Goal: Task Accomplishment & Management: Manage account settings

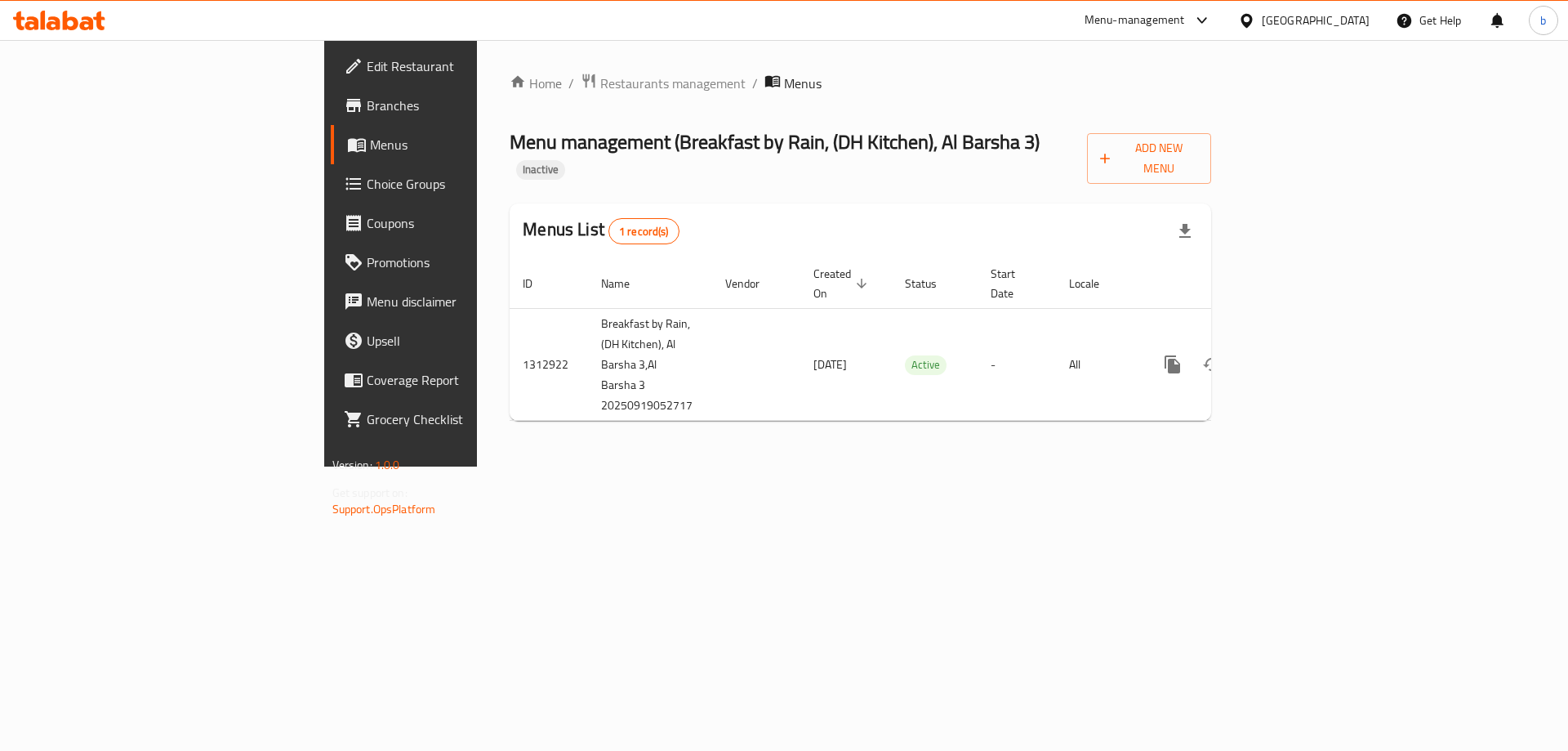
click at [367, 64] on span "Edit Restaurant" at bounding box center [470, 66] width 207 height 20
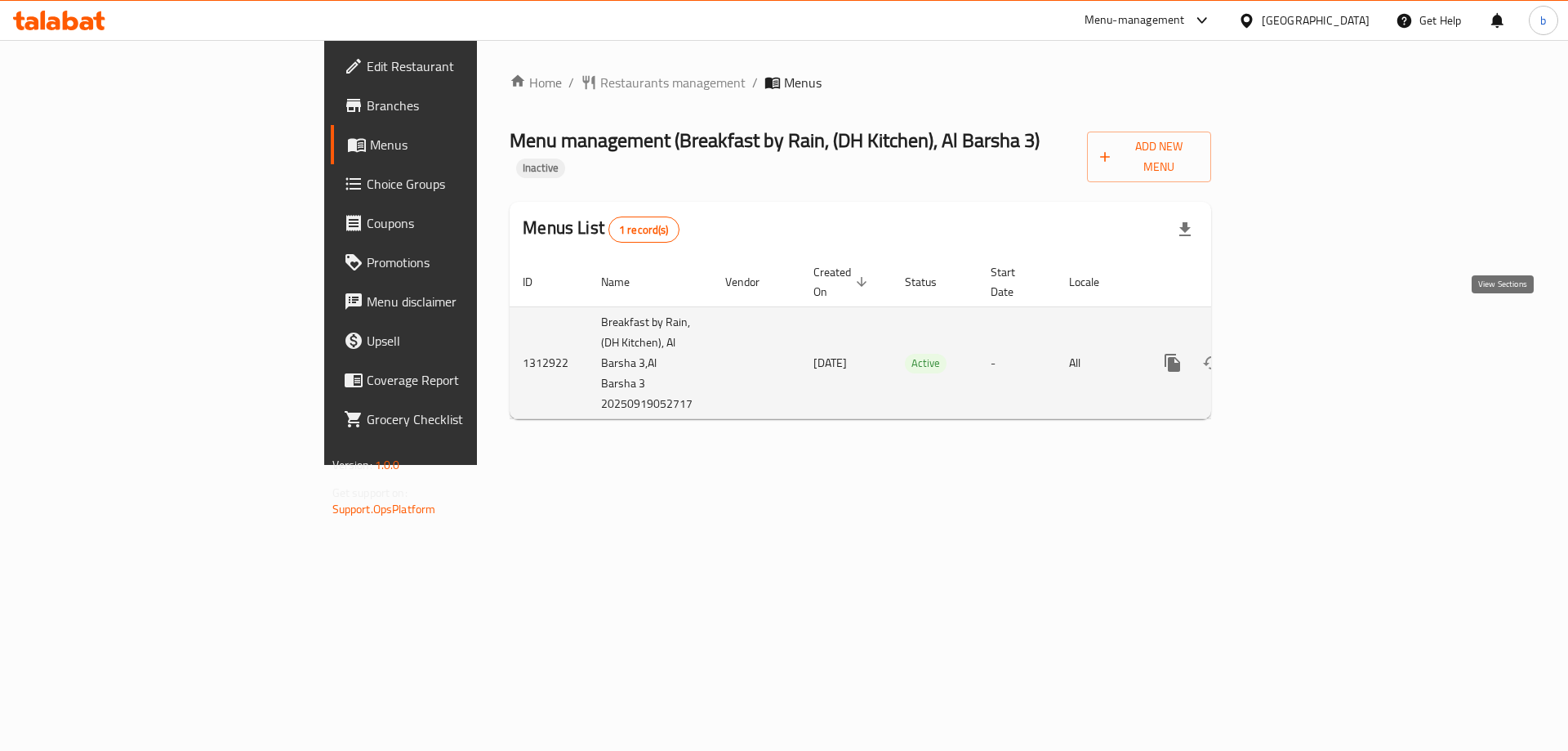
click at [1299, 353] on icon "enhanced table" at bounding box center [1290, 362] width 20 height 20
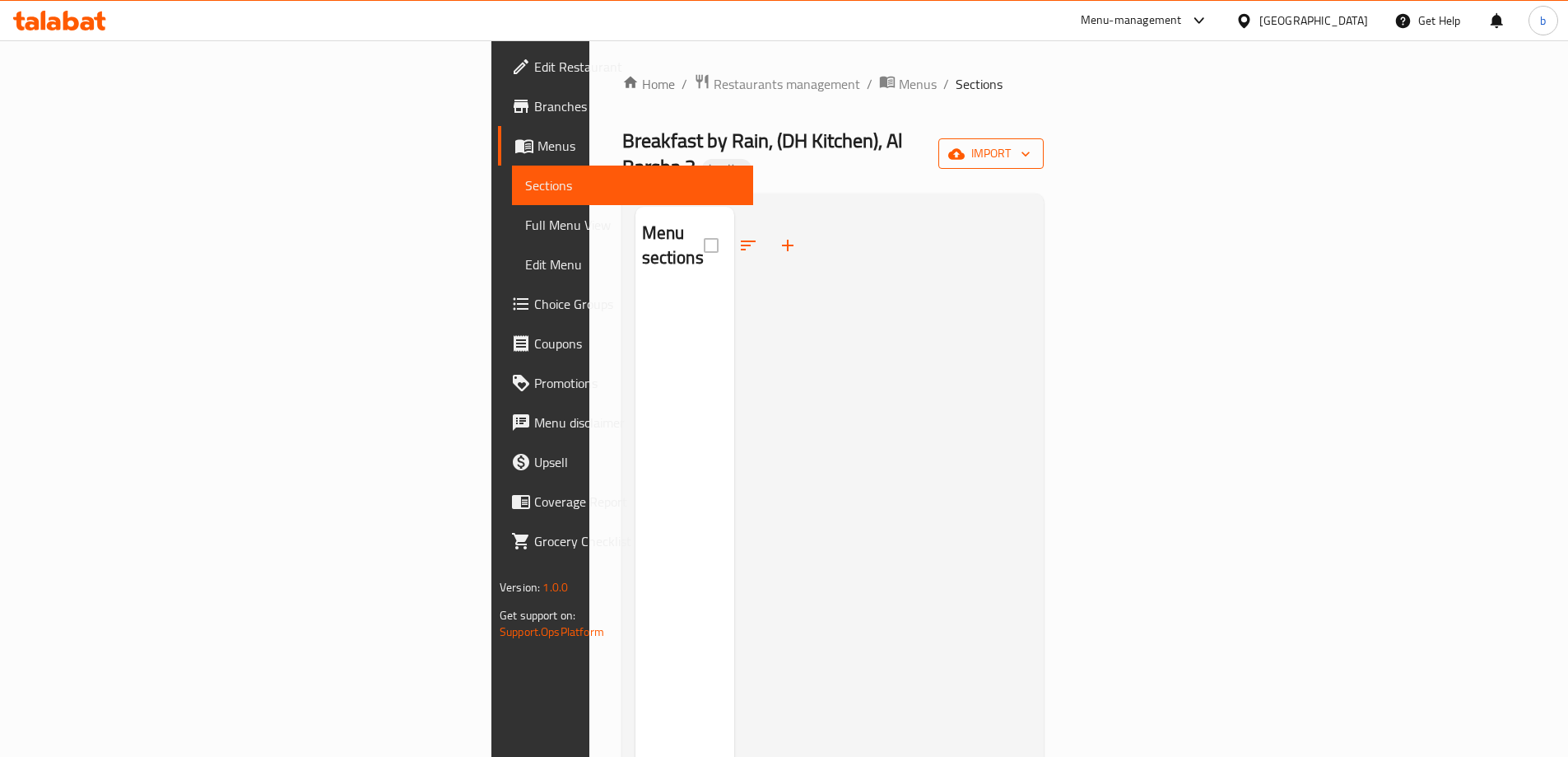
click at [1044, 154] on button "import" at bounding box center [991, 154] width 106 height 31
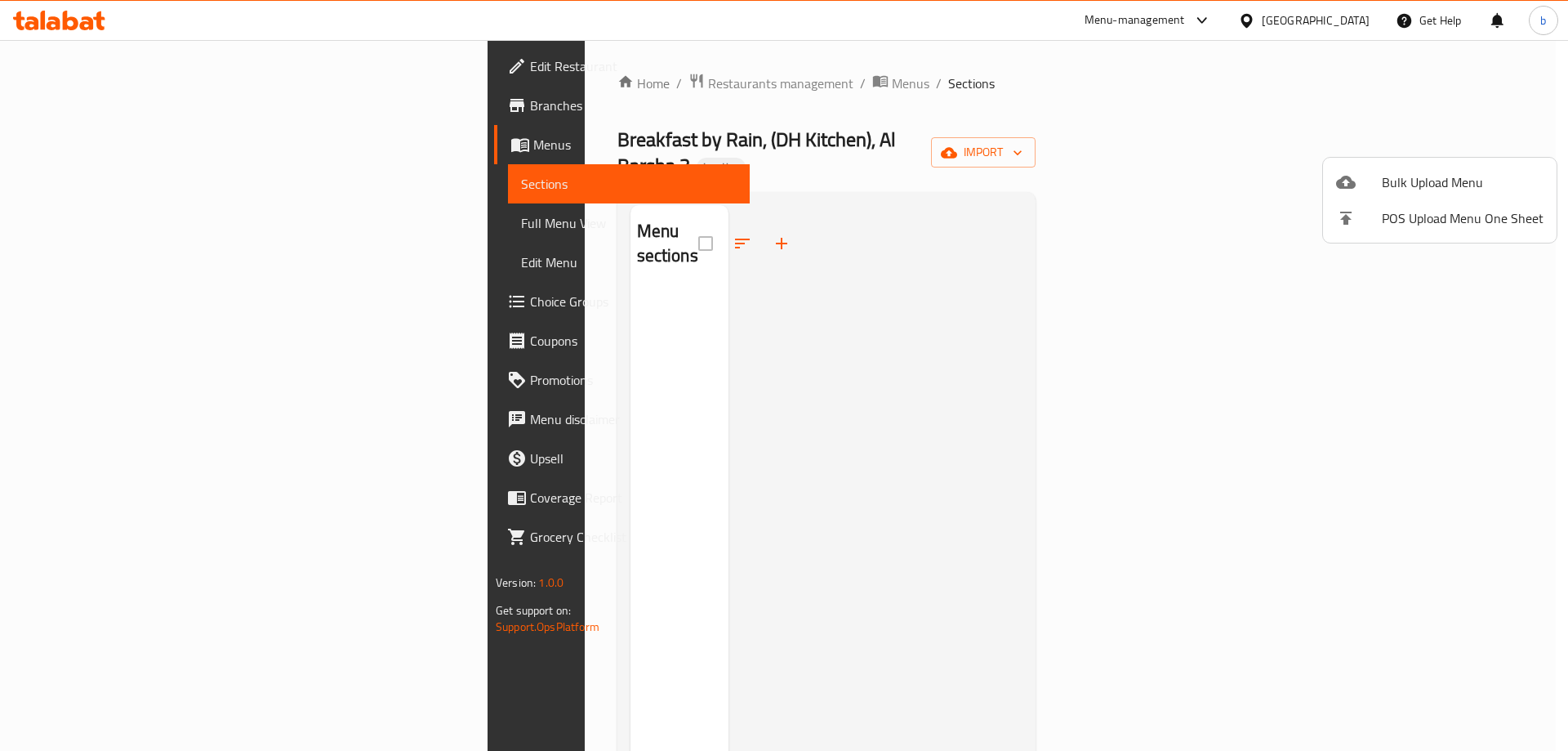
click at [861, 311] on div at bounding box center [784, 376] width 1568 height 751
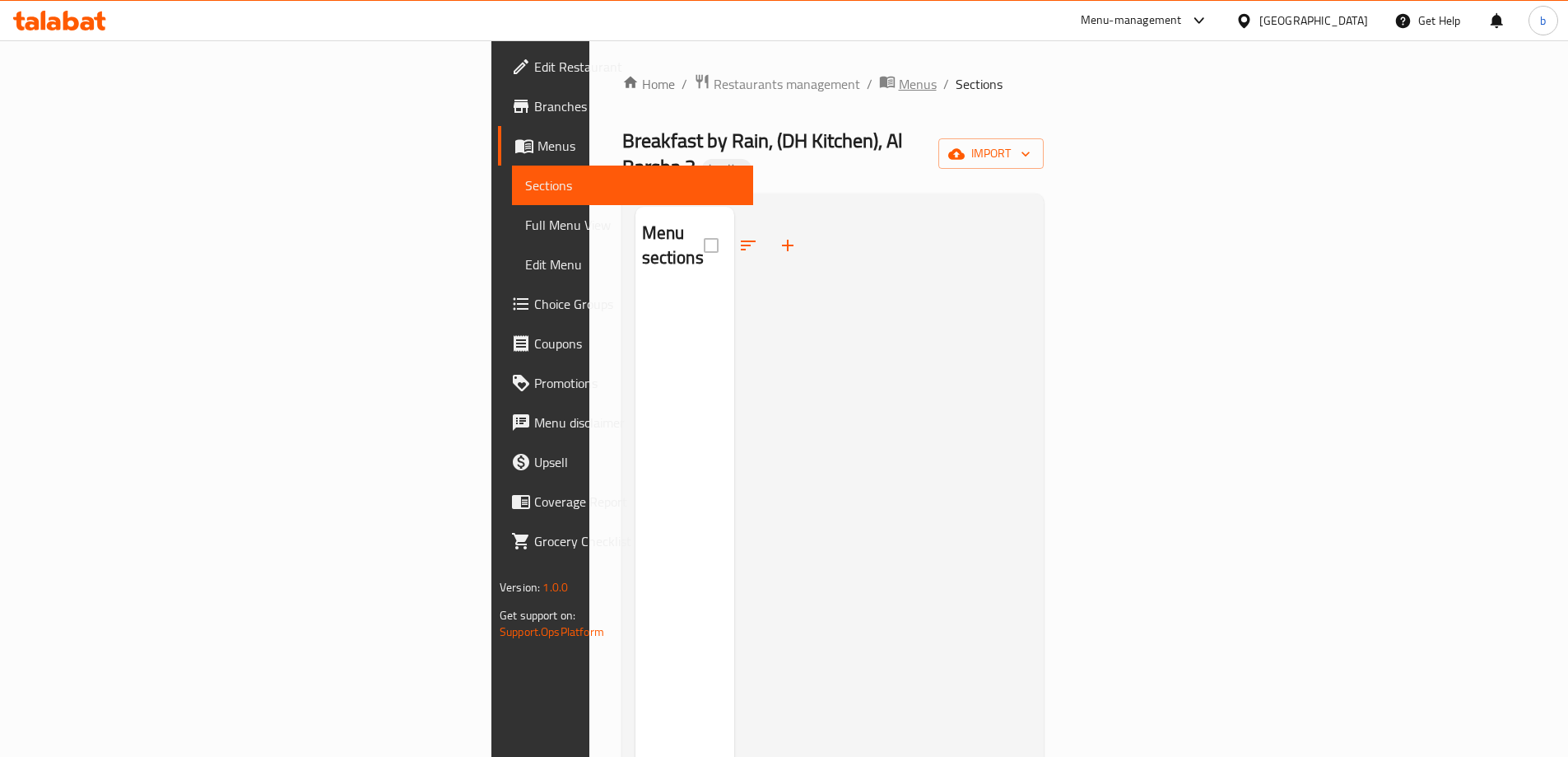
click at [899, 93] on span "Menus" at bounding box center [917, 84] width 37 height 20
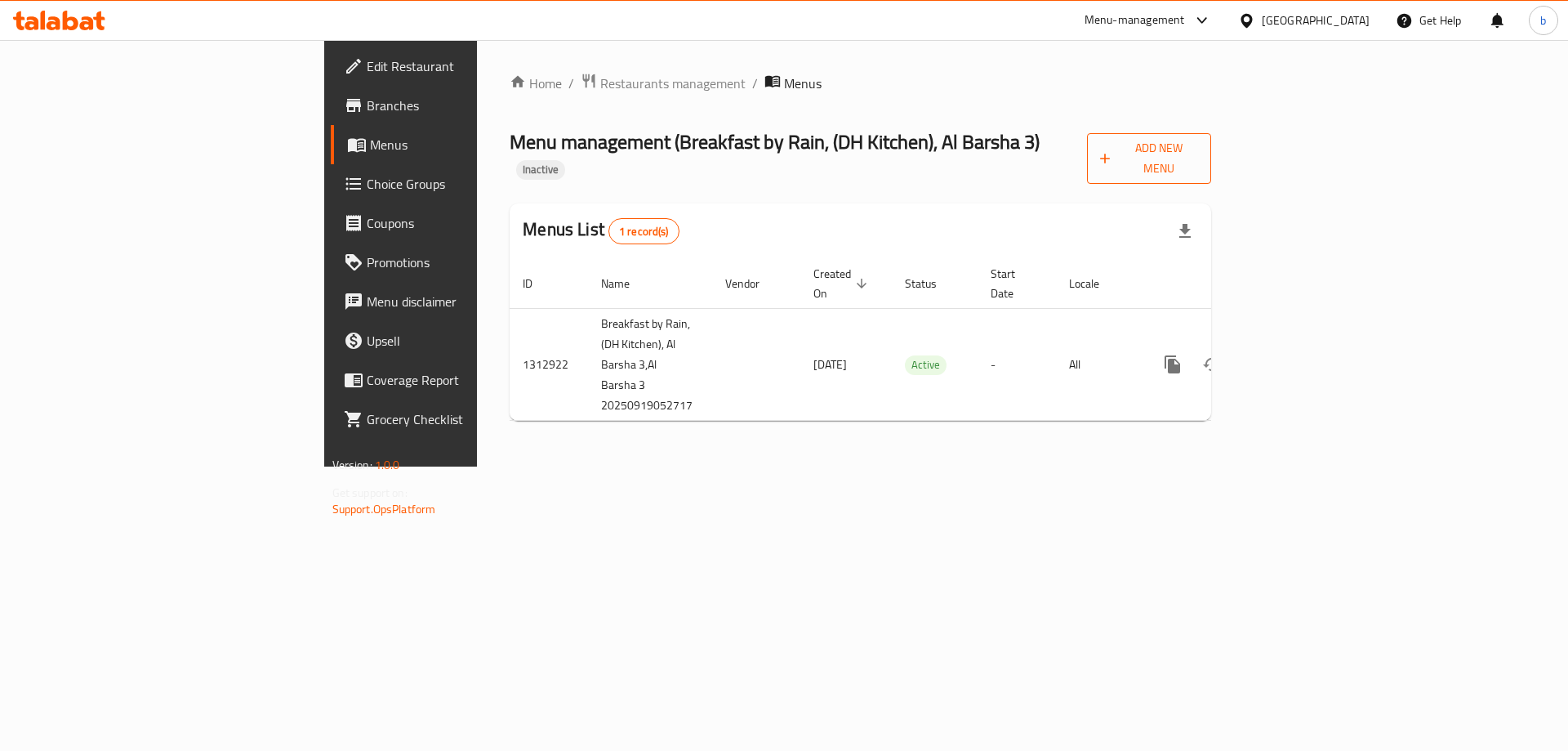
click at [1198, 152] on span "Add New Menu" at bounding box center [1149, 158] width 99 height 41
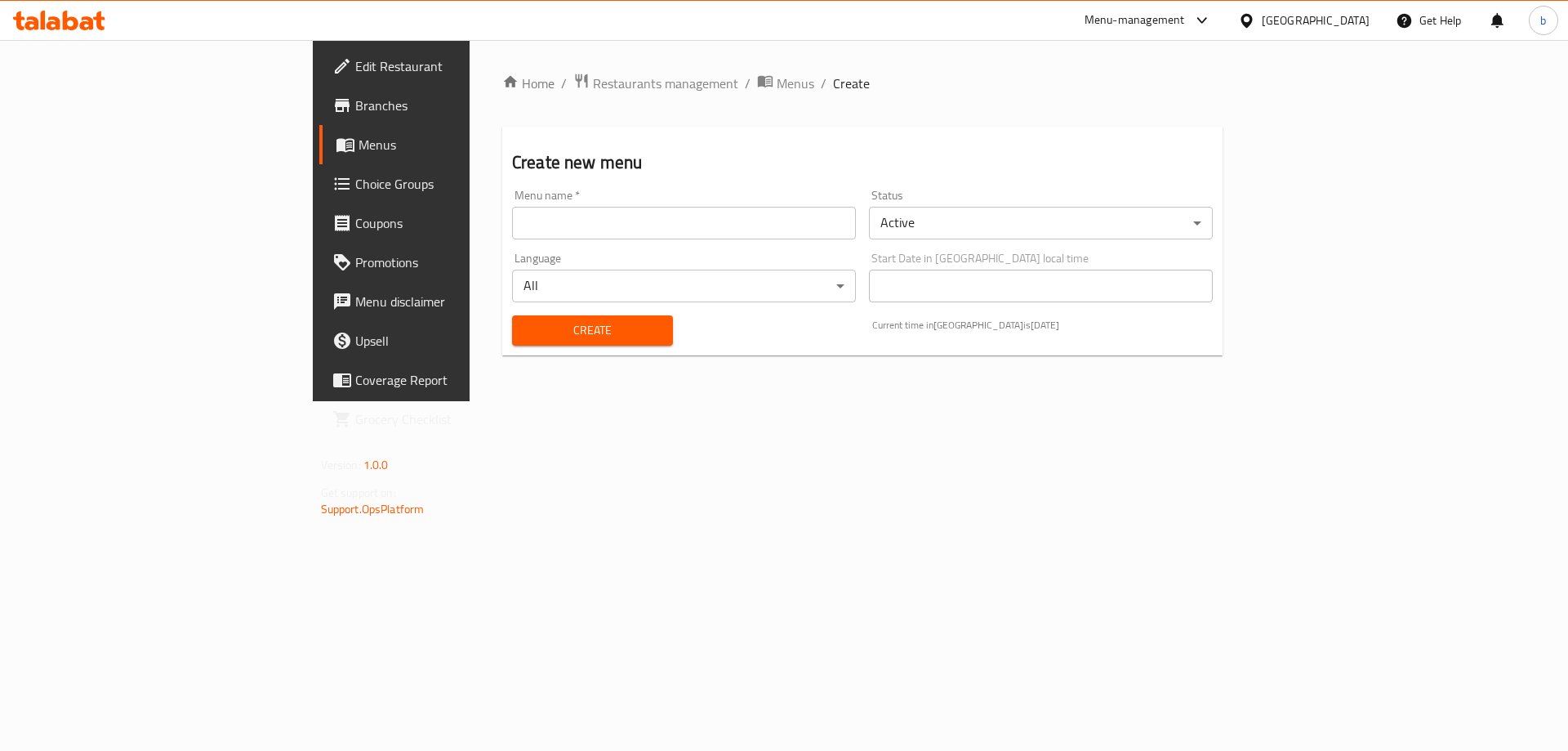
click at [628, 220] on input "text" at bounding box center [683, 223] width 344 height 32
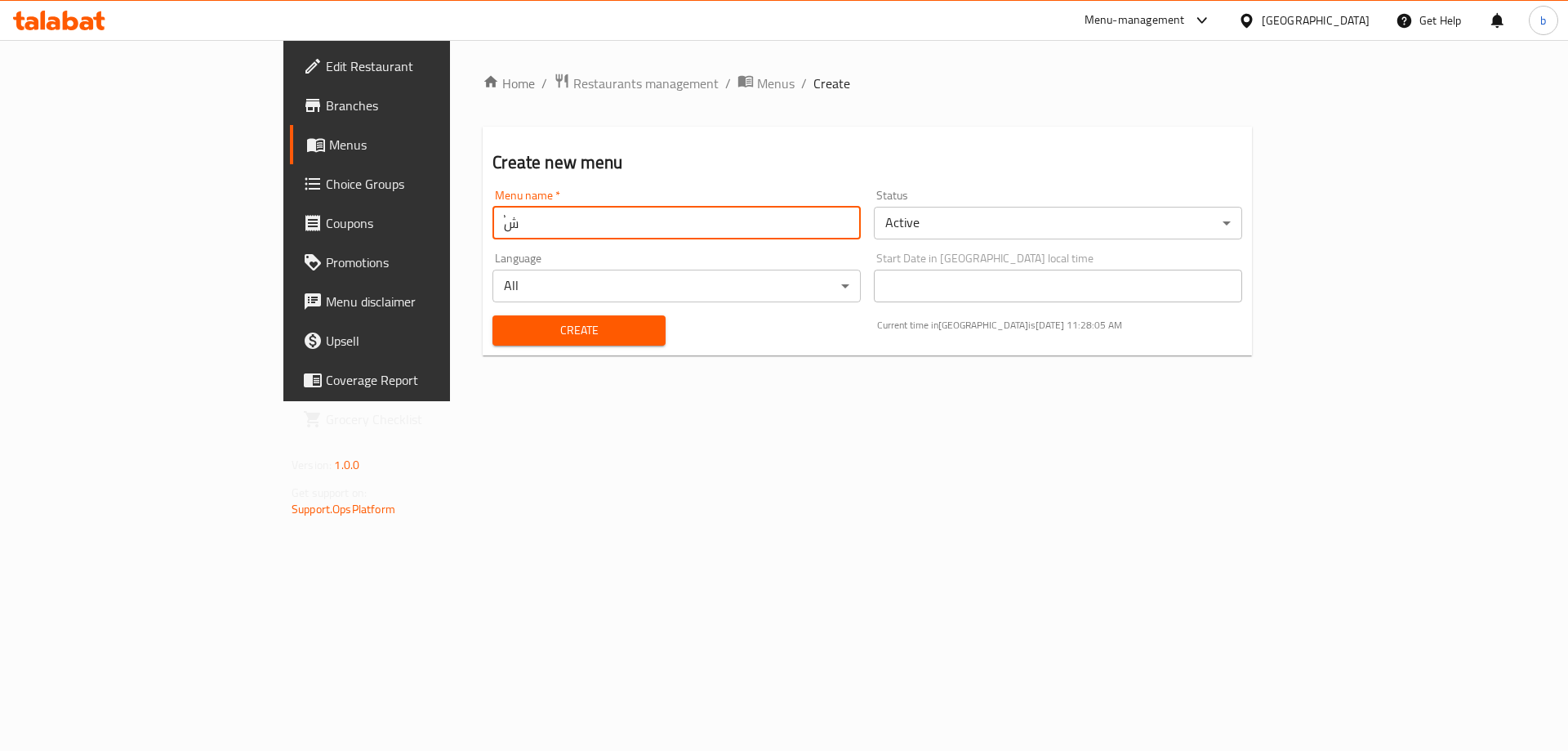
type input "ٌ"
type input "Rain"
click at [493, 315] on button "Create" at bounding box center [578, 331] width 172 height 30
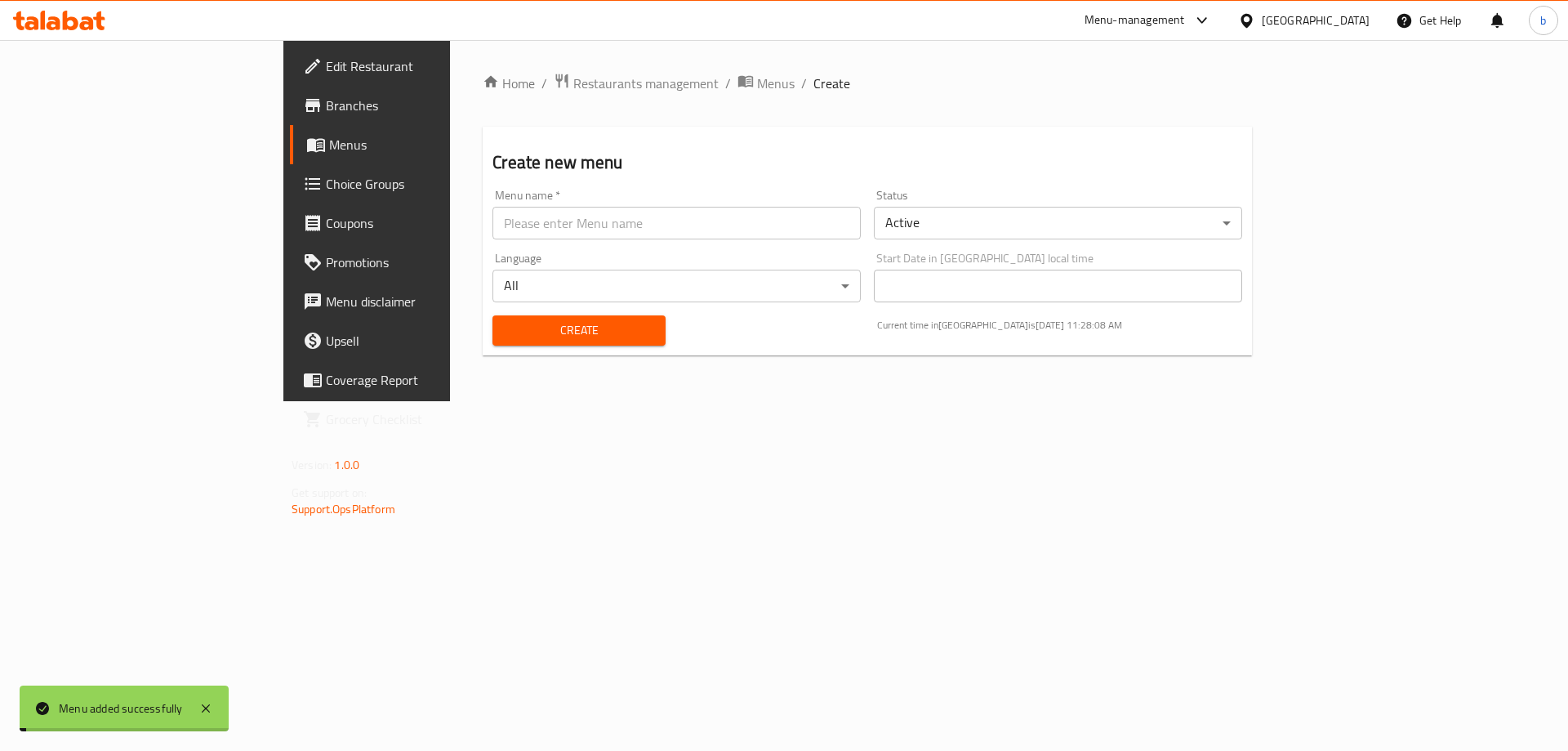
click at [757, 81] on span "Menus" at bounding box center [775, 83] width 37 height 20
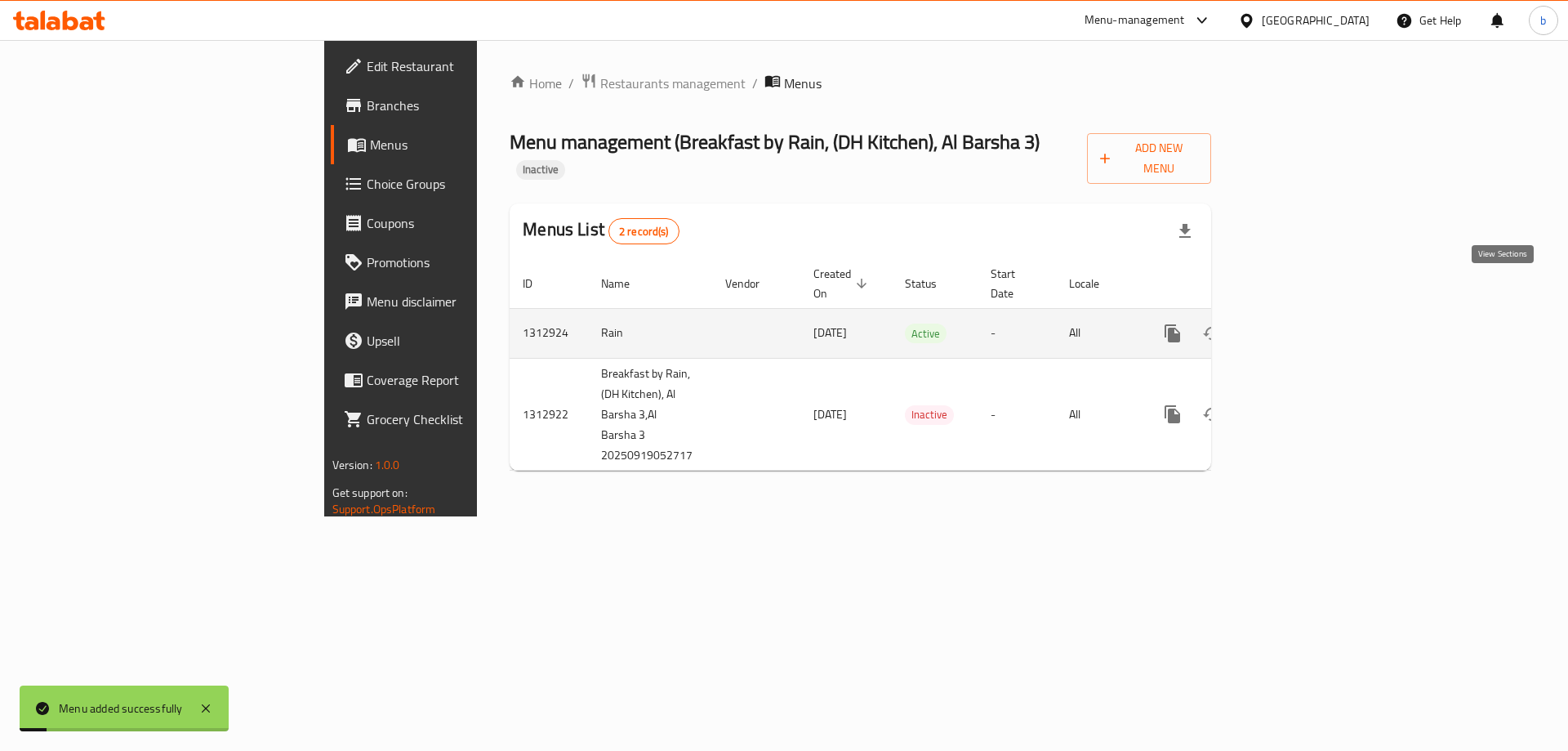
click at [1299, 323] on icon "enhanced table" at bounding box center [1290, 333] width 20 height 20
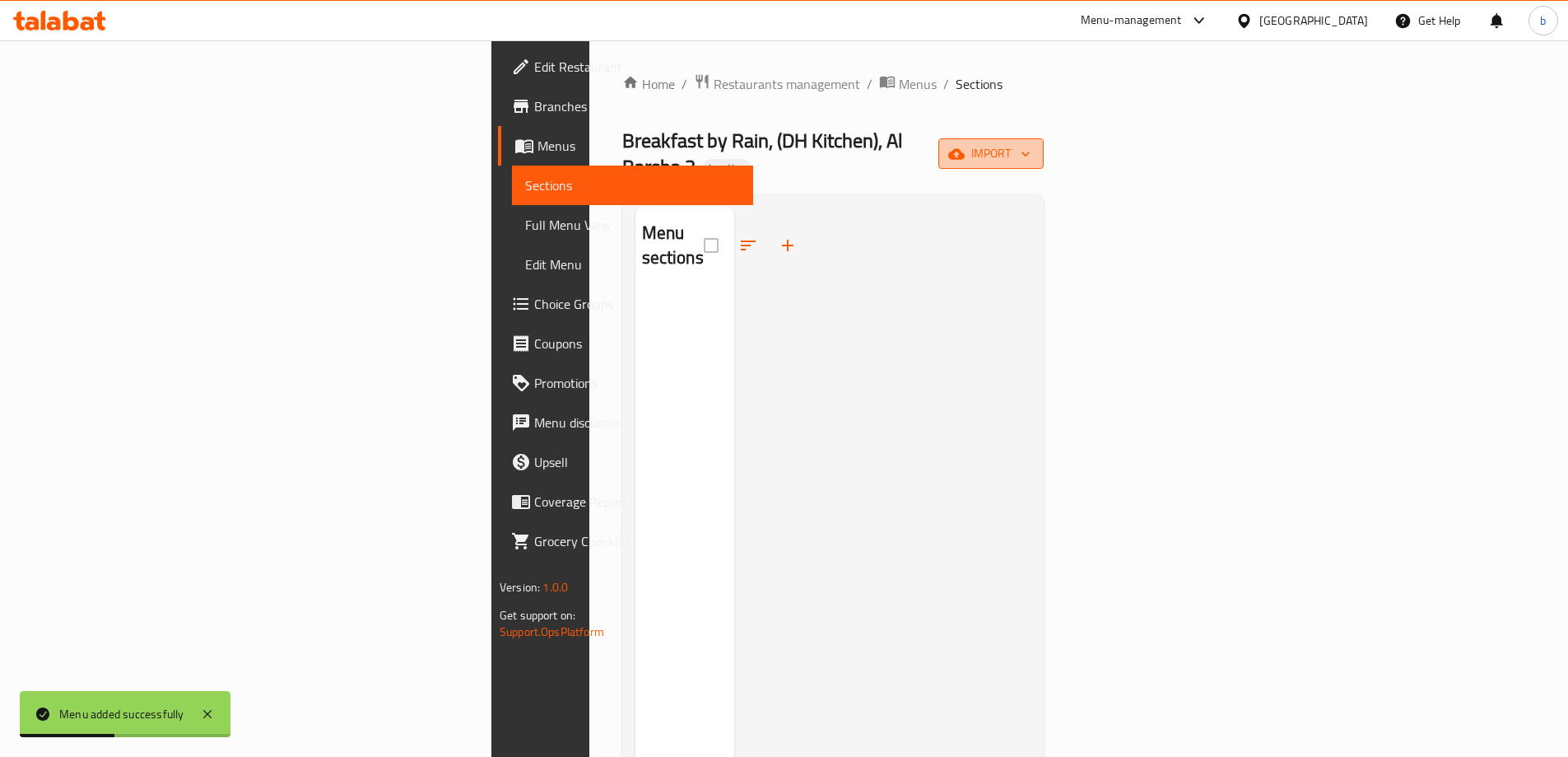
click at [1029, 152] on icon "button" at bounding box center [1025, 154] width 9 height 5
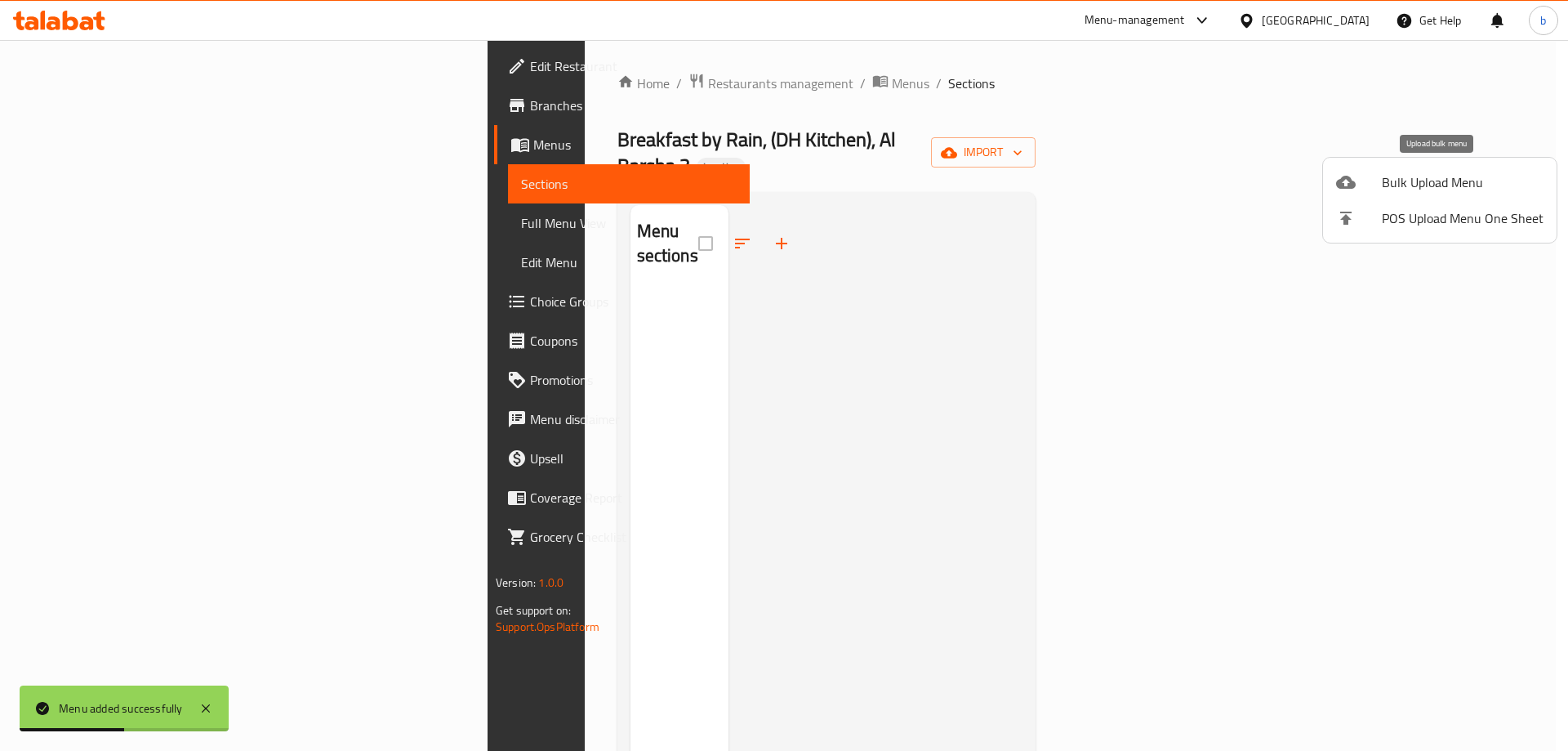
click at [1406, 186] on span "Bulk Upload Menu" at bounding box center [1462, 182] width 162 height 20
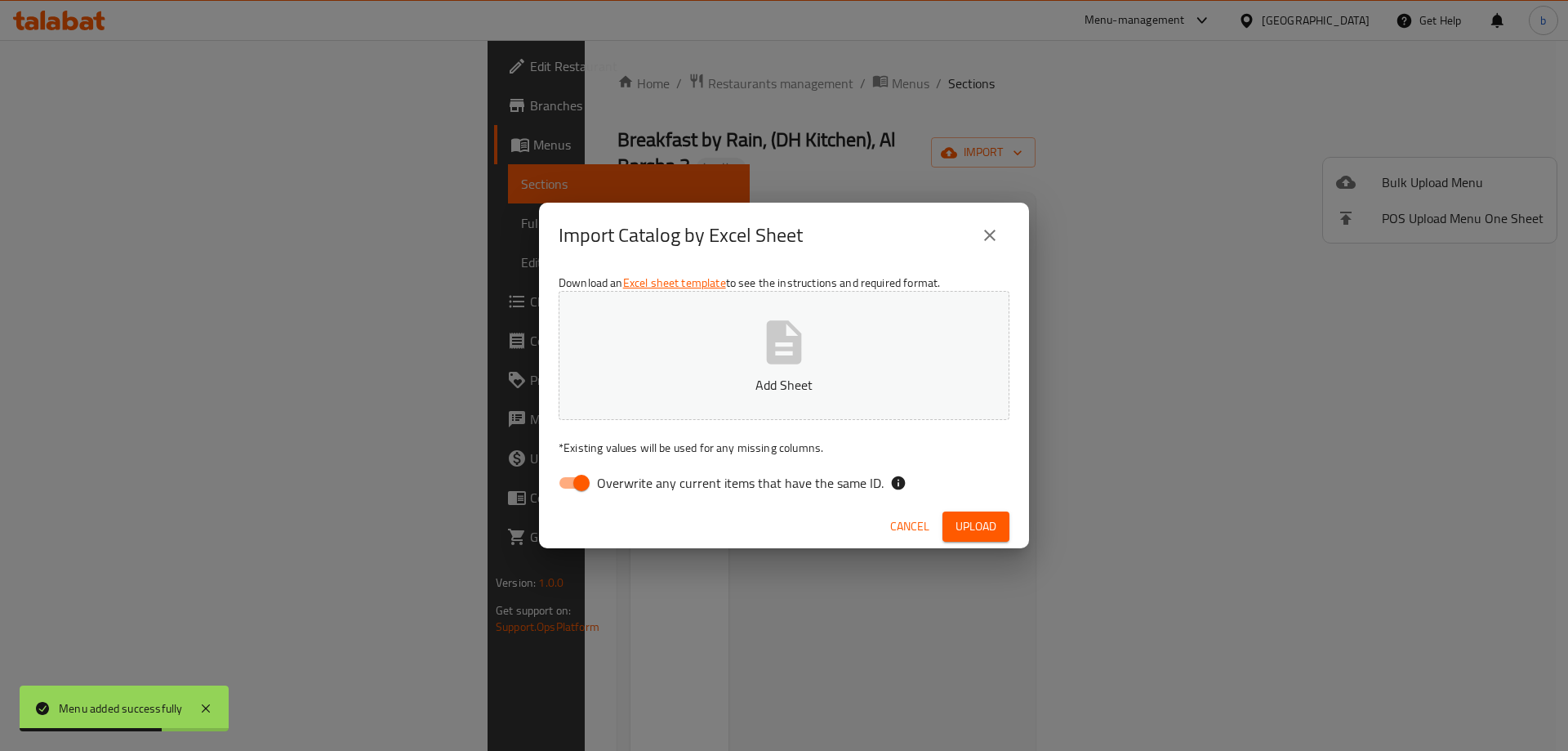
click at [581, 477] on input "Overwrite any current items that have the same ID." at bounding box center [581, 482] width 93 height 31
checkbox input "false"
click at [720, 376] on p "Add Sheet" at bounding box center [784, 384] width 400 height 20
click at [983, 528] on span "Upload" at bounding box center [975, 526] width 41 height 20
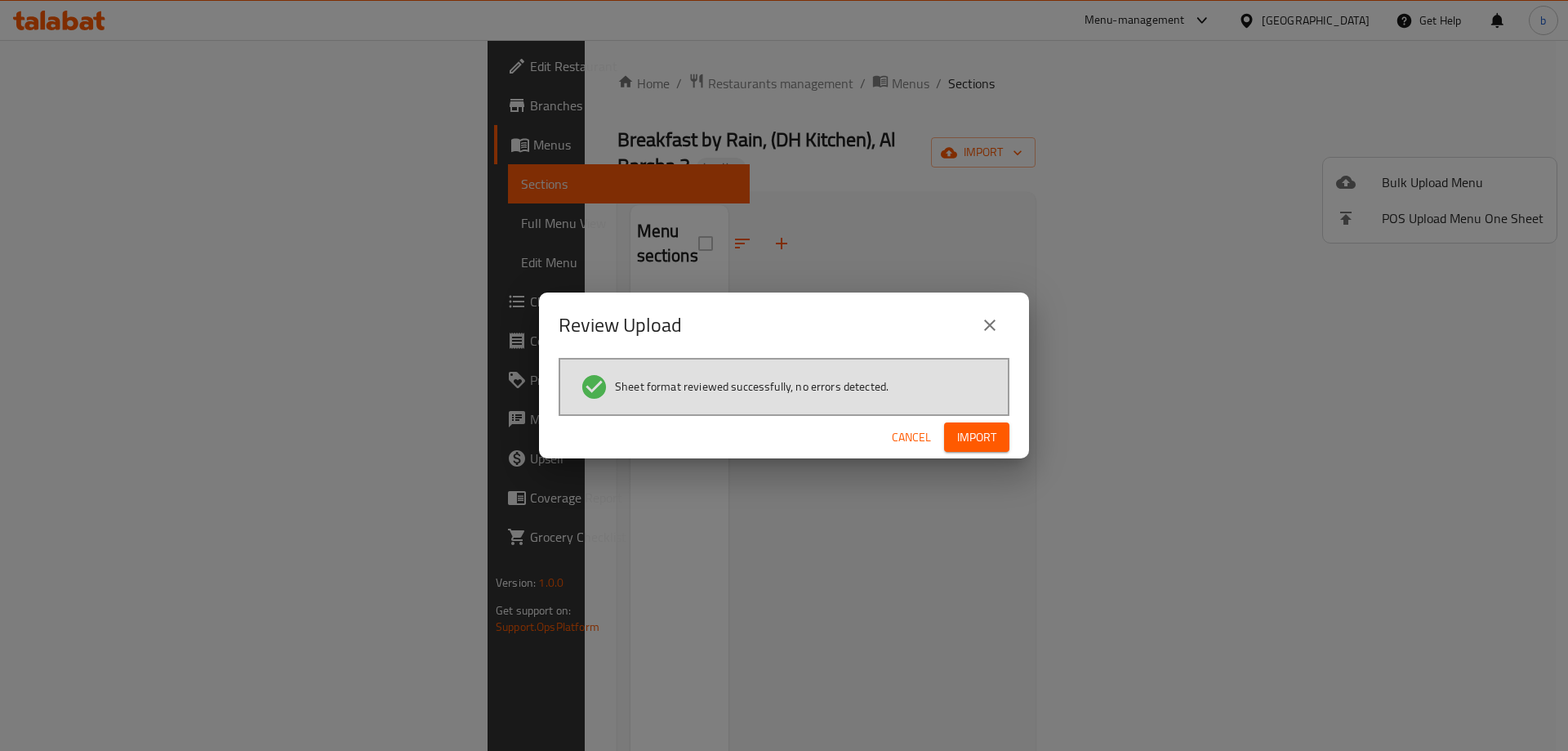
click at [976, 441] on span "Import" at bounding box center [976, 436] width 39 height 20
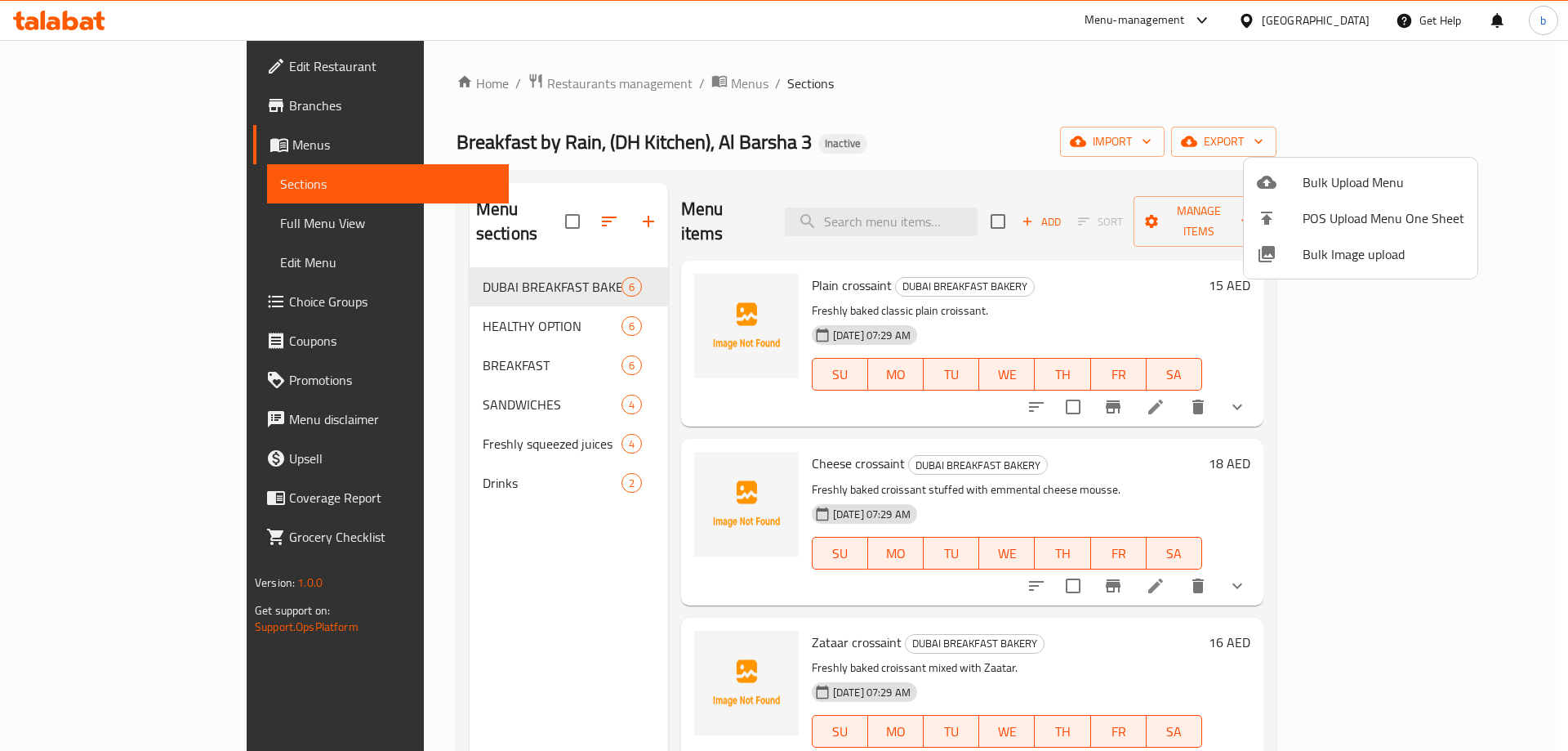
click at [78, 227] on div at bounding box center [784, 376] width 1568 height 751
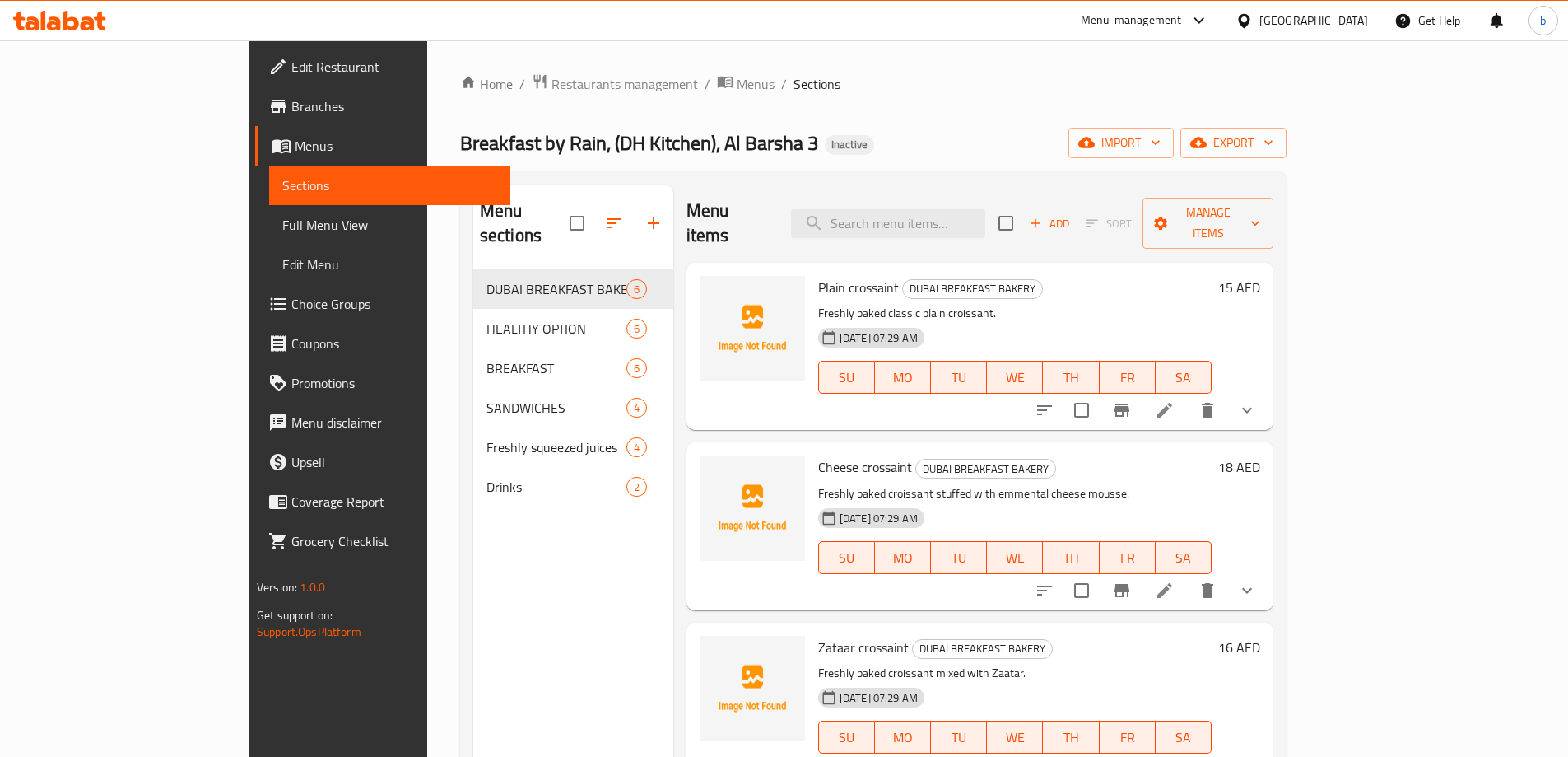
click at [282, 229] on span "Full Menu View" at bounding box center [390, 225] width 215 height 20
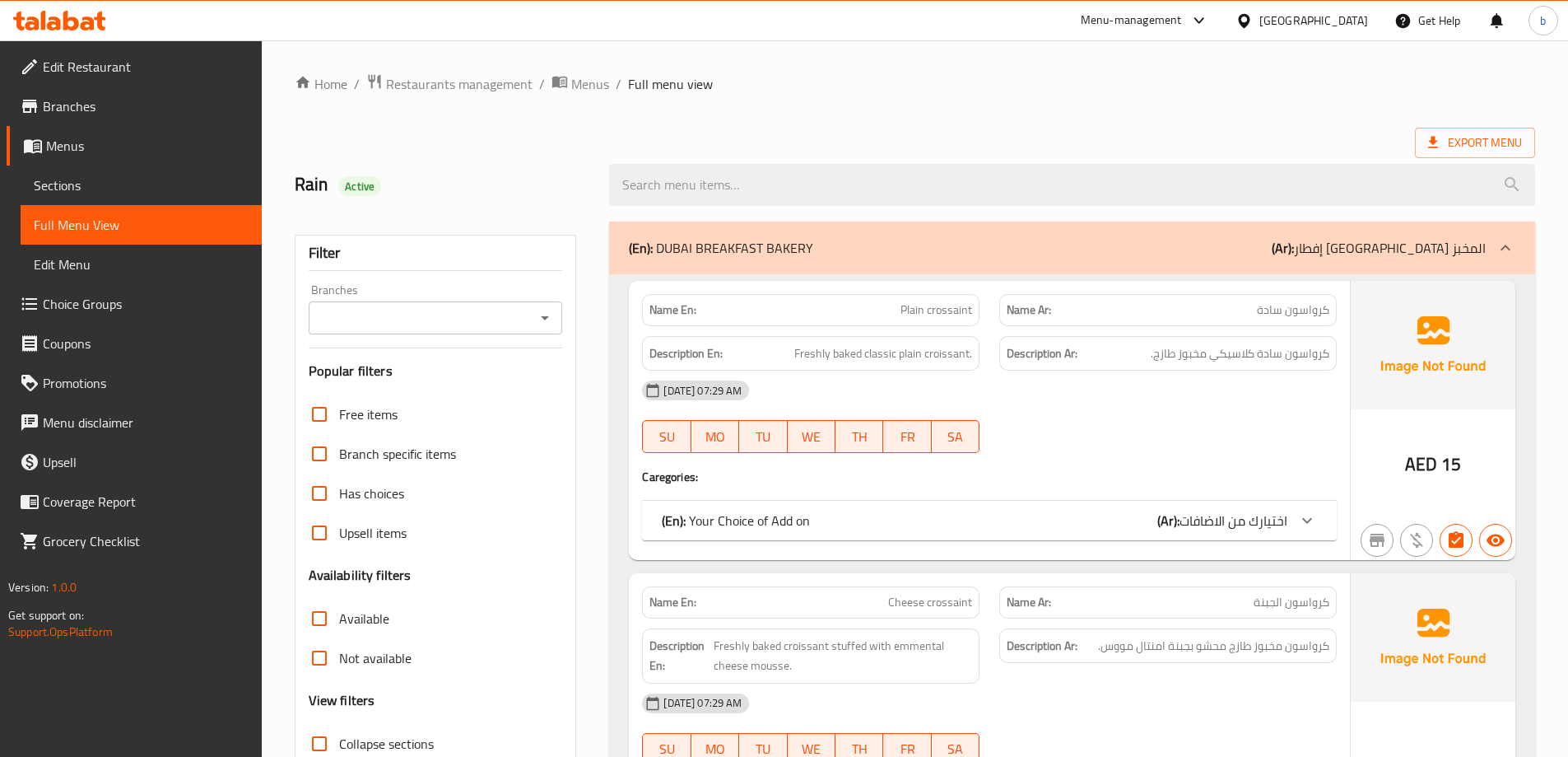
click at [869, 82] on ol "Home / Restaurants management / Menus / Full menu view" at bounding box center [915, 84] width 1241 height 21
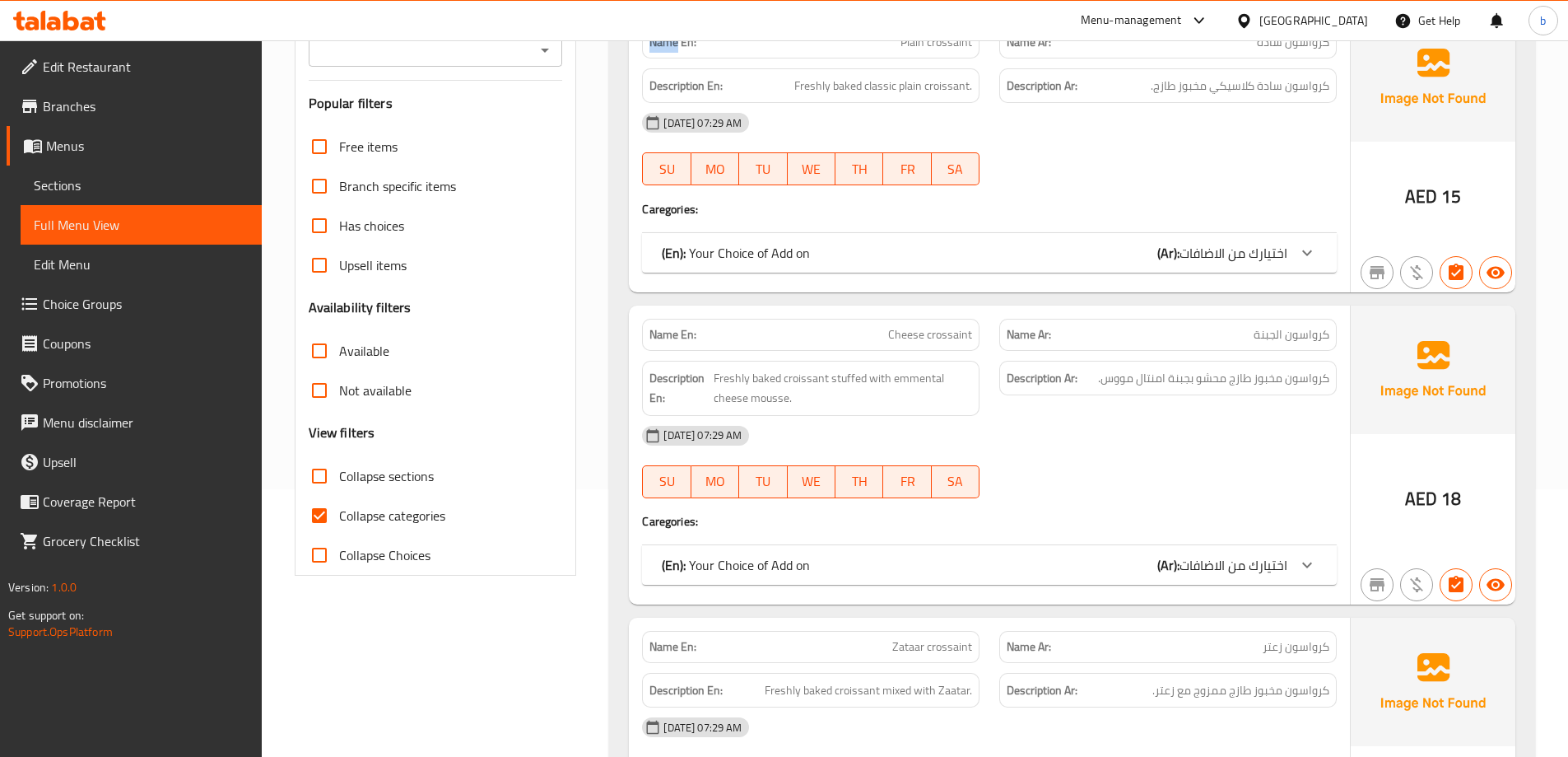
scroll to position [330, 0]
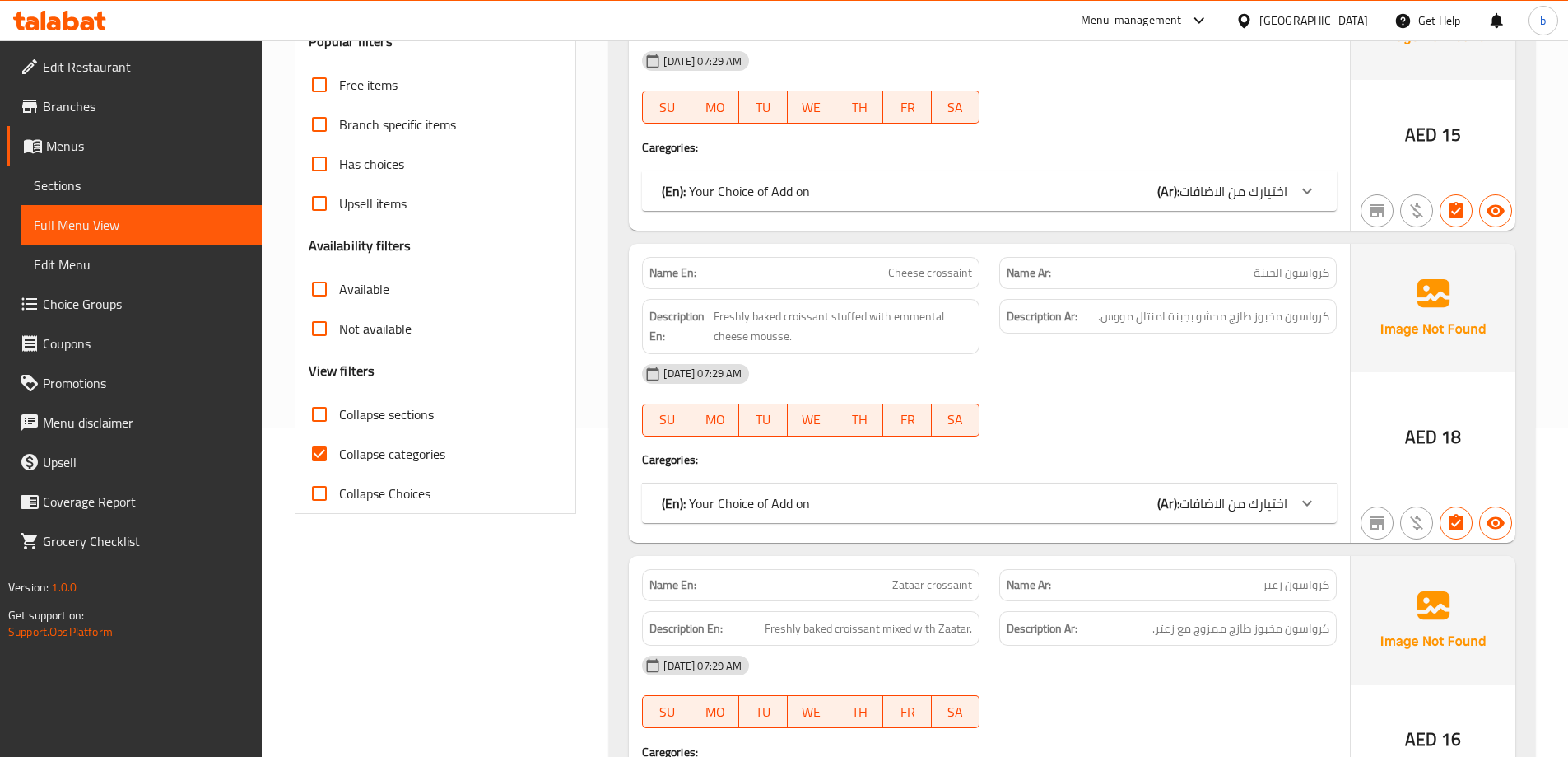
click at [318, 462] on input "Collapse categories" at bounding box center [319, 453] width 39 height 39
checkbox input "false"
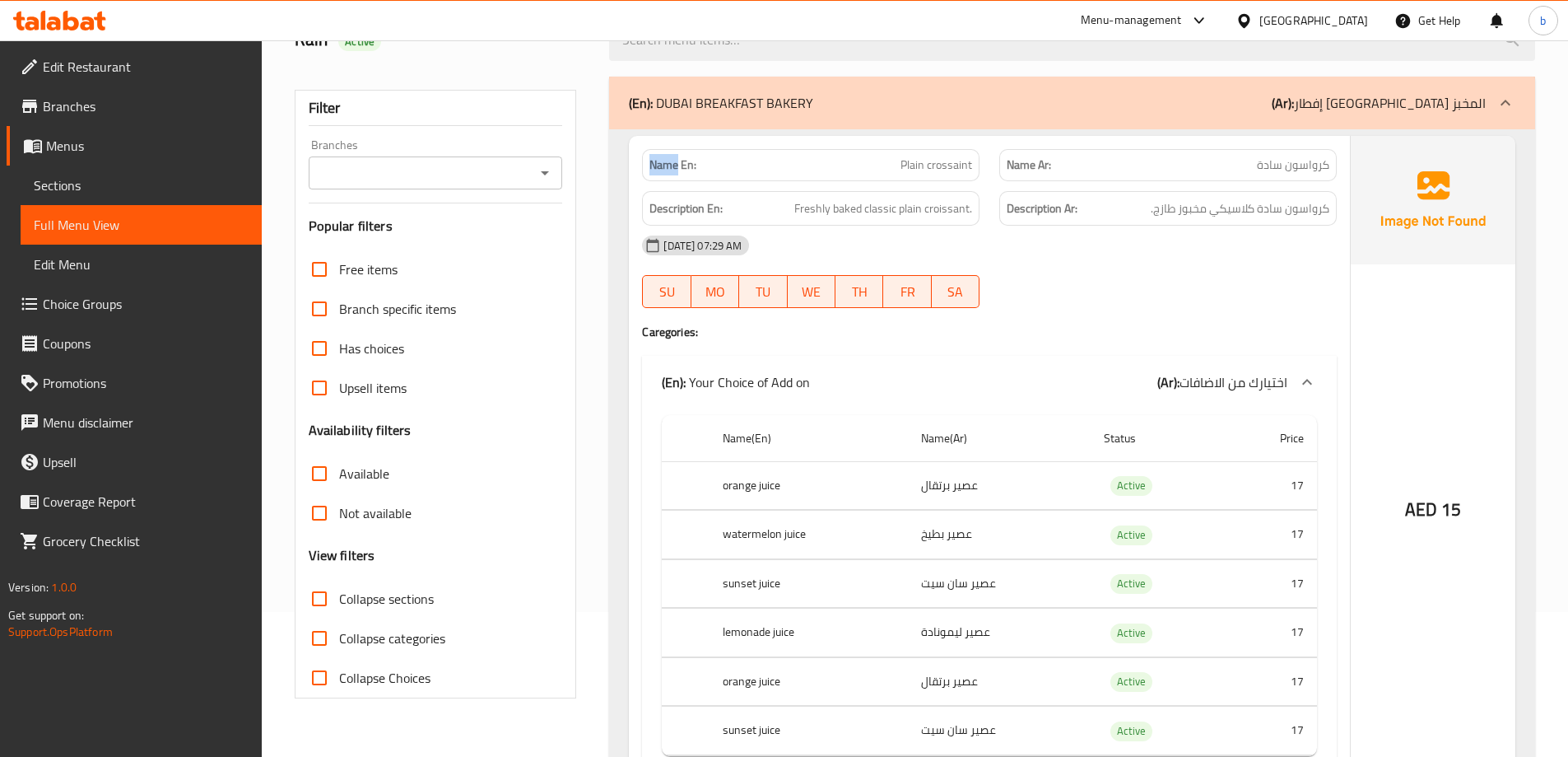
scroll to position [0, 0]
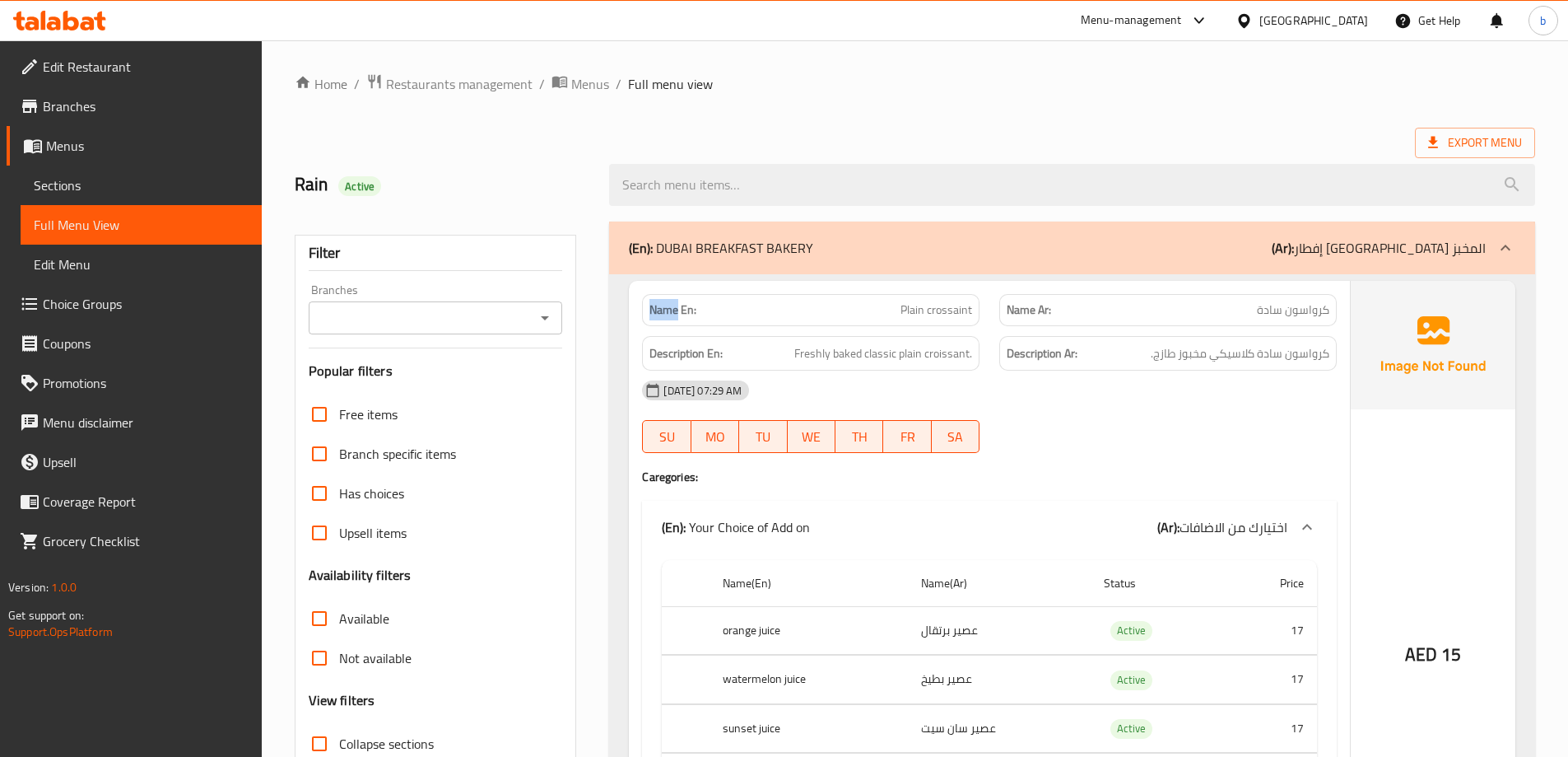
click at [637, 323] on div "Name En: Plain crossaint" at bounding box center [810, 310] width 357 height 52
click at [592, 84] on span "Menus" at bounding box center [590, 84] width 37 height 20
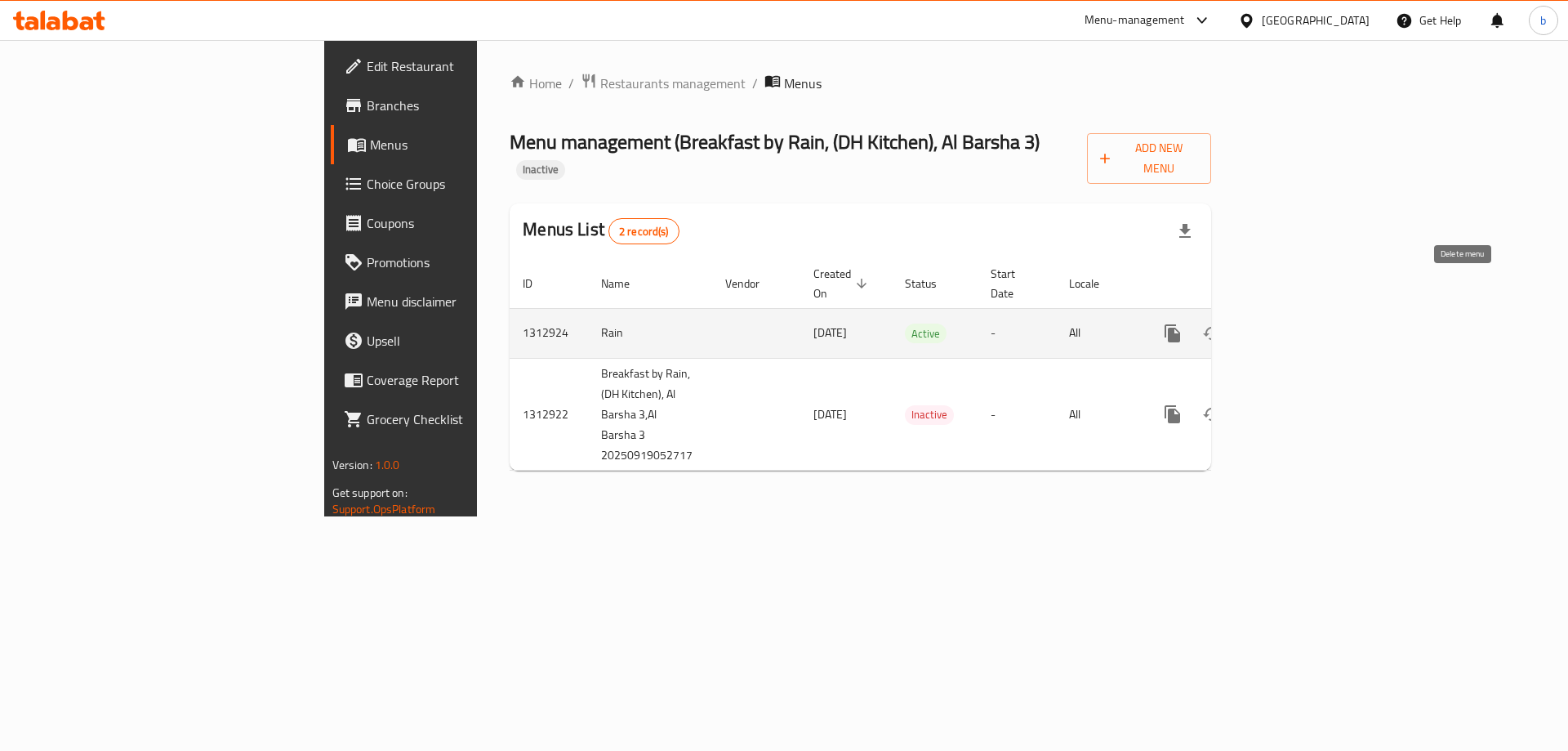
click at [1260, 323] on icon "enhanced table" at bounding box center [1251, 333] width 20 height 20
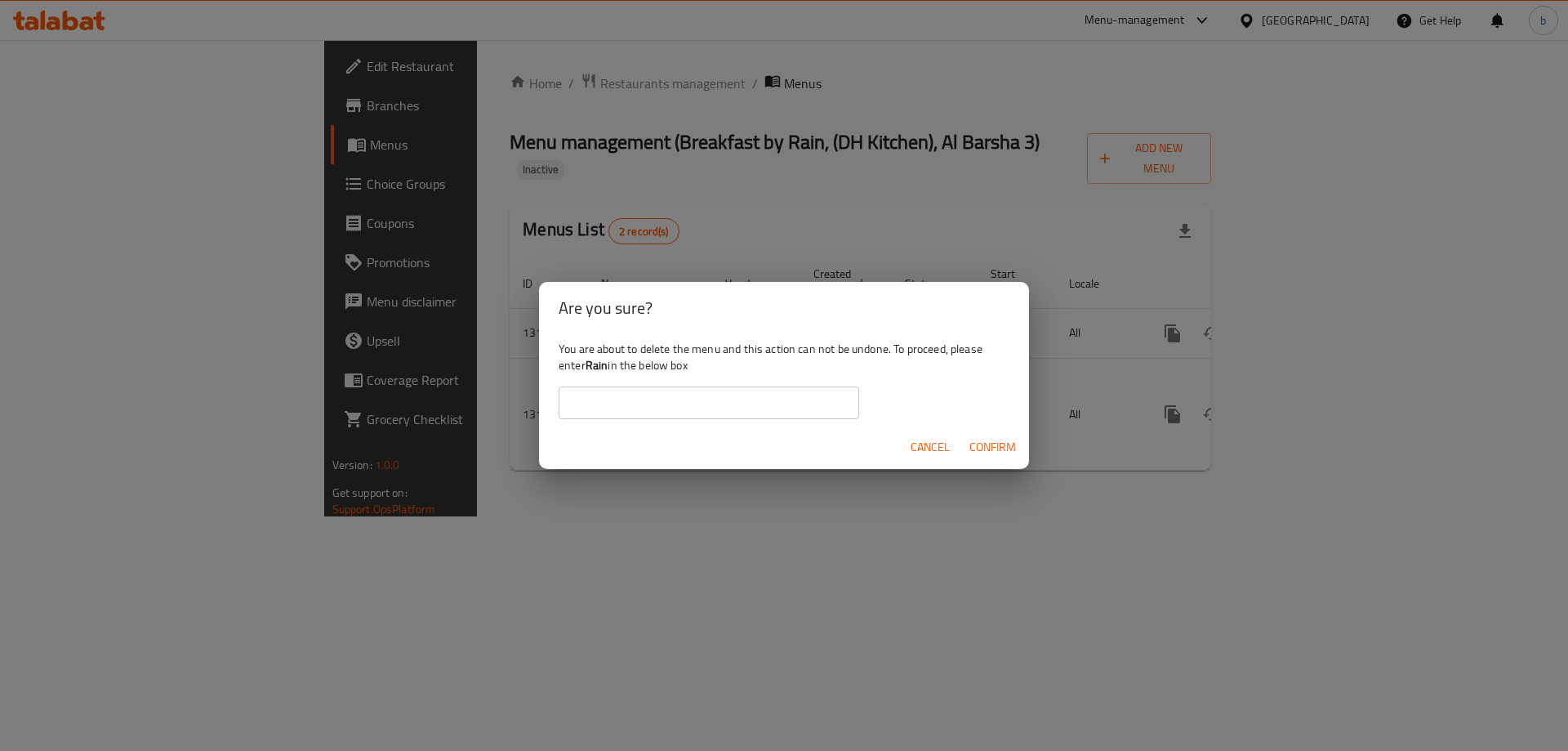
click at [740, 410] on input "text" at bounding box center [708, 402] width 300 height 32
type input "Rain"
click at [980, 453] on span "Confirm" at bounding box center [992, 447] width 47 height 20
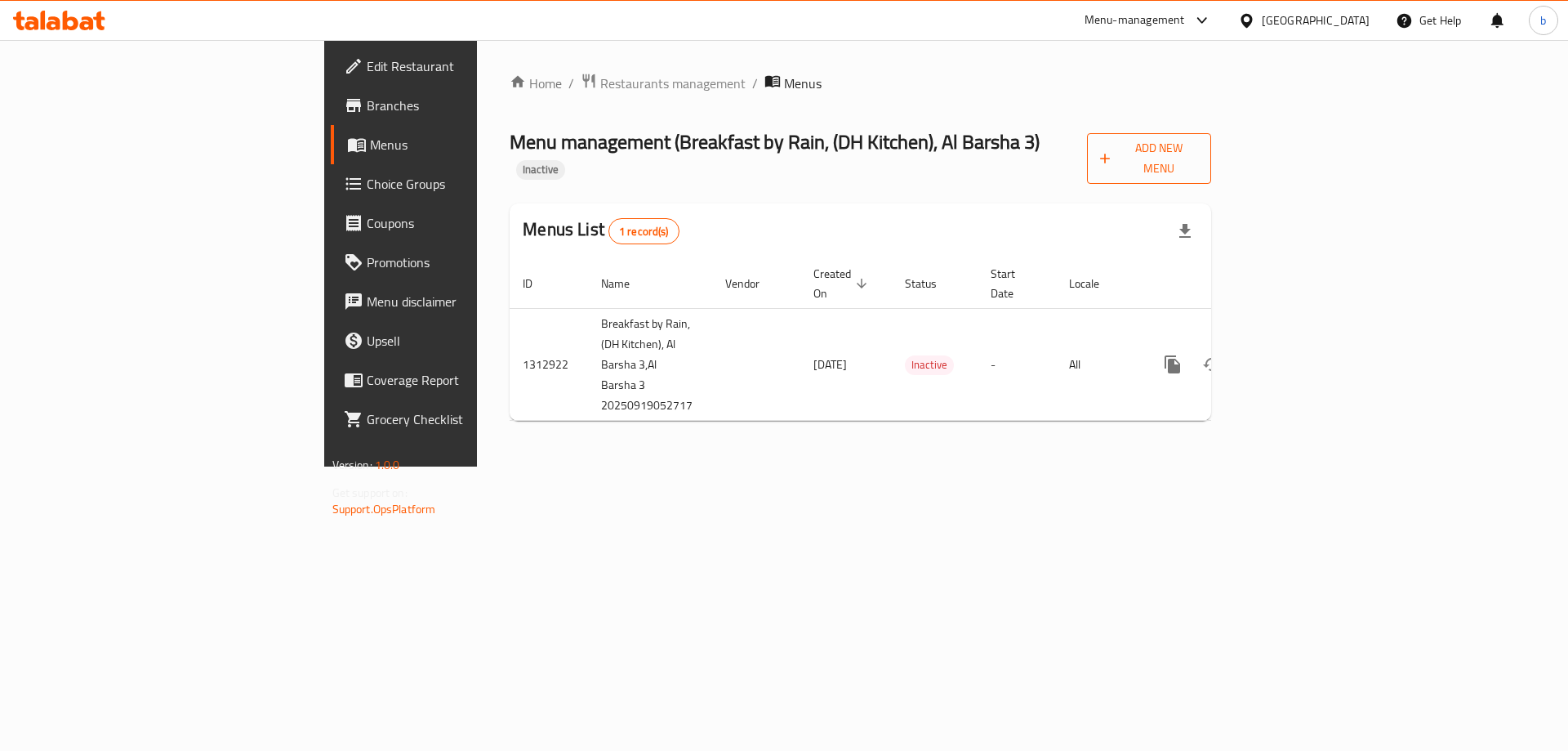
click at [1198, 153] on span "Add New Menu" at bounding box center [1149, 158] width 99 height 41
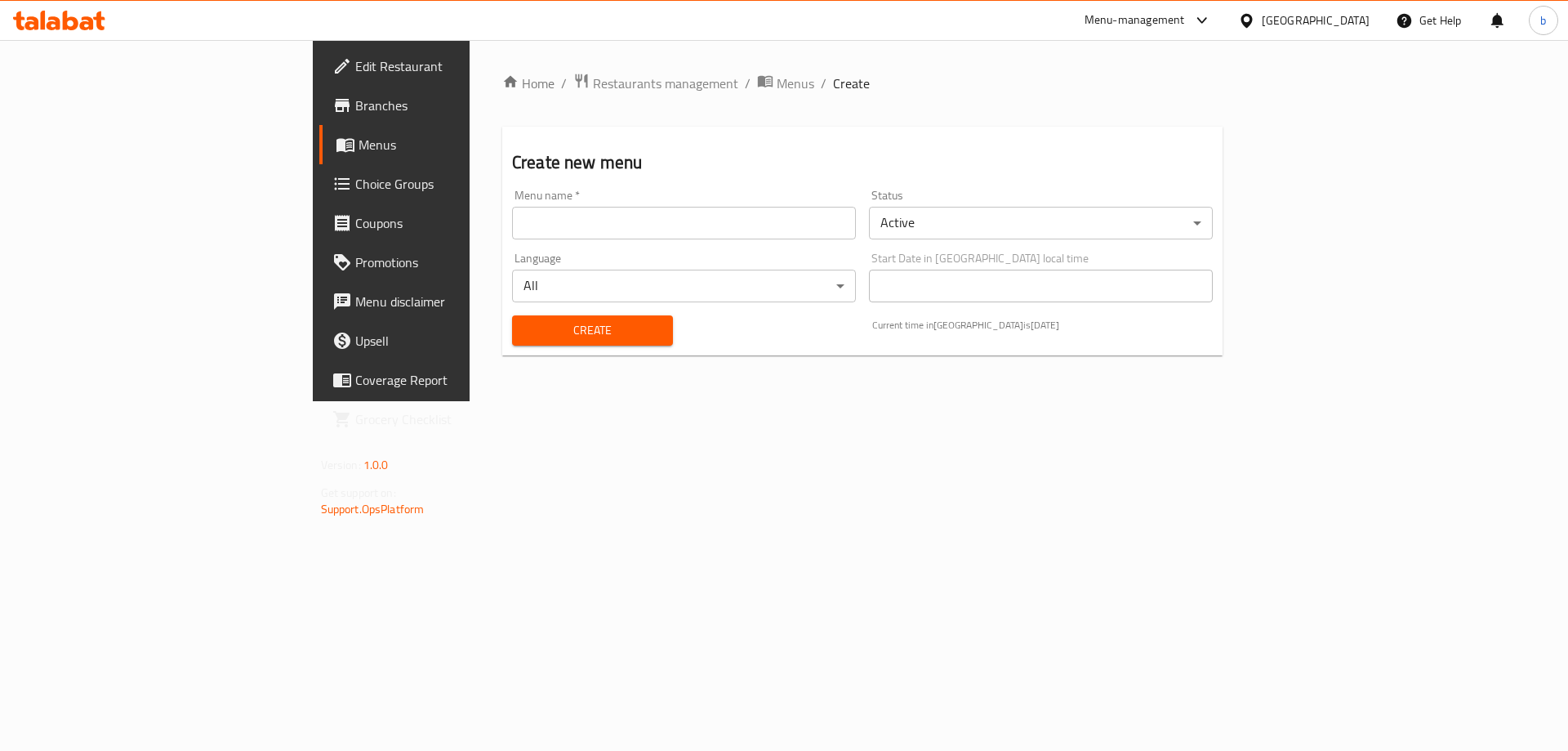
click at [567, 236] on input "text" at bounding box center [683, 223] width 344 height 32
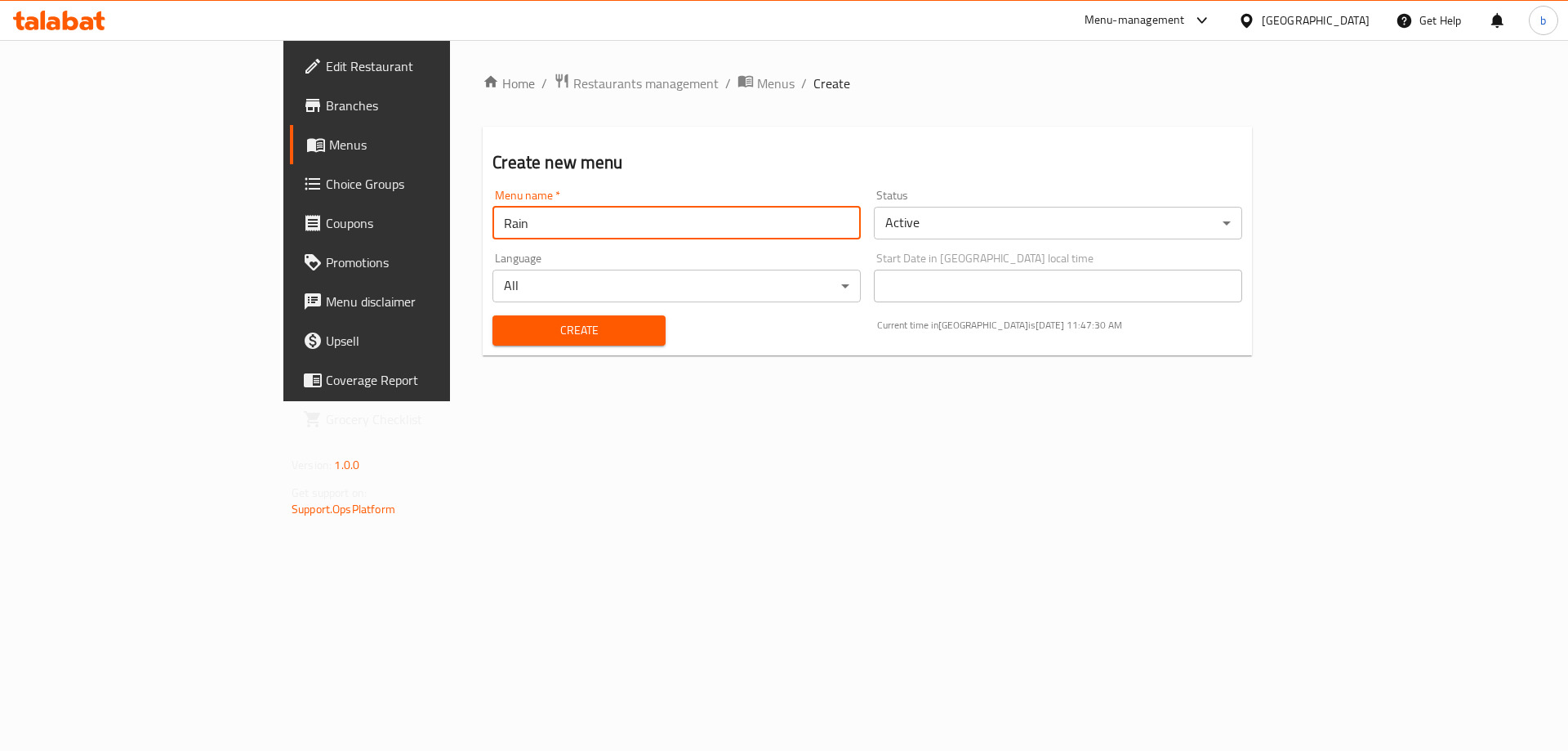
type input "Rain"
click at [532, 336] on span "Create" at bounding box center [578, 330] width 146 height 20
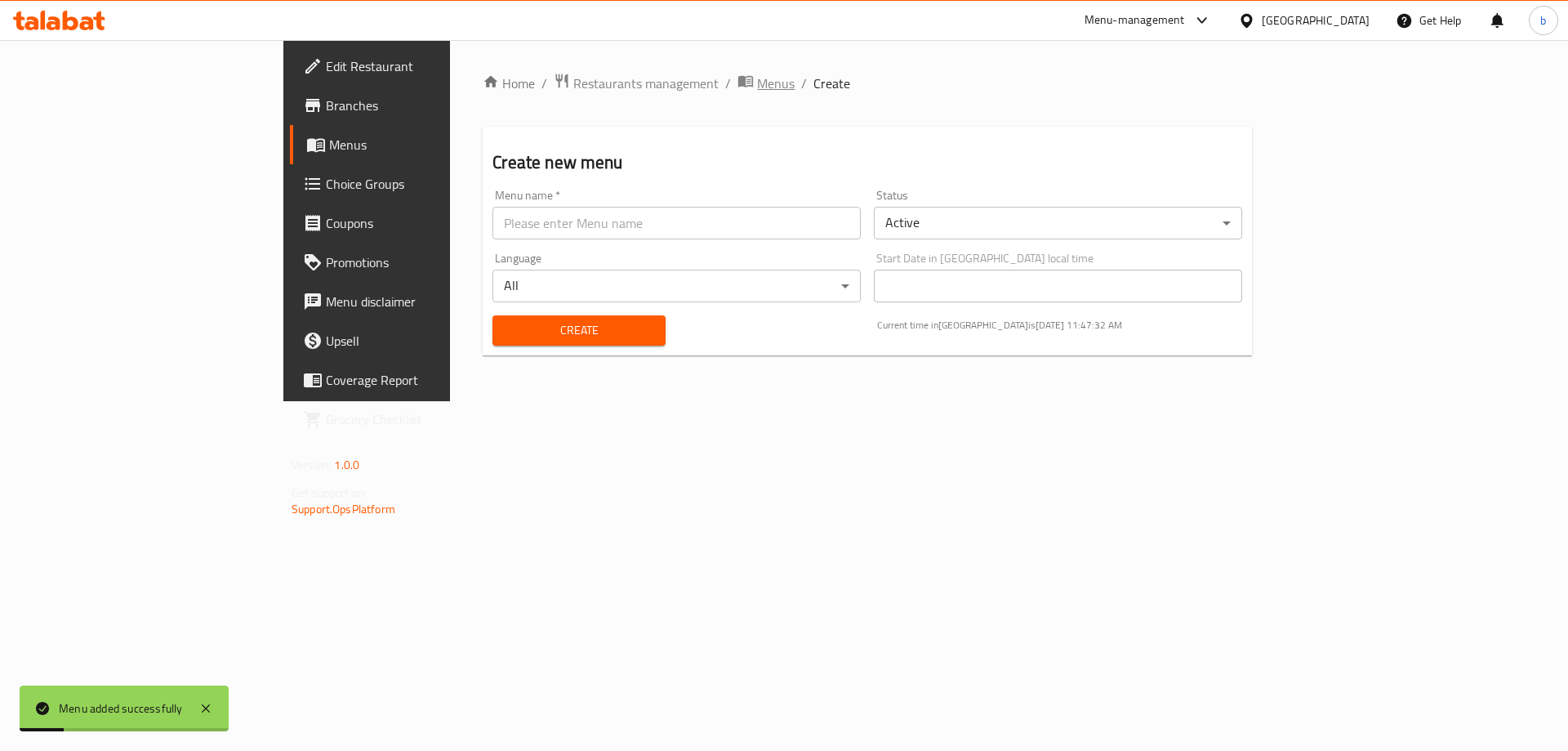
click at [757, 83] on span "Menus" at bounding box center [775, 83] width 37 height 20
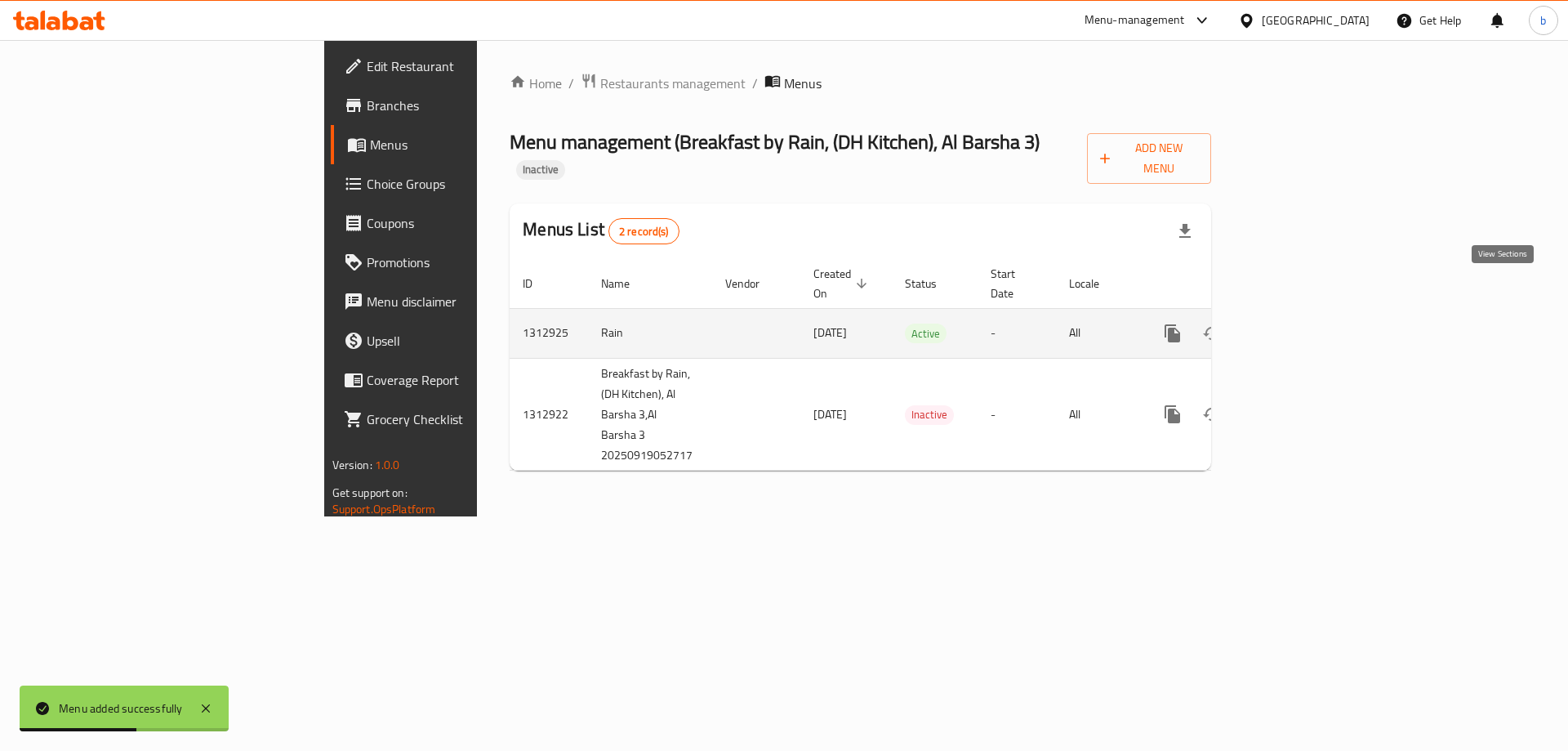
click at [1310, 314] on link "enhanced table" at bounding box center [1290, 333] width 39 height 39
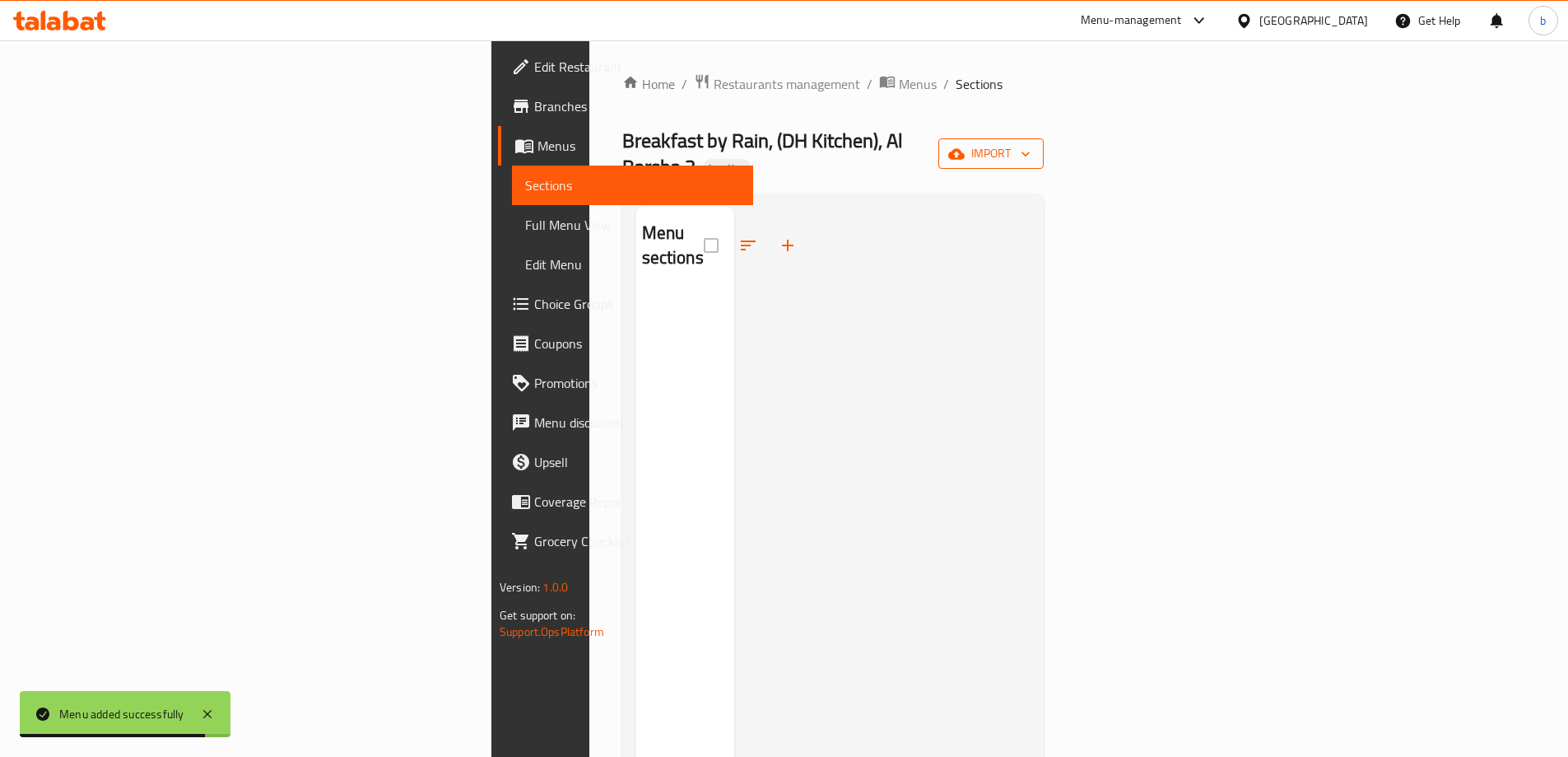
click at [1030, 143] on span "import" at bounding box center [991, 153] width 79 height 20
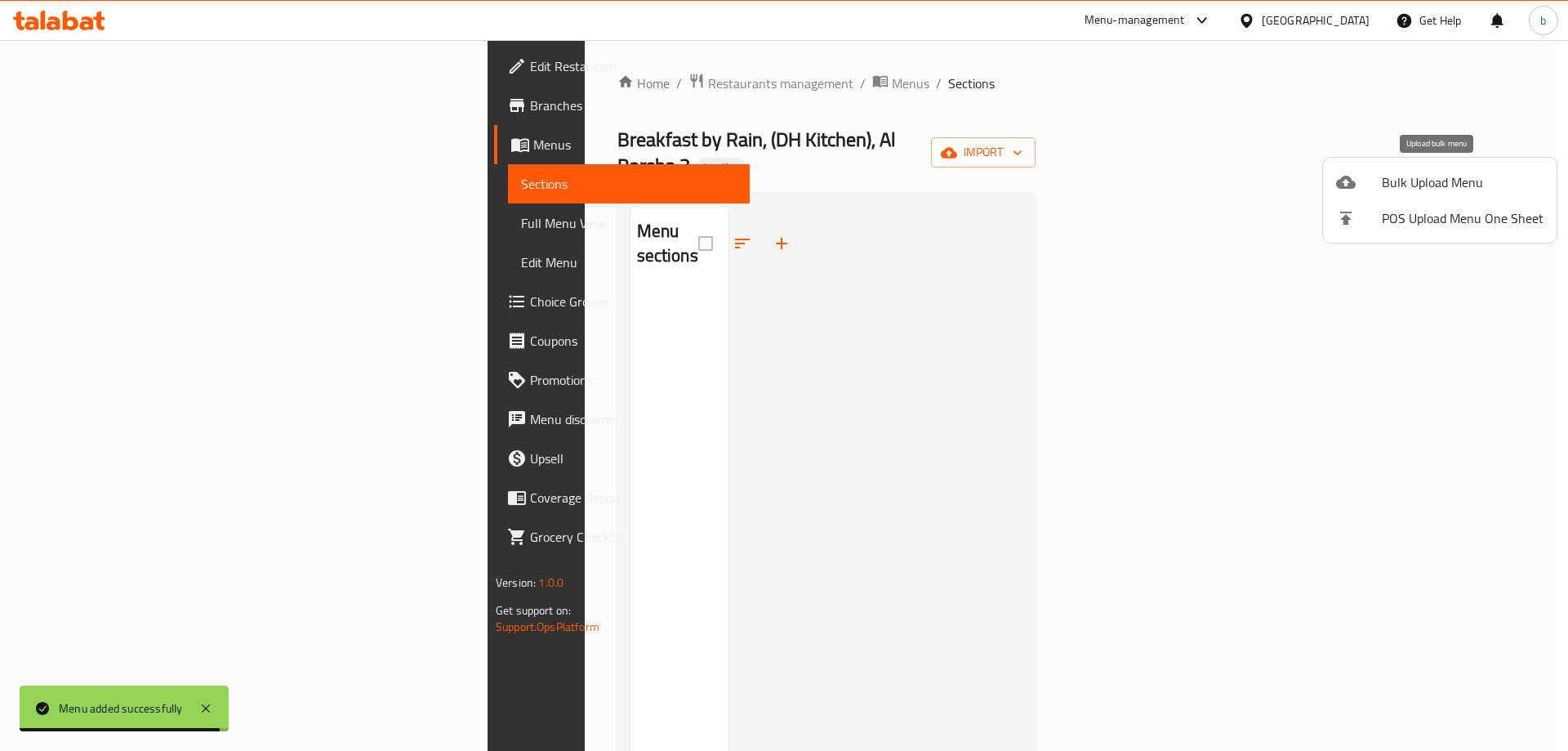
click at [1445, 178] on span "Bulk Upload Menu" at bounding box center [1462, 182] width 162 height 20
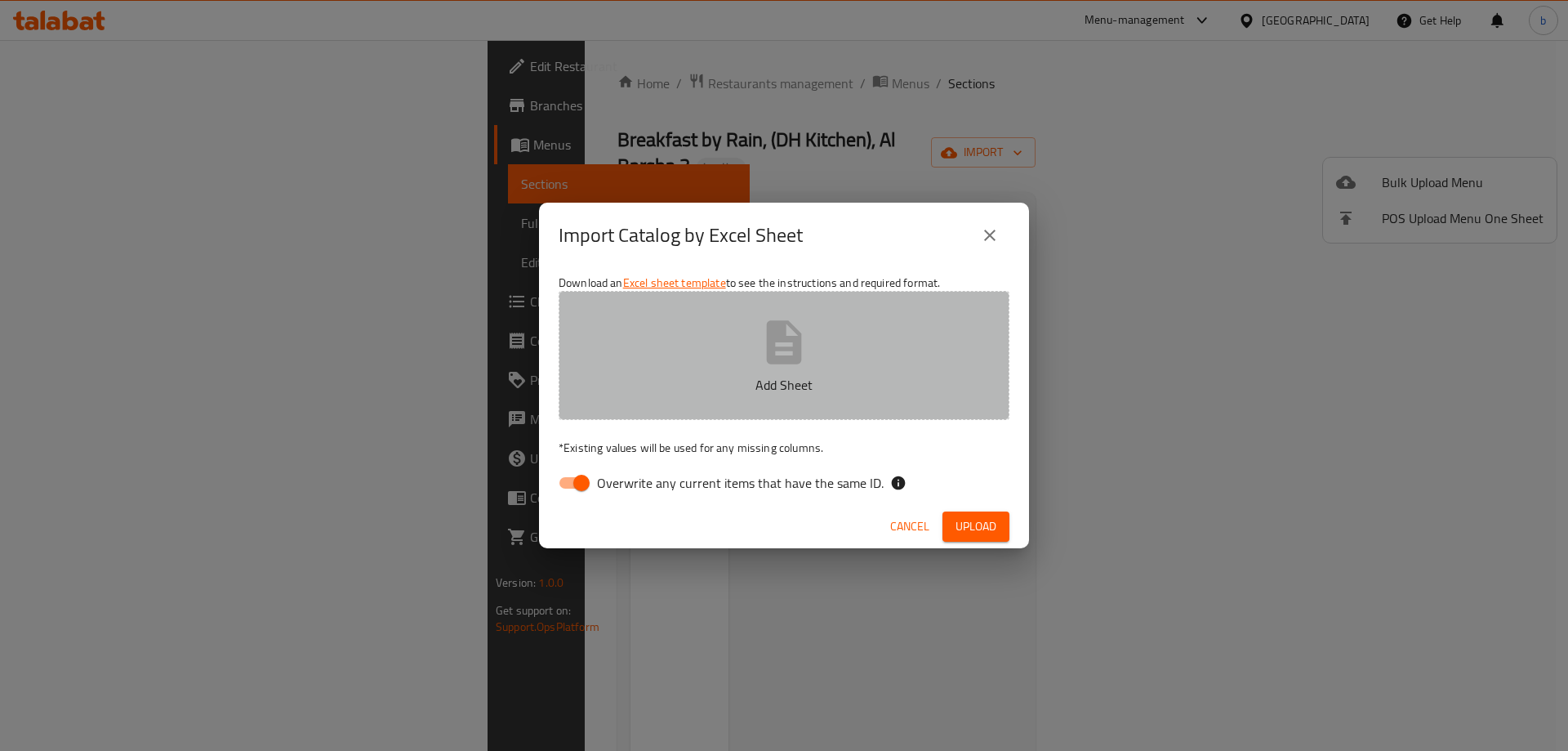
click at [725, 372] on button "Add Sheet" at bounding box center [783, 355] width 451 height 129
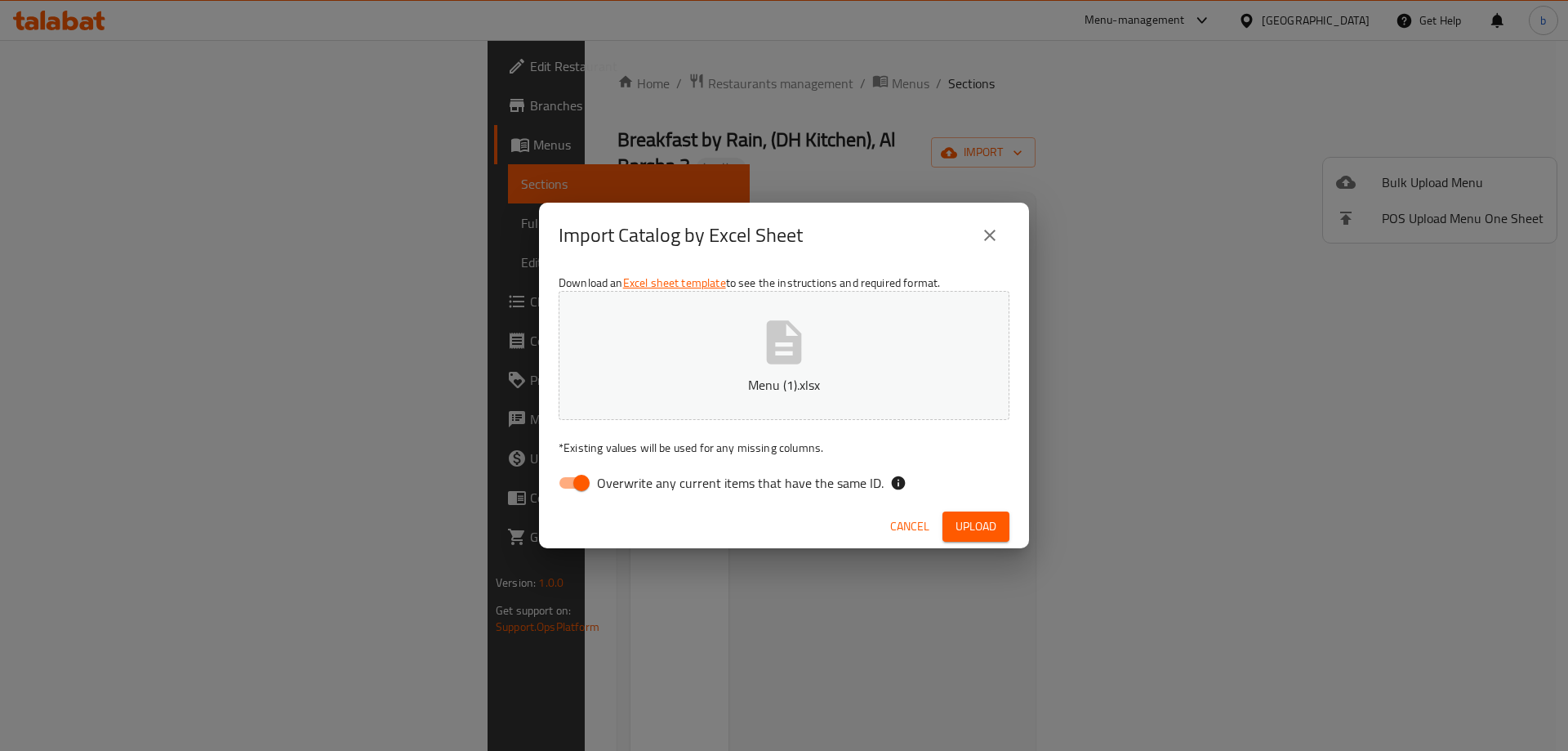
click at [573, 483] on input "Overwrite any current items that have the same ID." at bounding box center [581, 482] width 93 height 31
checkbox input "false"
click at [982, 529] on span "Upload" at bounding box center [975, 526] width 41 height 20
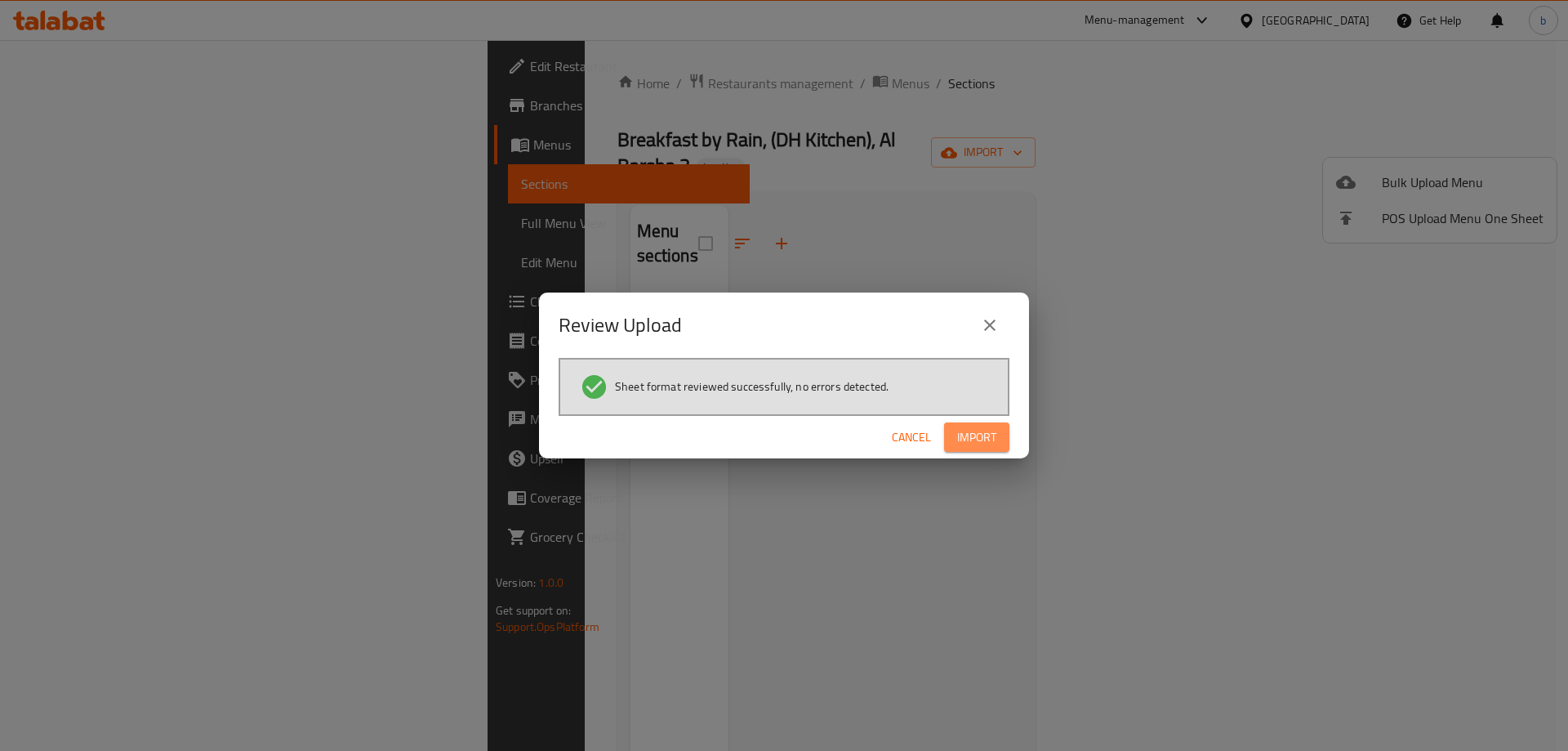
click at [978, 437] on span "Import" at bounding box center [976, 436] width 39 height 20
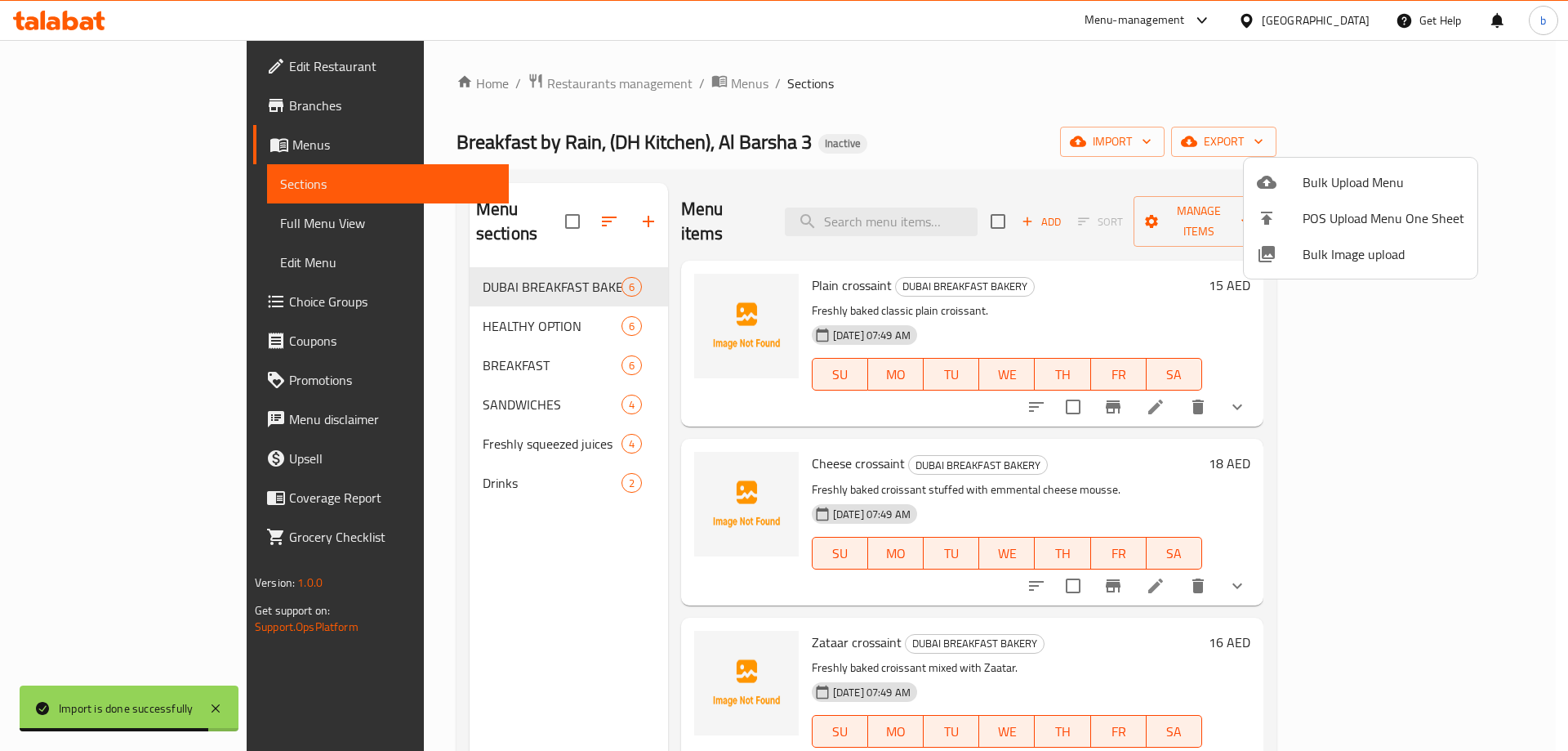
click at [452, 582] on div at bounding box center [784, 376] width 1568 height 751
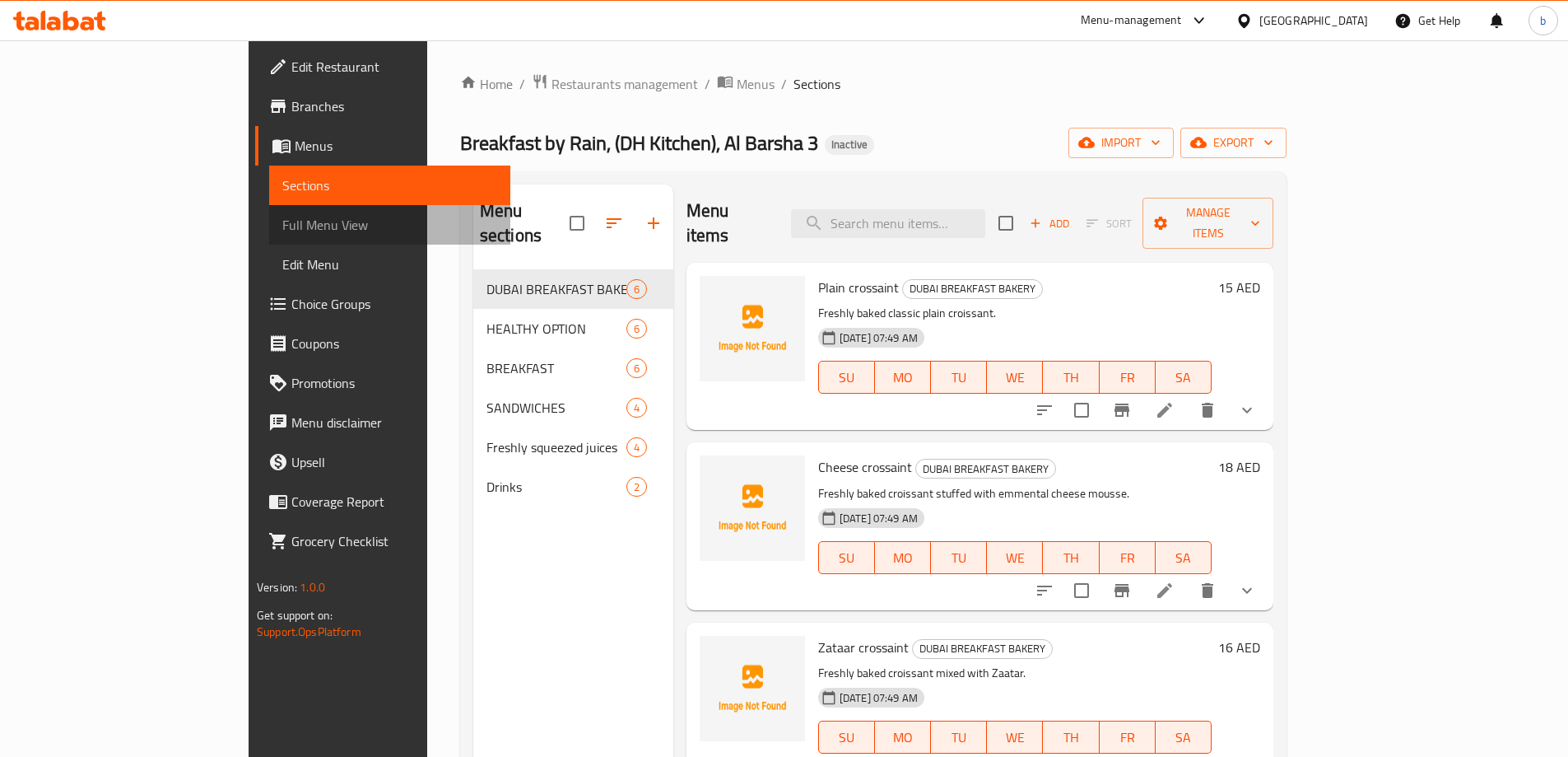
click at [282, 230] on span "Full Menu View" at bounding box center [390, 225] width 215 height 20
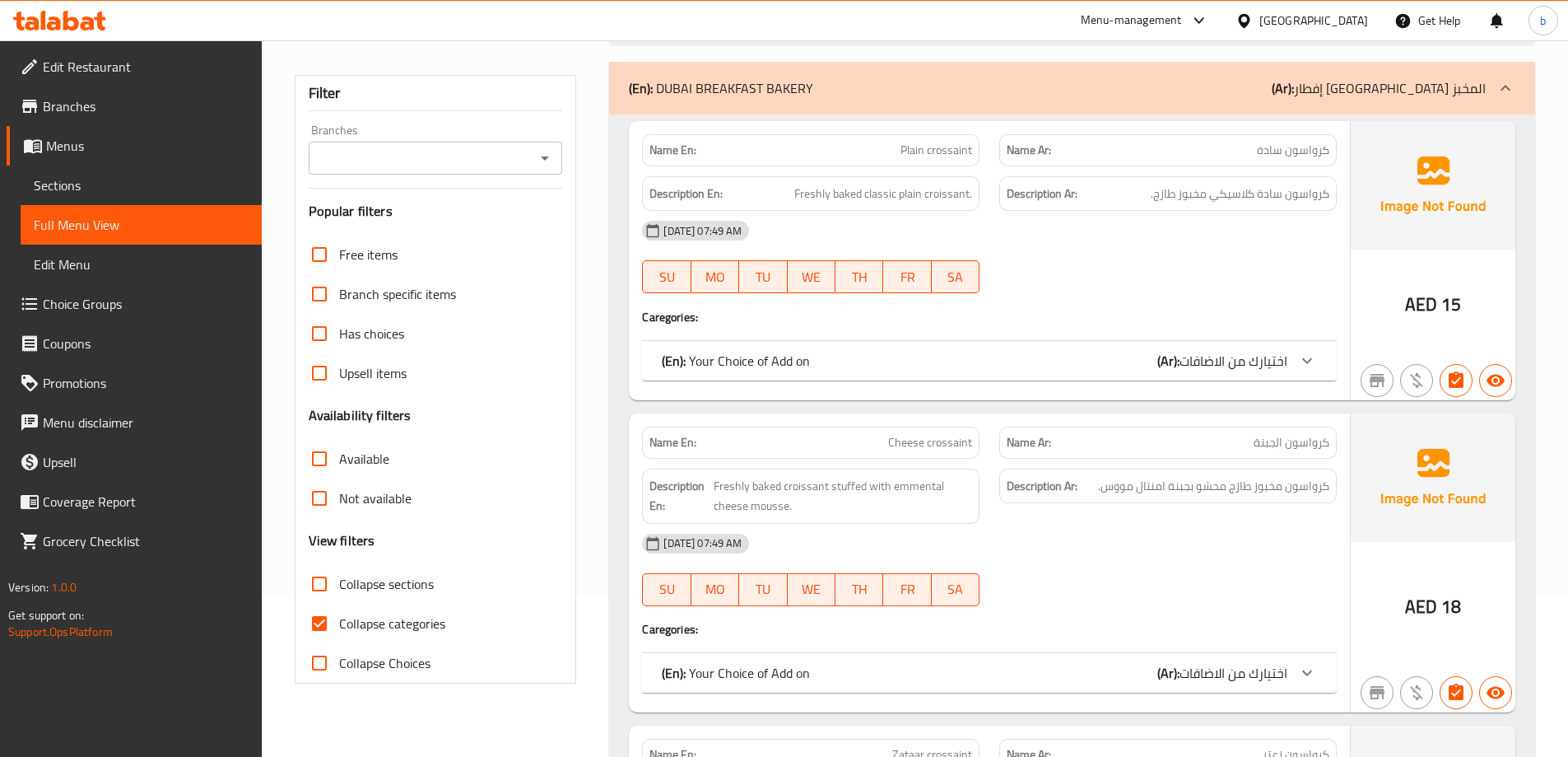
scroll to position [164, 0]
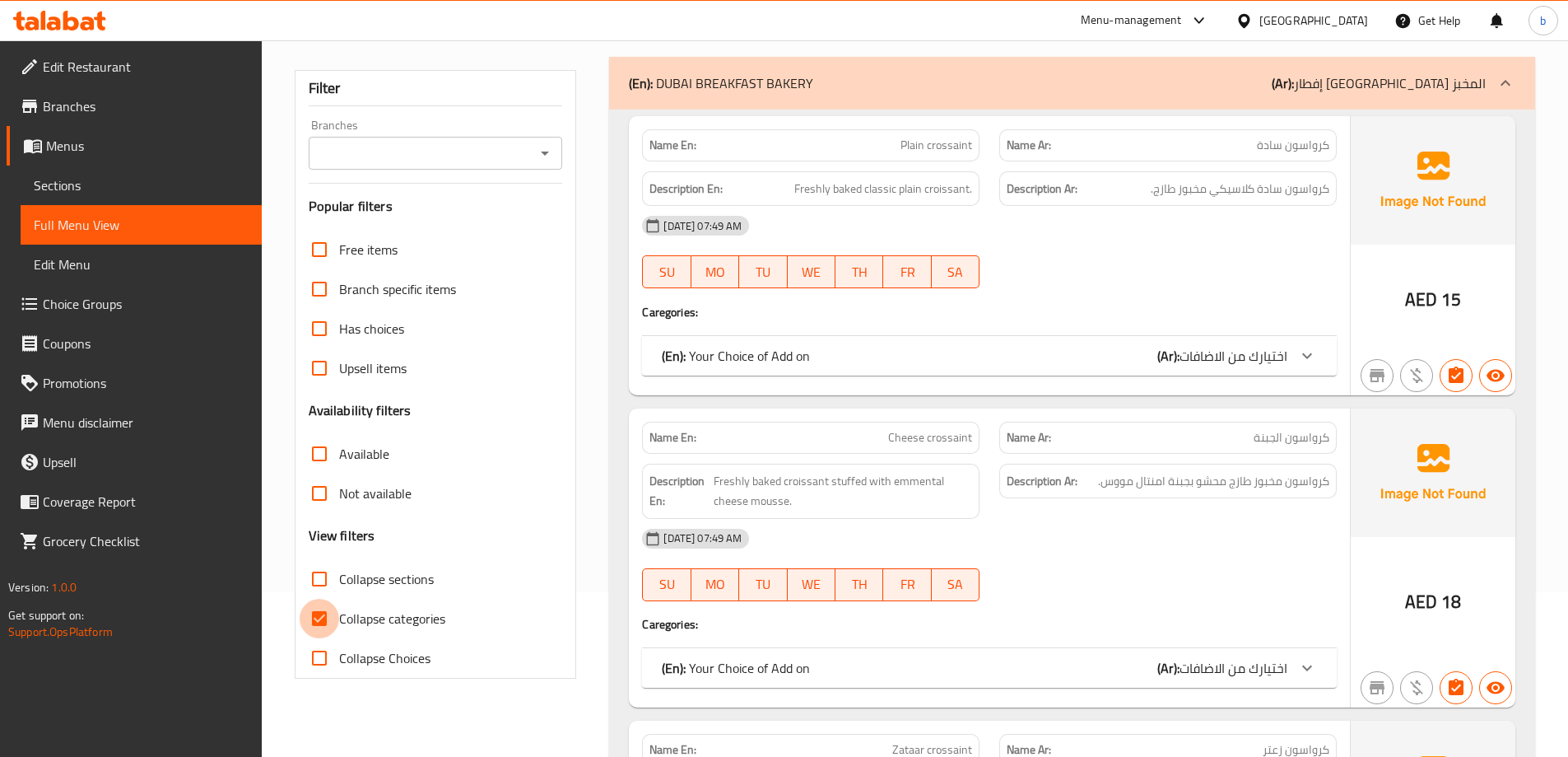
click at [326, 614] on input "Collapse categories" at bounding box center [319, 618] width 39 height 39
checkbox input "false"
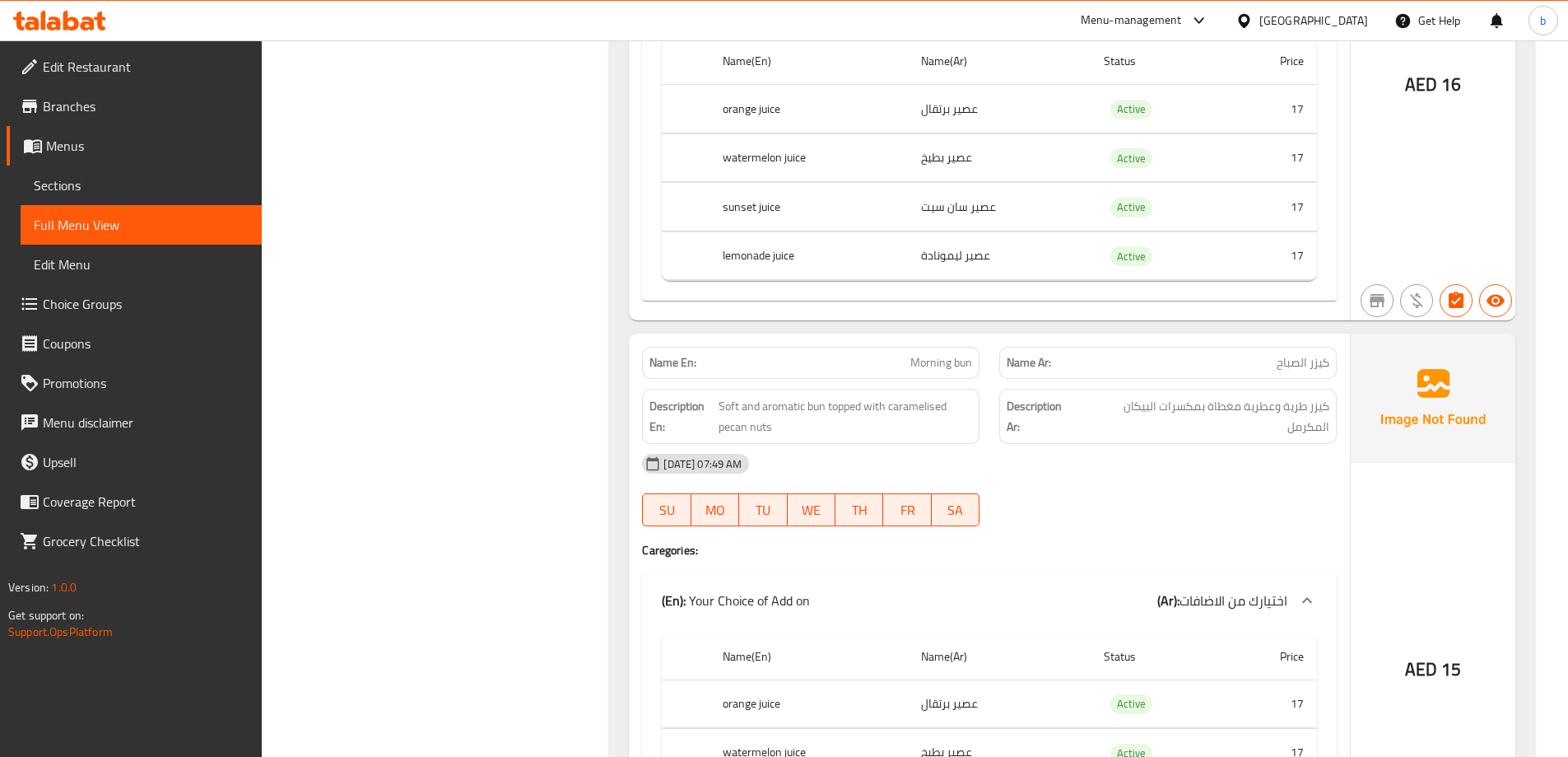
scroll to position [2388, 0]
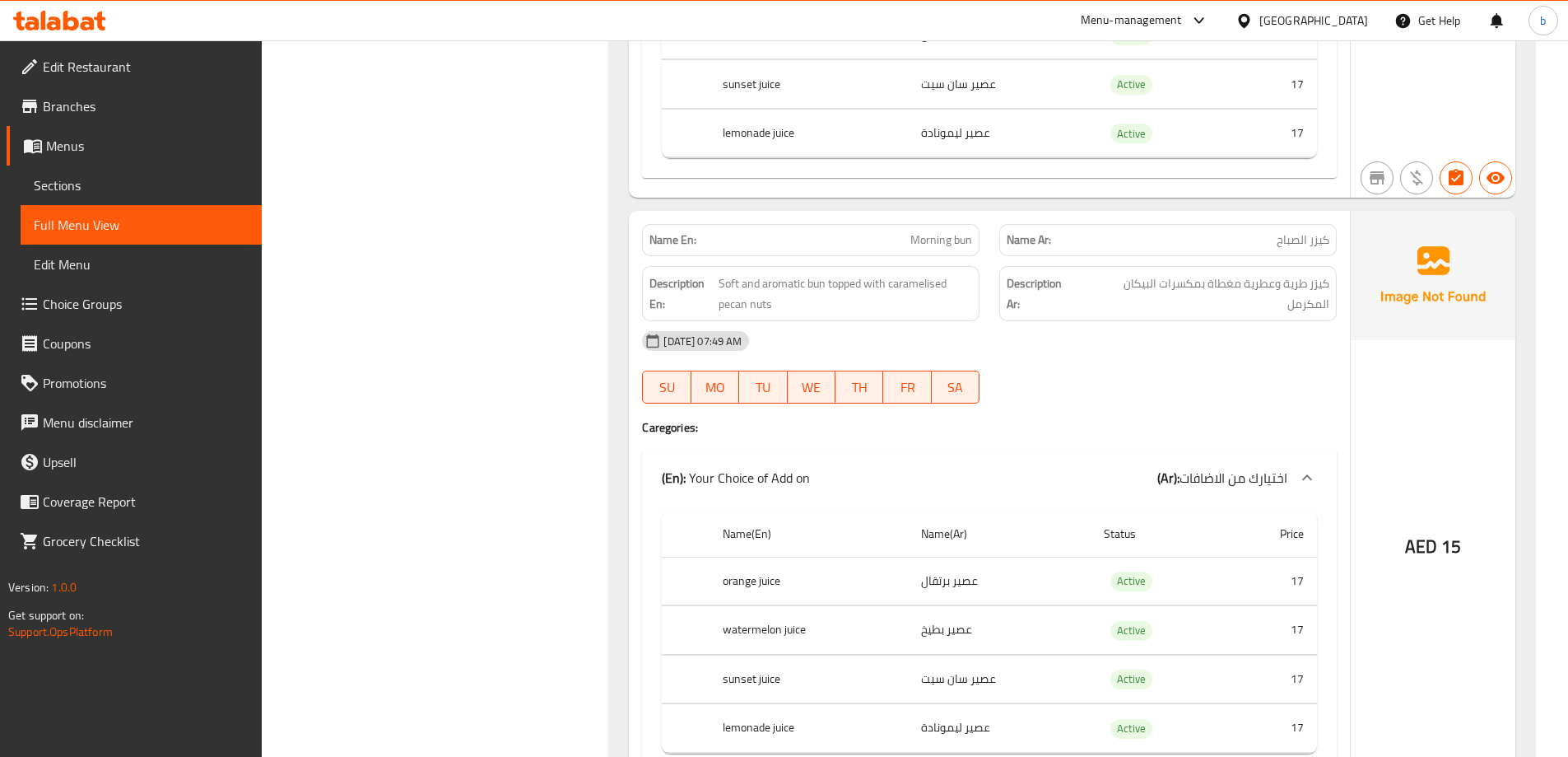
click at [1125, 579] on span "Active" at bounding box center [1131, 581] width 42 height 19
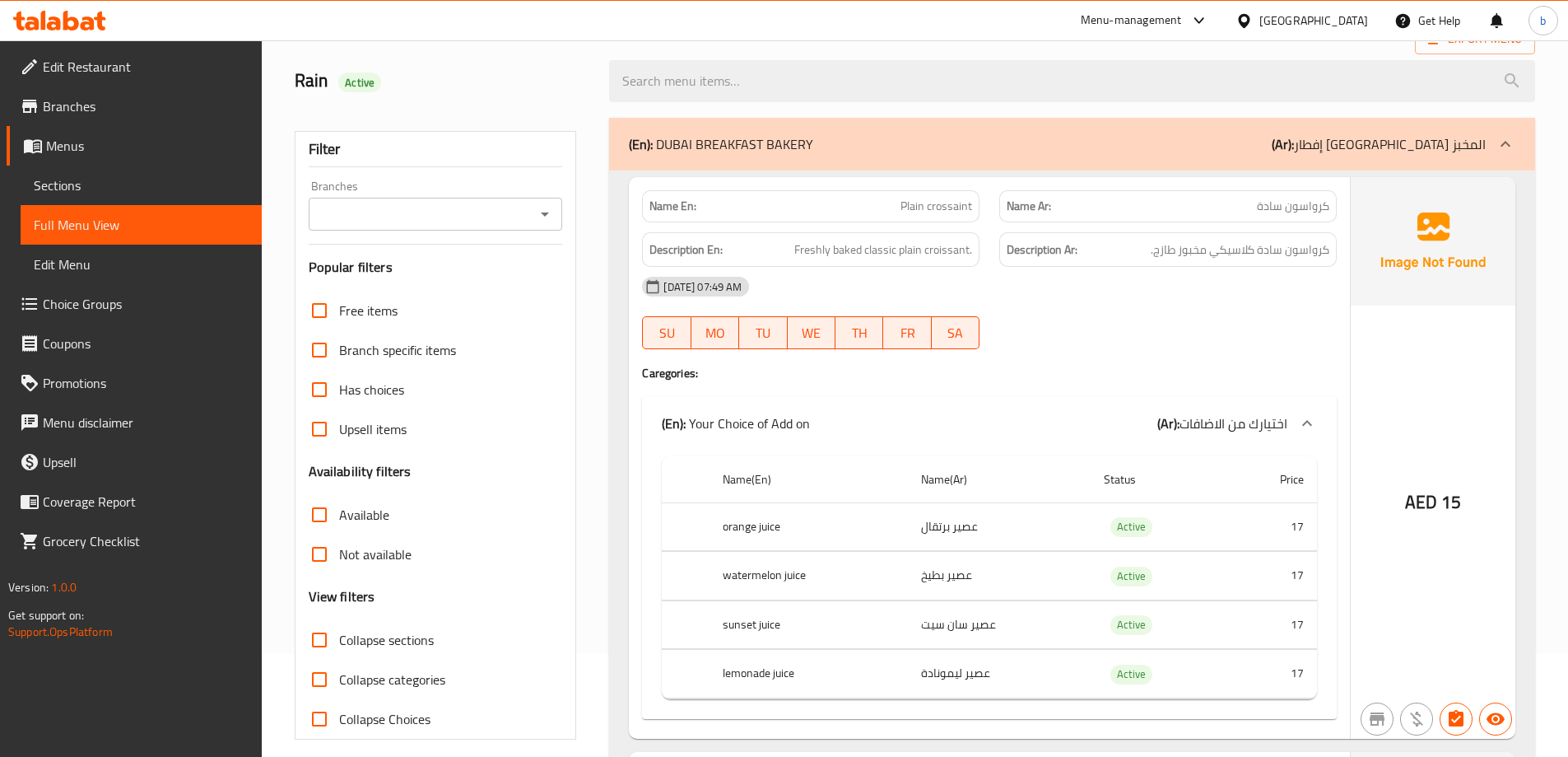
scroll to position [164, 0]
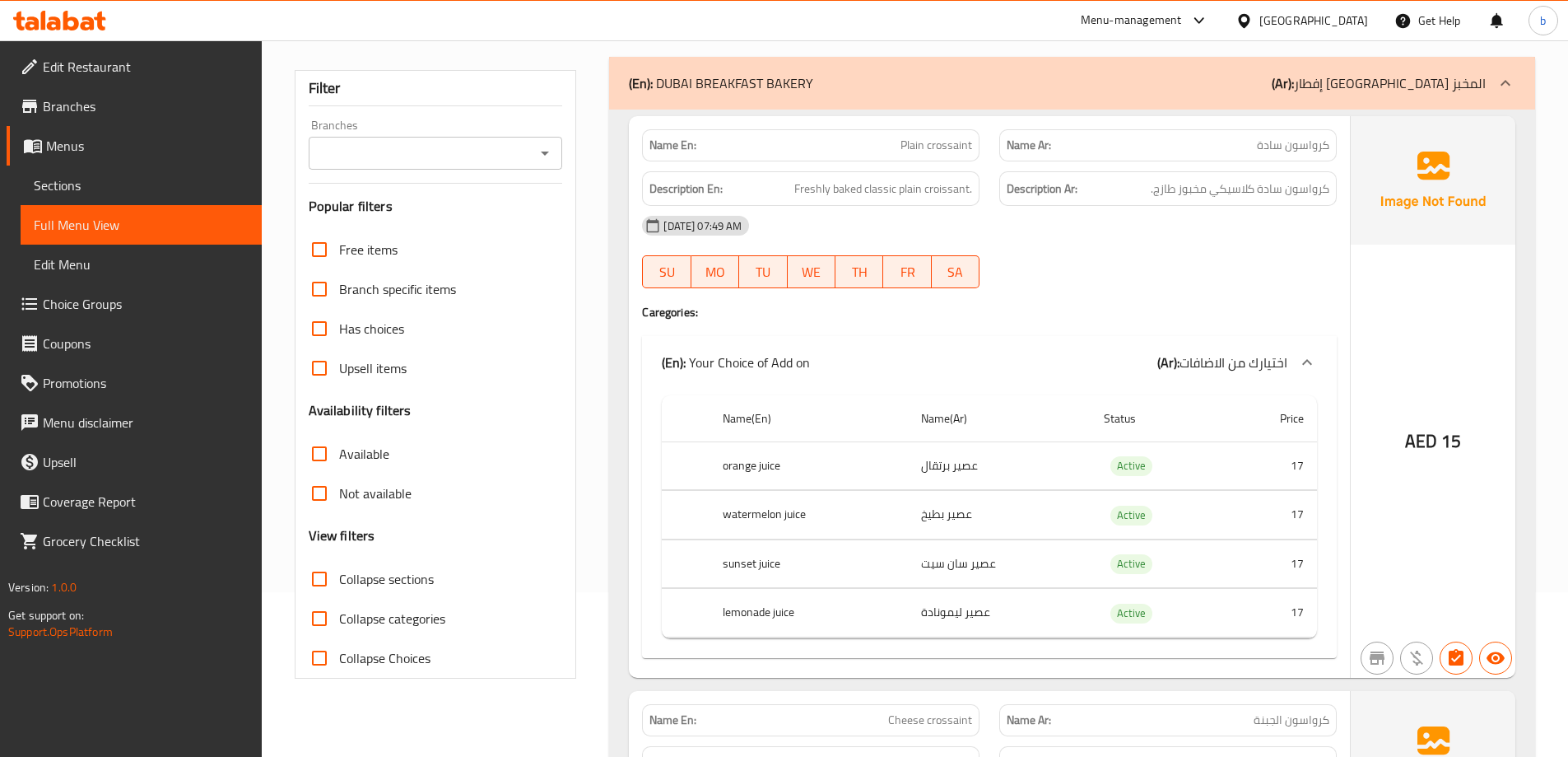
click at [320, 585] on input "Collapse sections" at bounding box center [319, 578] width 39 height 39
checkbox input "true"
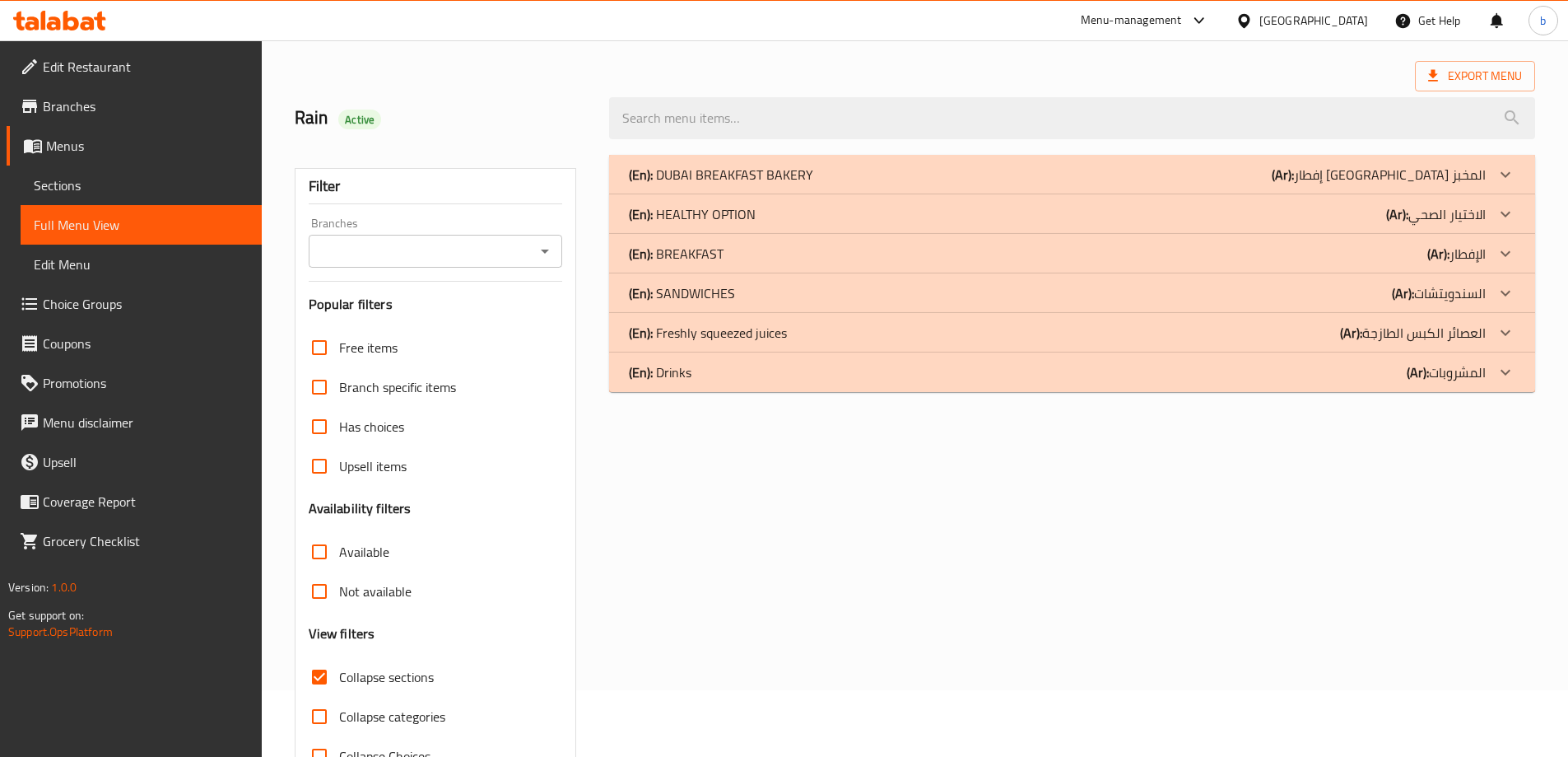
scroll to position [37, 0]
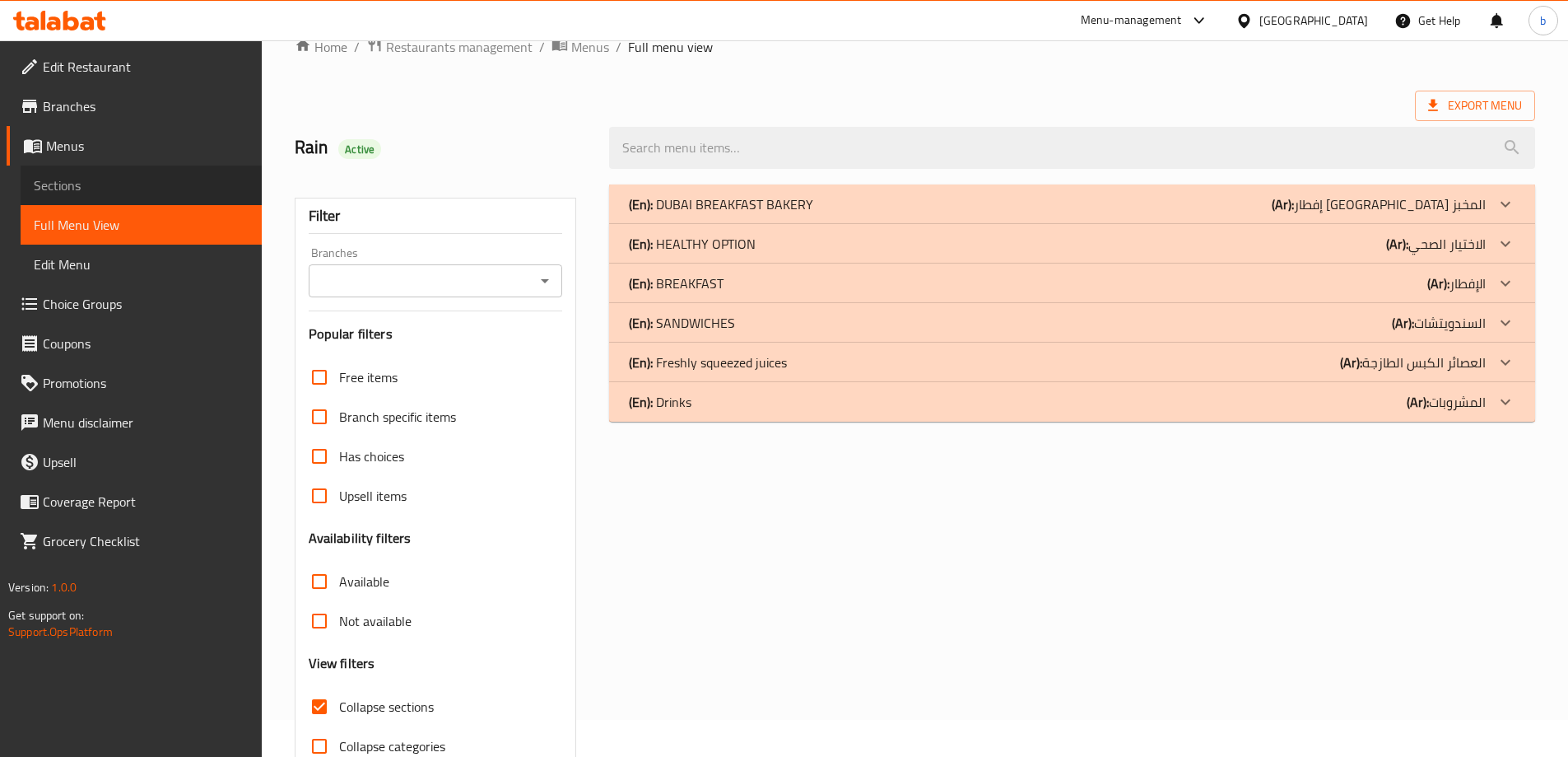
click at [92, 184] on span "Sections" at bounding box center [141, 185] width 215 height 20
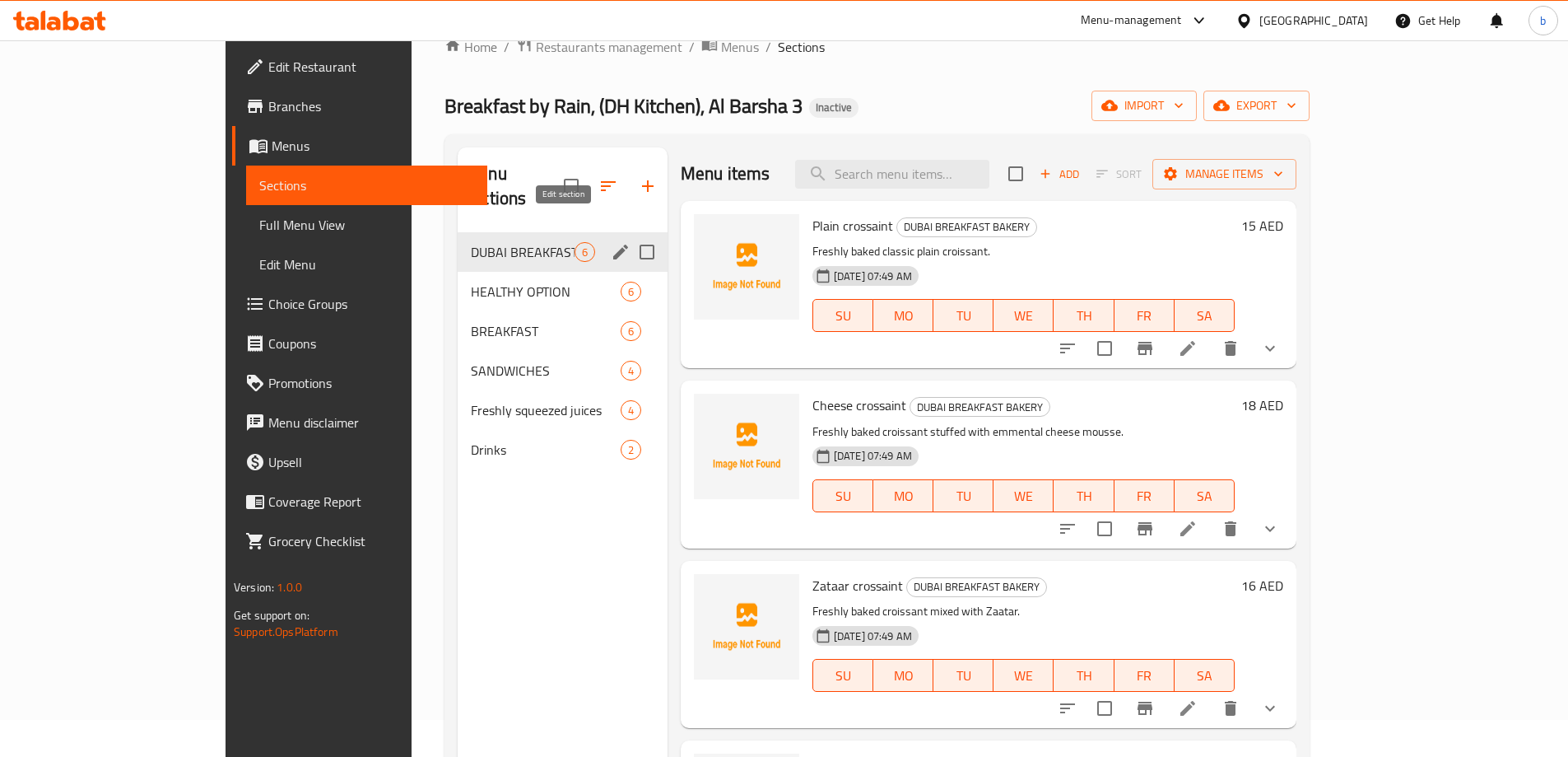
click at [611, 242] on icon "edit" at bounding box center [620, 252] width 20 height 20
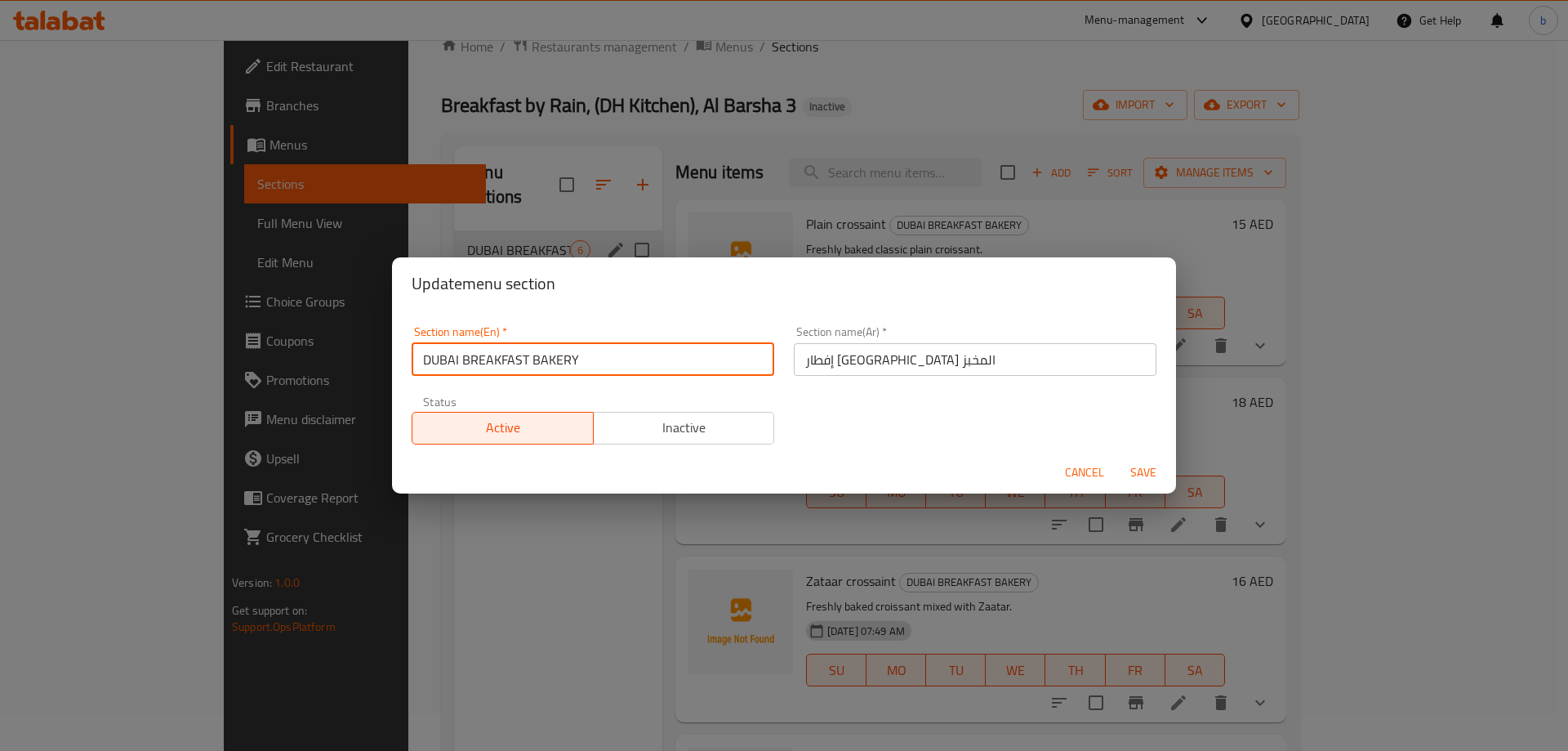
drag, startPoint x: 624, startPoint y: 366, endPoint x: 535, endPoint y: 368, distance: 89.0
click at [535, 368] on input "DUBAI BREAKFAST BAKERY" at bounding box center [593, 359] width 363 height 32
drag, startPoint x: 528, startPoint y: 360, endPoint x: 414, endPoint y: 367, distance: 114.2
click at [414, 367] on input "DUBAI BREAKFAST BAKERY" at bounding box center [593, 359] width 363 height 32
type input "BAKERY"
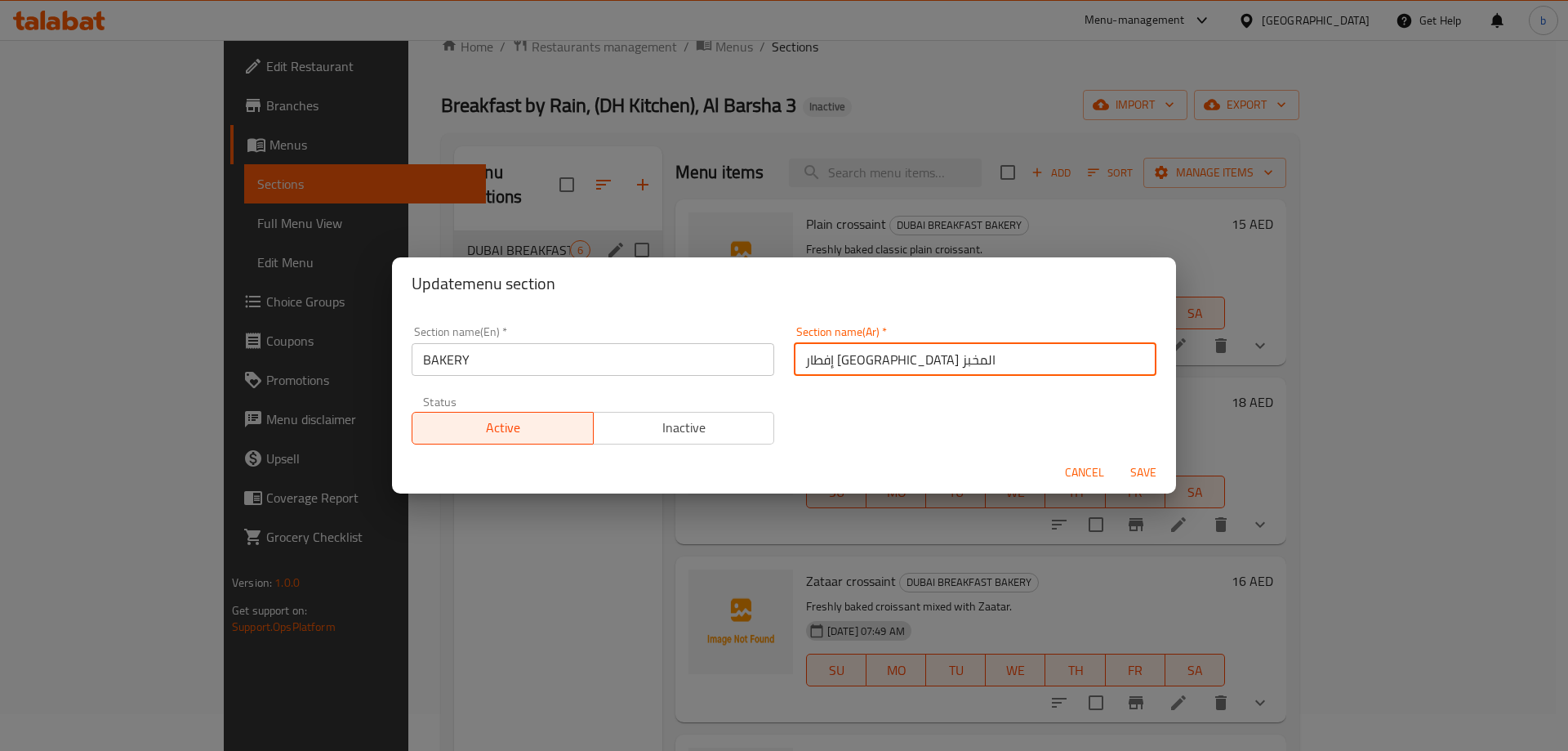
drag, startPoint x: 838, startPoint y: 364, endPoint x: 895, endPoint y: 362, distance: 57.0
click at [895, 362] on input "إفطار دبي المخبز" at bounding box center [975, 359] width 363 height 32
type input "المخبز"
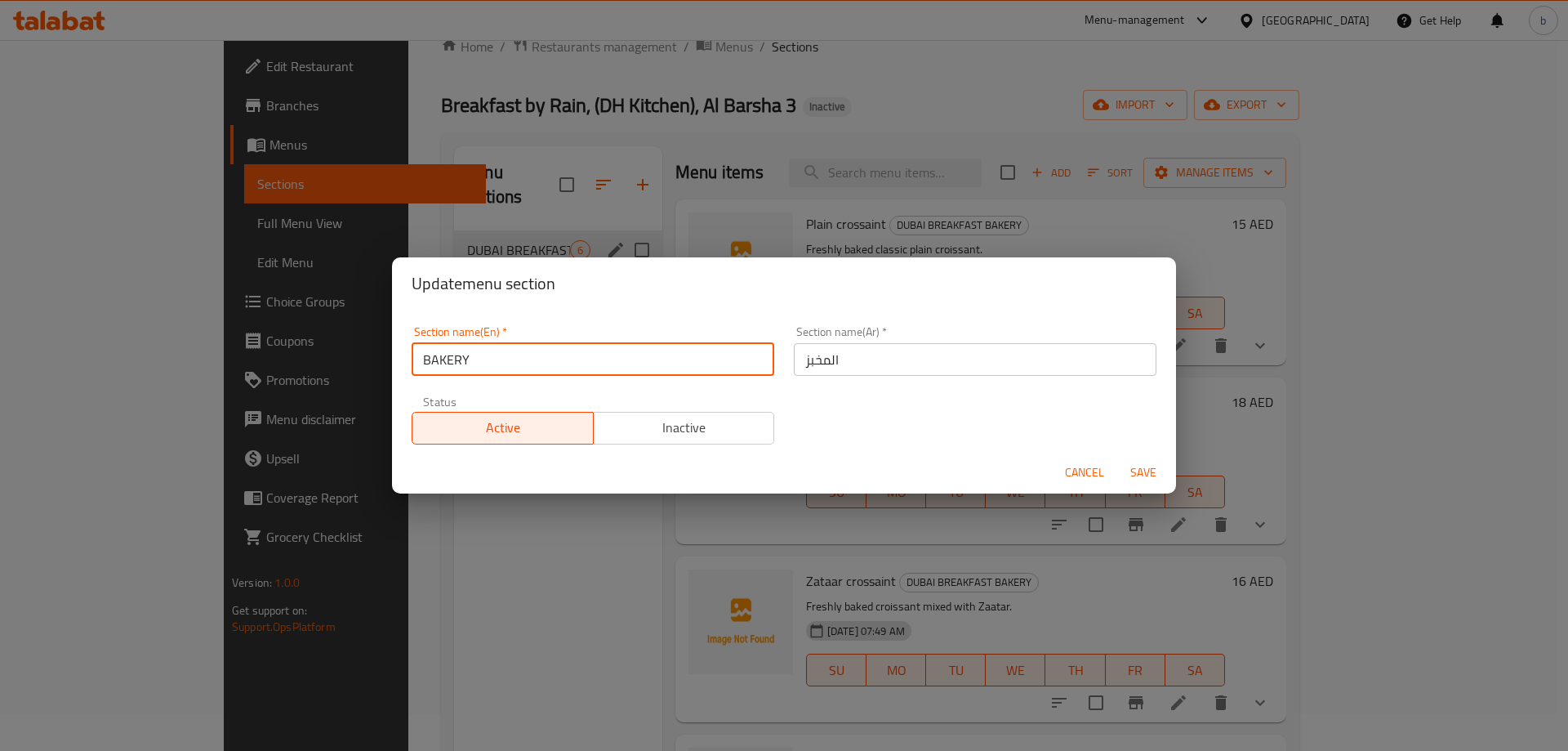
drag, startPoint x: 483, startPoint y: 363, endPoint x: 390, endPoint y: 373, distance: 93.5
click at [390, 373] on div "Update menu section Section name(En)   * BAKERY Section name(En) * Section name…" at bounding box center [784, 376] width 1568 height 751
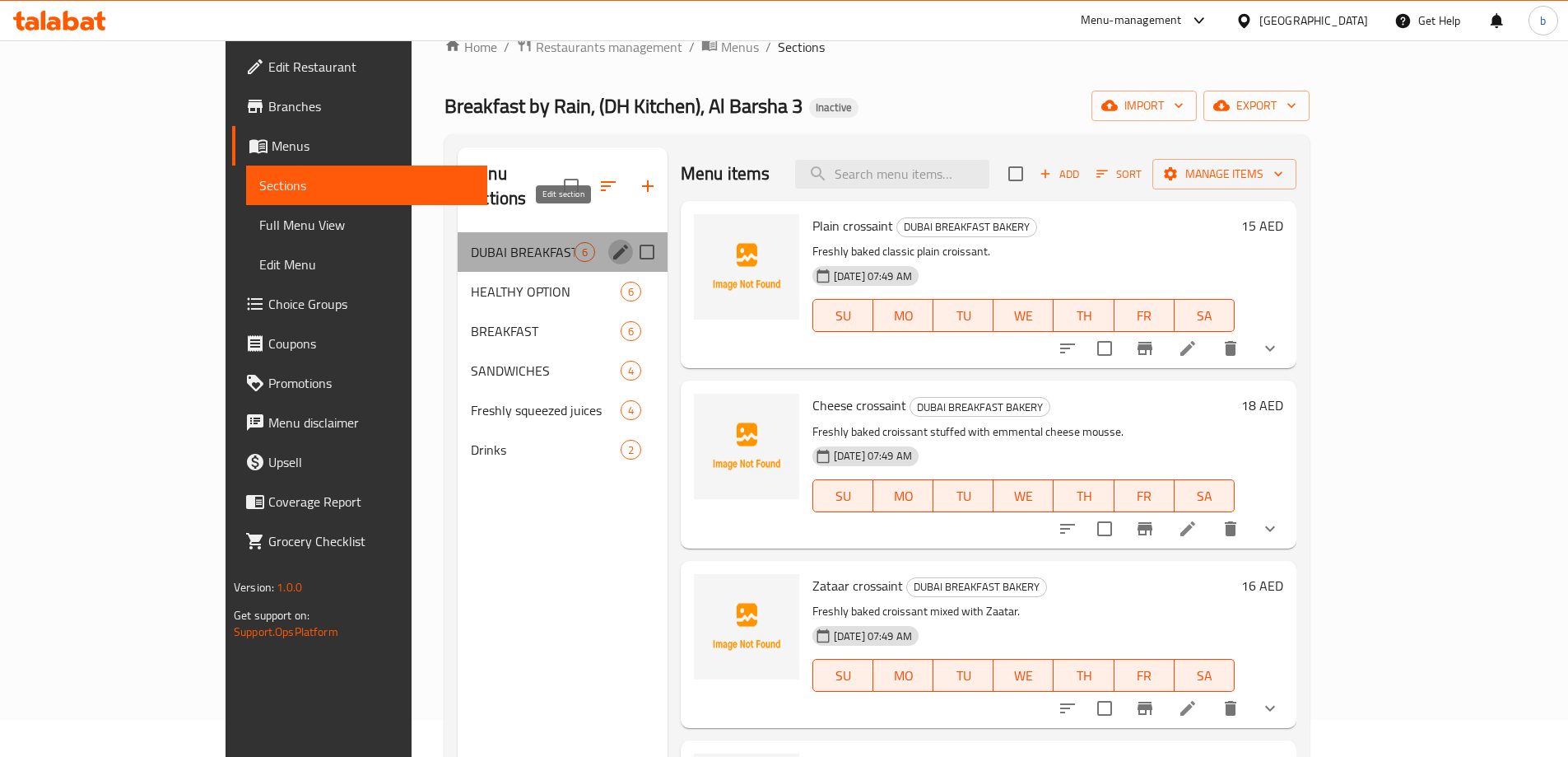
click at [611, 242] on icon "edit" at bounding box center [620, 252] width 20 height 20
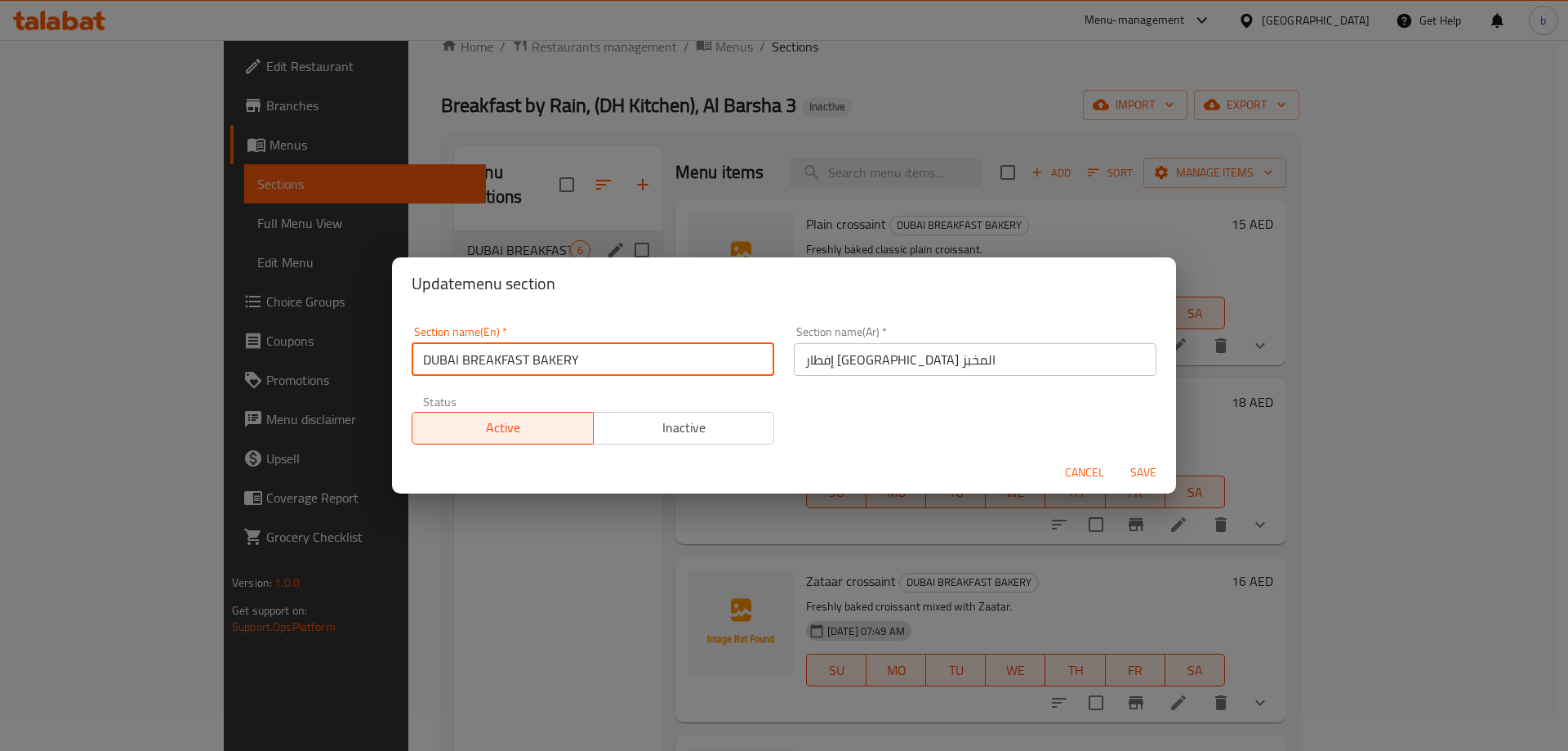
drag, startPoint x: 529, startPoint y: 355, endPoint x: 424, endPoint y: 365, distance: 105.5
click at [424, 365] on input "DUBAI BREAKFAST BAKERY" at bounding box center [593, 359] width 363 height 32
type input "BAKERY"
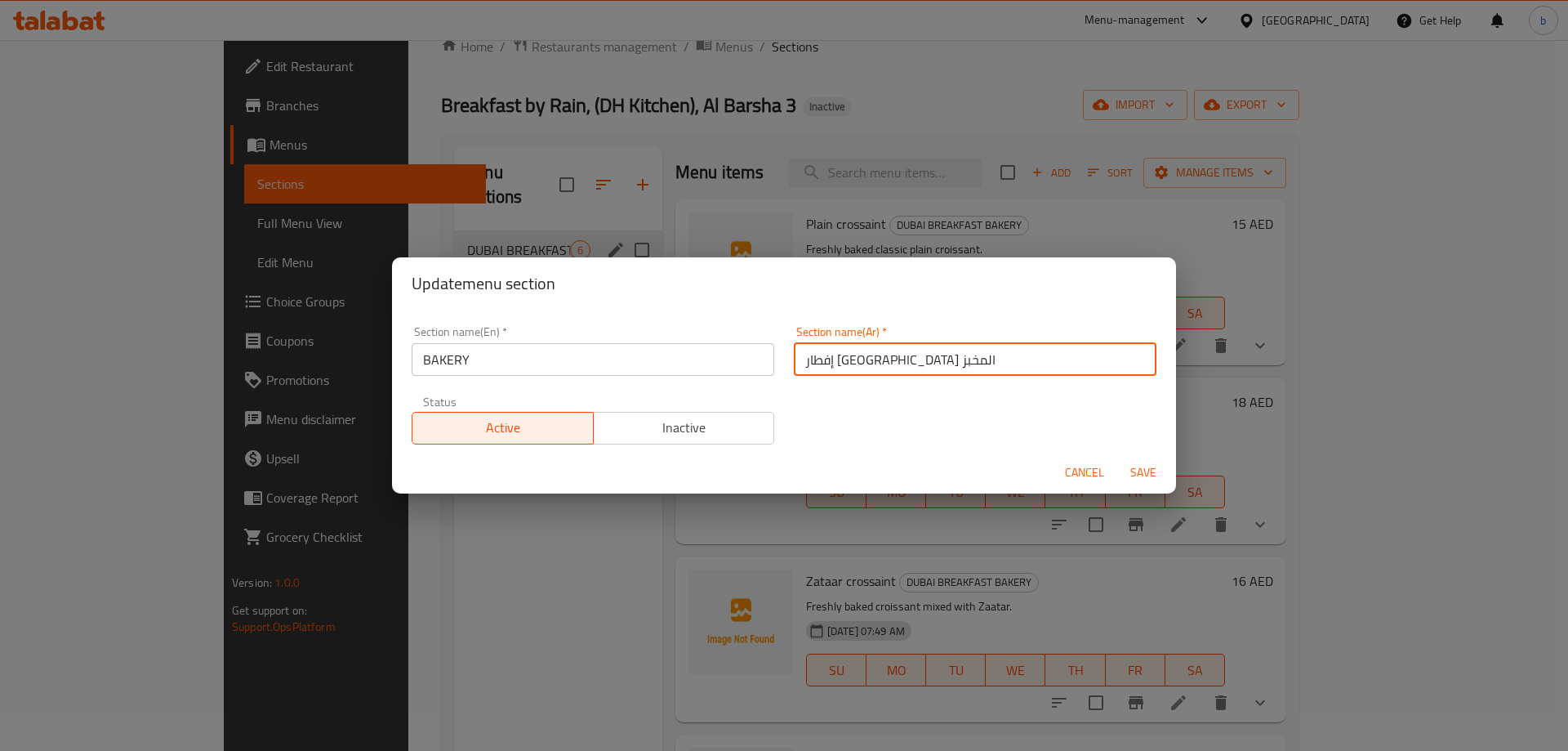
drag, startPoint x: 839, startPoint y: 362, endPoint x: 900, endPoint y: 369, distance: 61.4
click at [900, 369] on input "إفطار دبي المخبز" at bounding box center [975, 359] width 363 height 32
type input "المخبز"
click at [1141, 476] on span "Save" at bounding box center [1142, 472] width 39 height 20
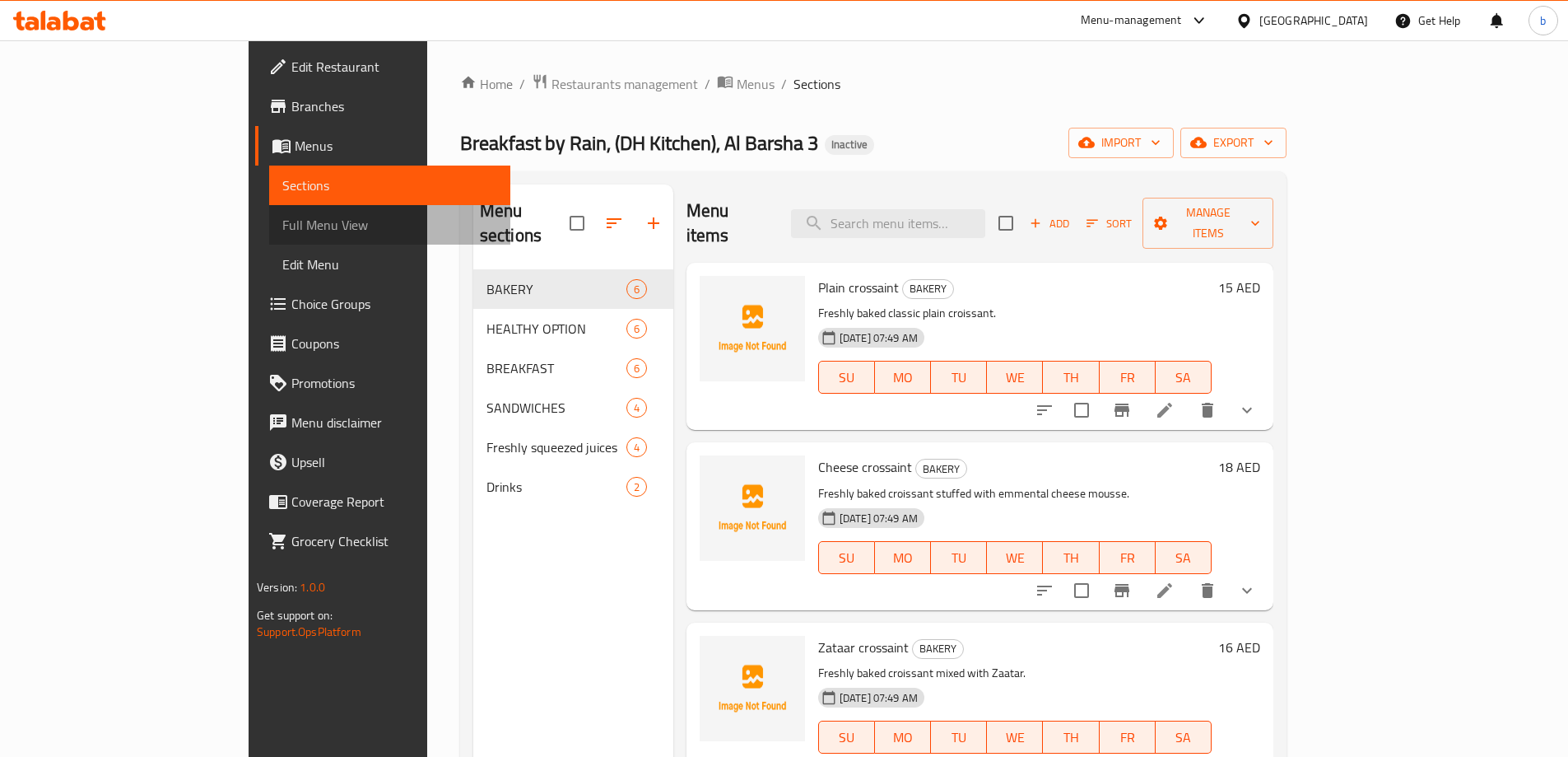
click at [282, 222] on span "Full Menu View" at bounding box center [390, 225] width 215 height 20
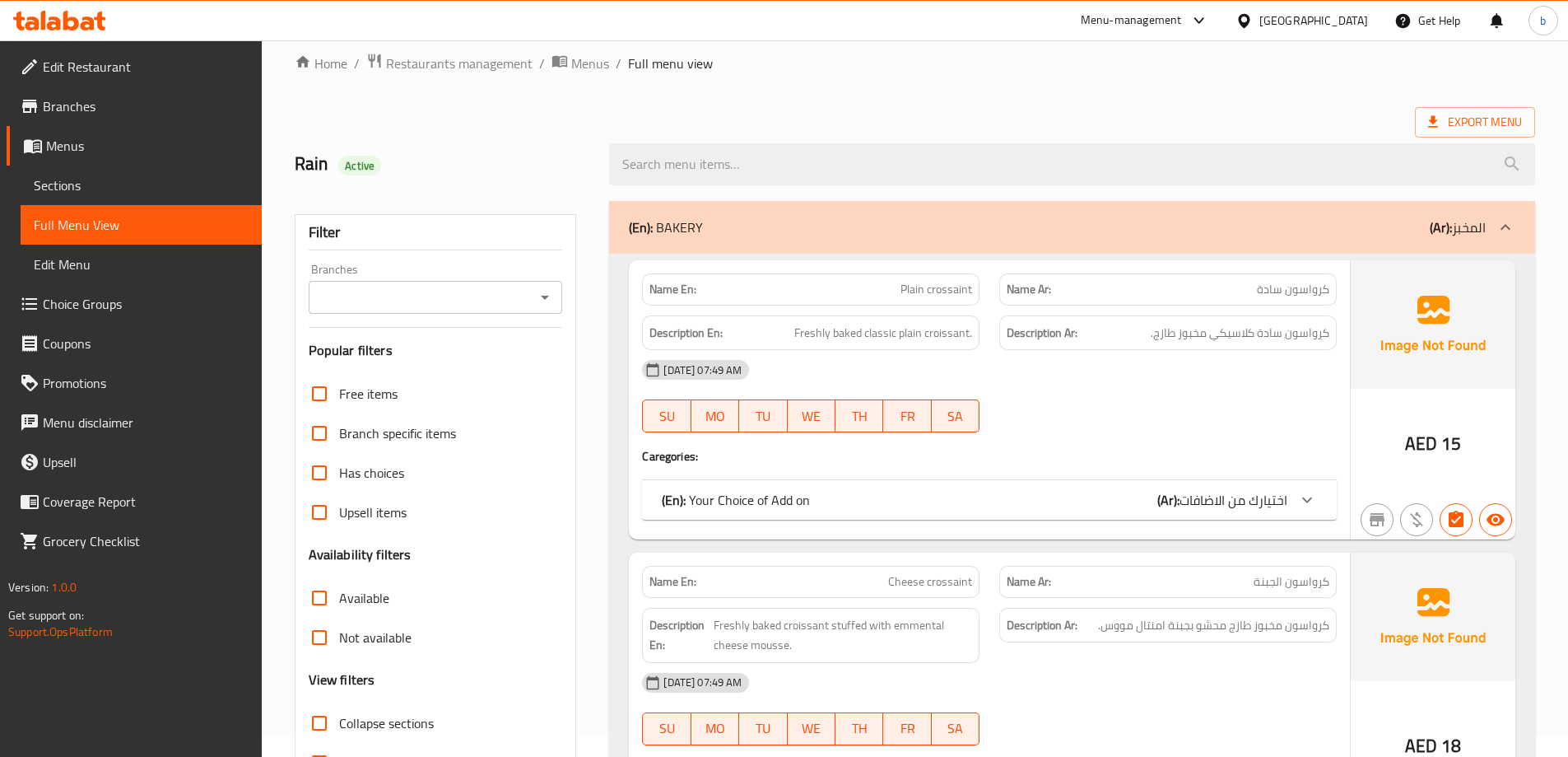
scroll to position [83, 0]
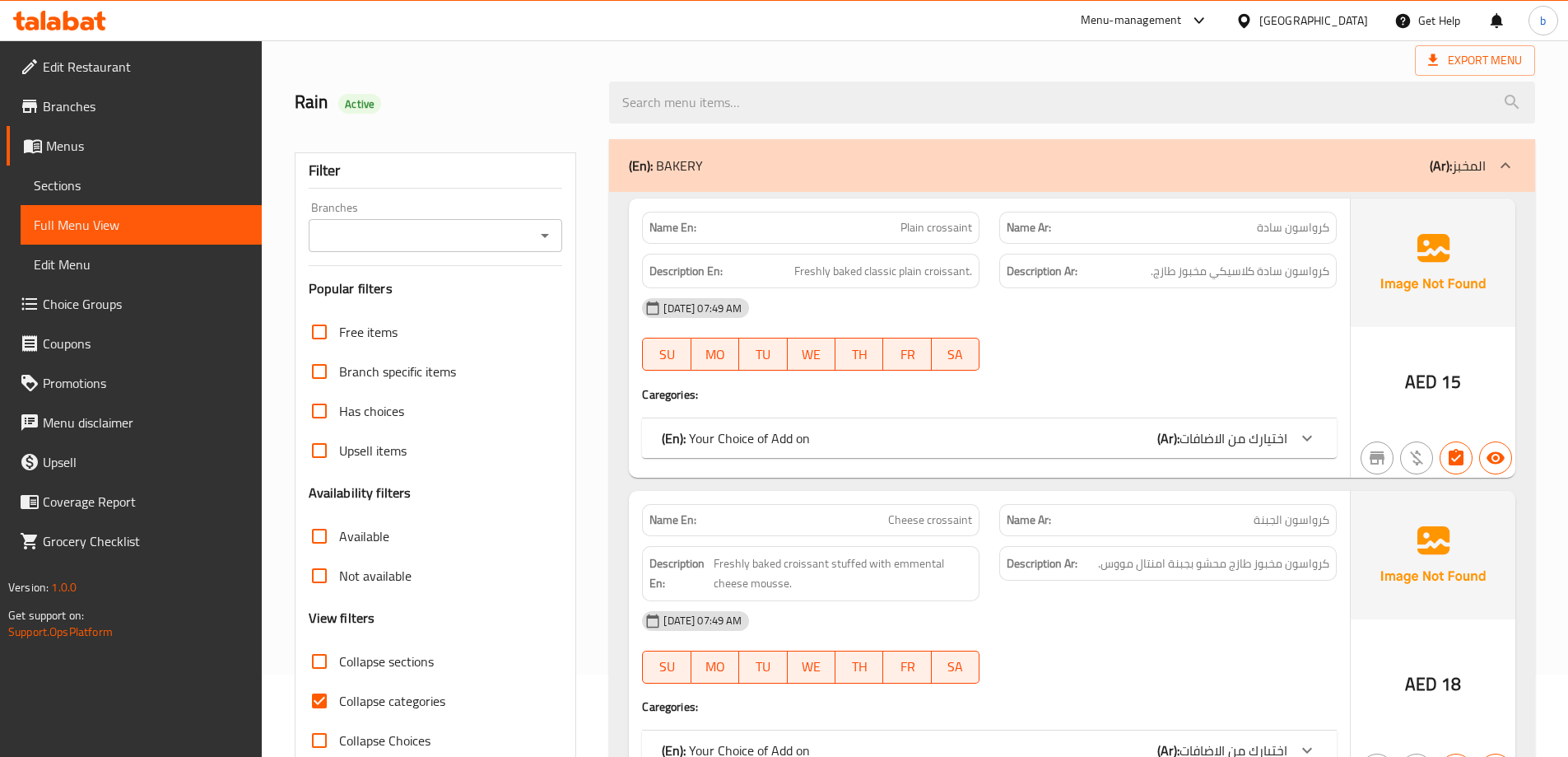
click at [326, 699] on input "Collapse categories" at bounding box center [319, 700] width 39 height 39
checkbox input "false"
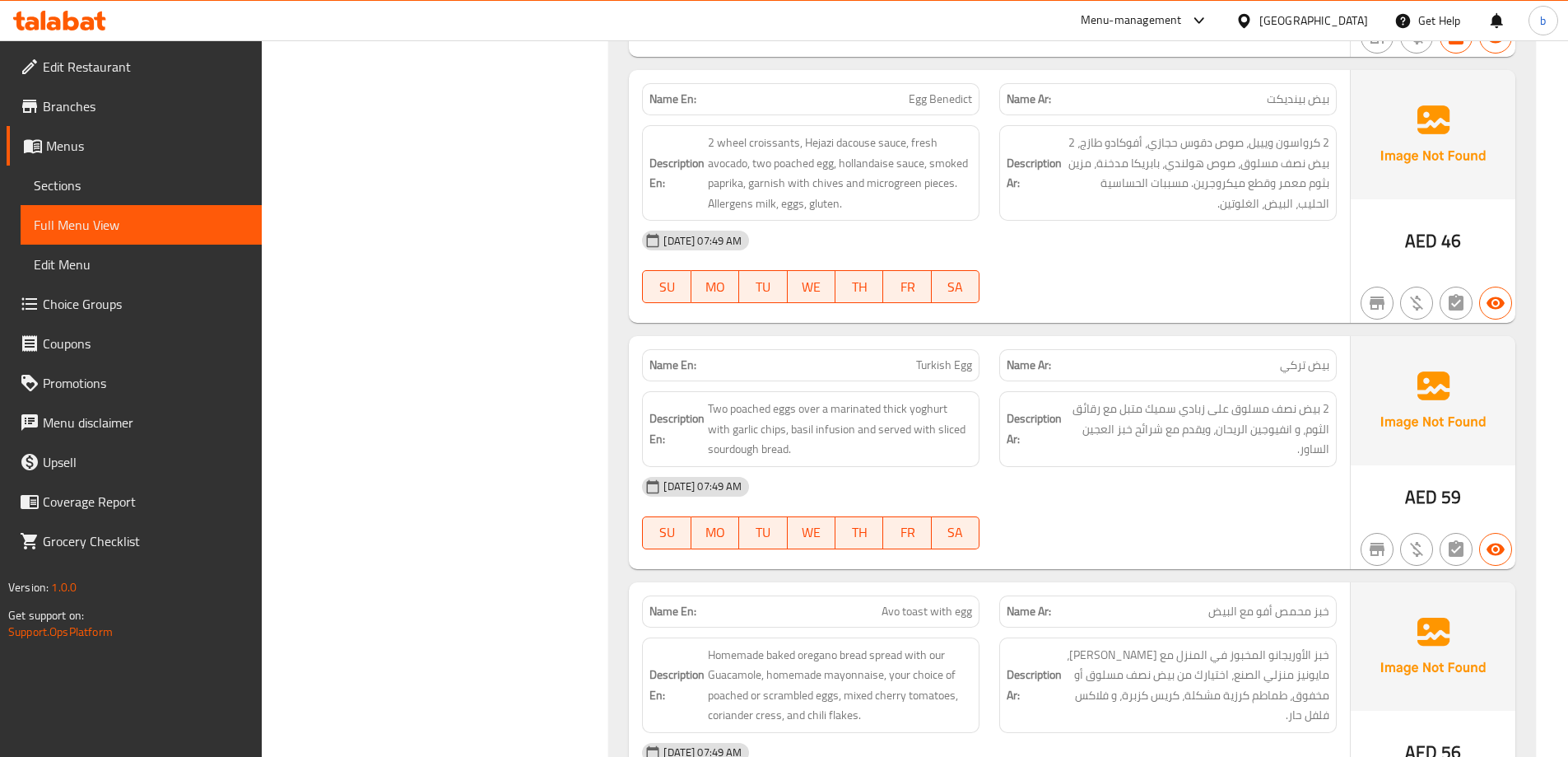
scroll to position [7245, 0]
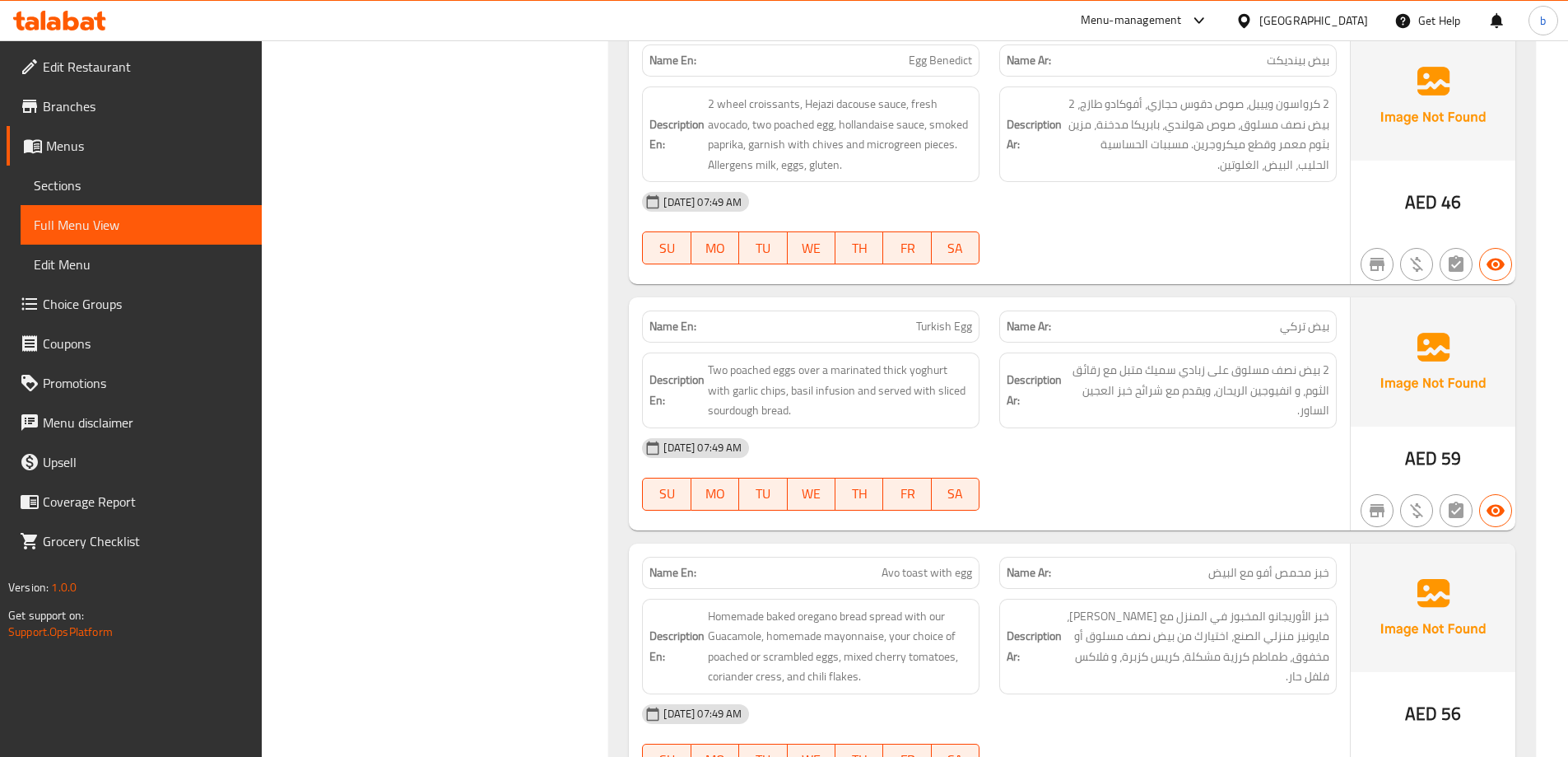
click at [1122, 496] on div "19-09-2025 07:49 AM SU MO TU WE TH FR SA" at bounding box center [989, 475] width 714 height 92
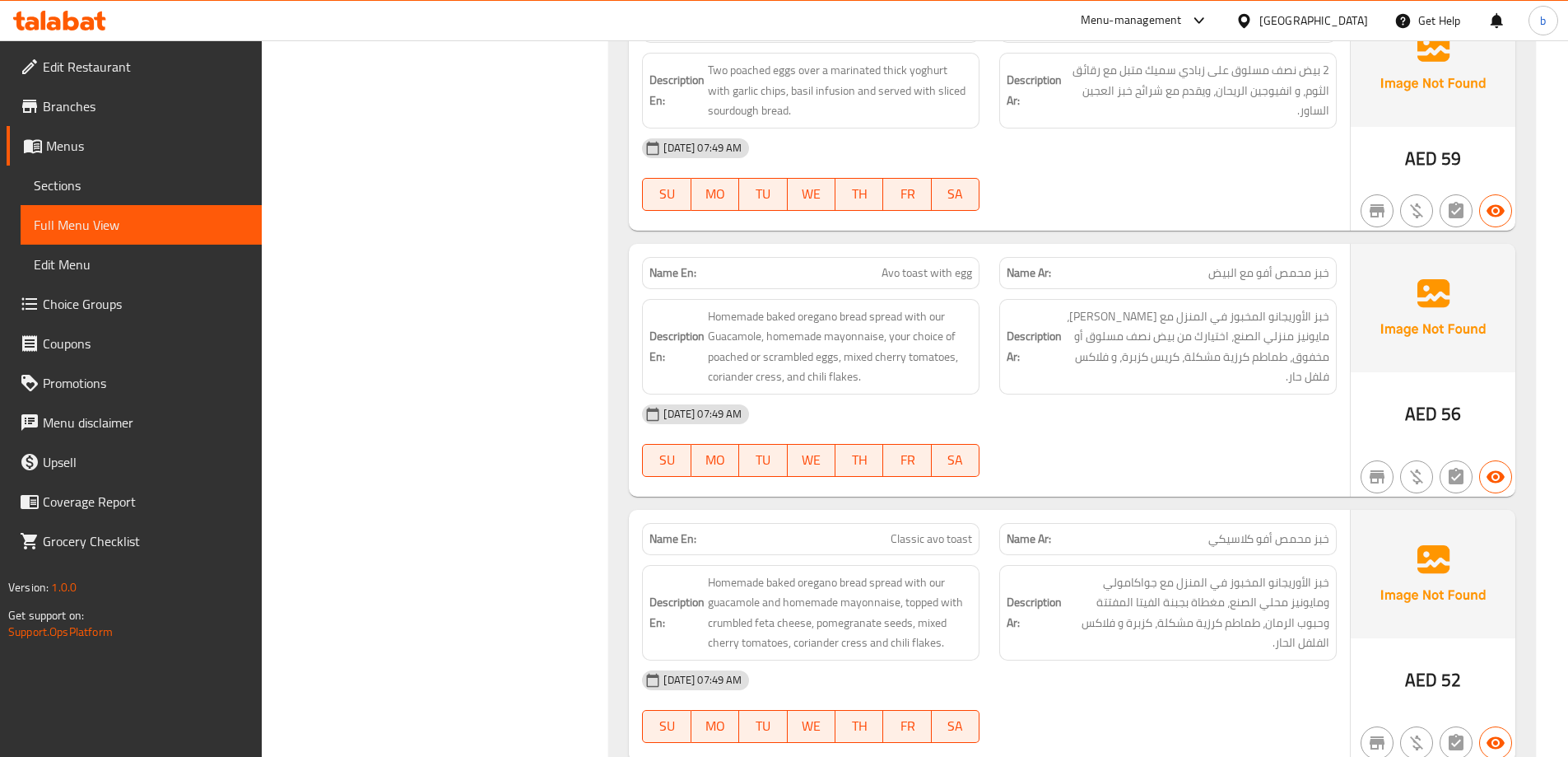
scroll to position [7575, 0]
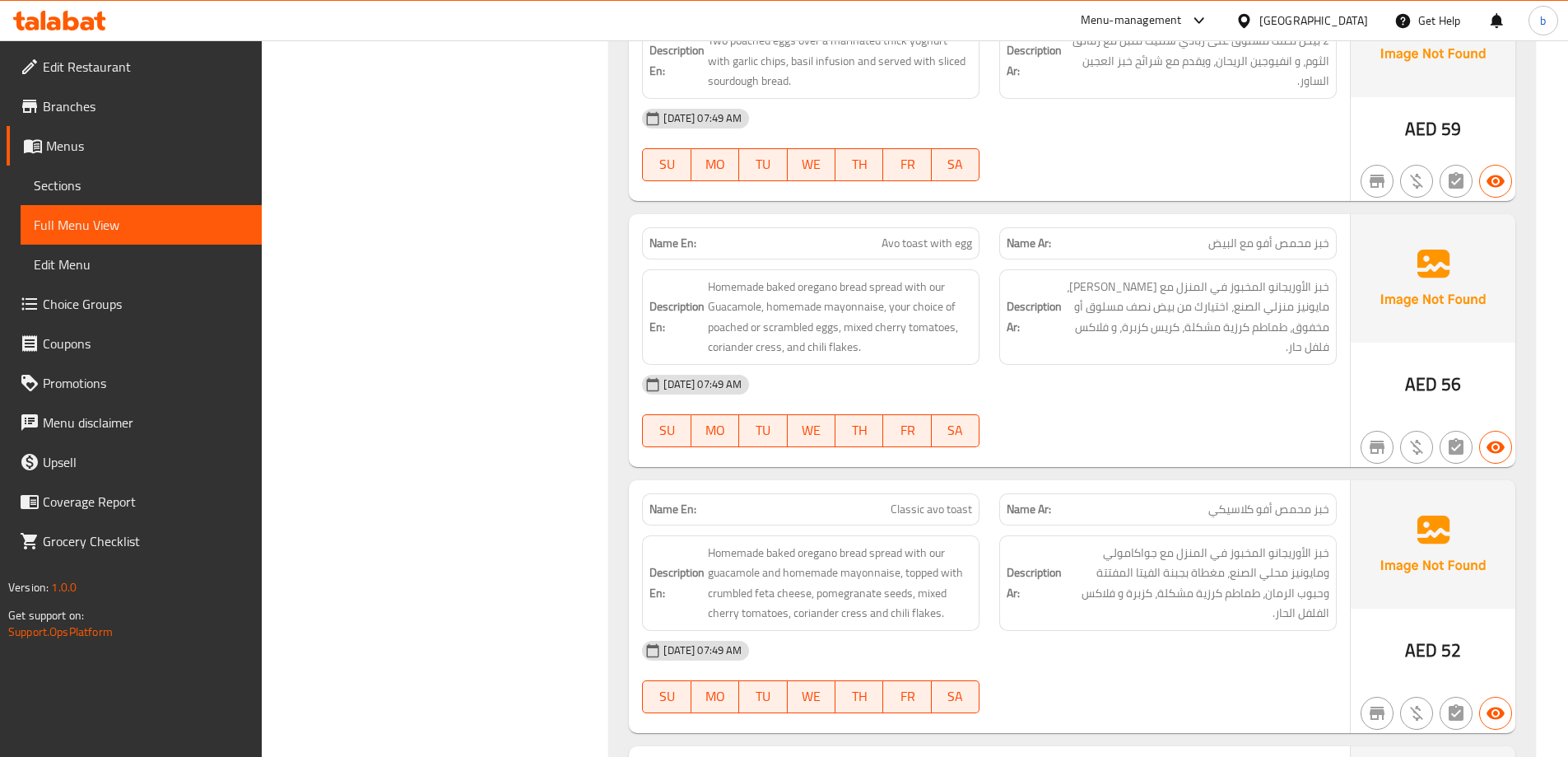
click at [907, 504] on span "Classic avo toast" at bounding box center [930, 509] width 82 height 17
click at [884, 506] on p "Name En: Classic avo toast" at bounding box center [810, 509] width 323 height 17
drag, startPoint x: 884, startPoint y: 506, endPoint x: 970, endPoint y: 512, distance: 86.2
click at [970, 512] on p "Name En: Classic avo toast" at bounding box center [810, 509] width 323 height 17
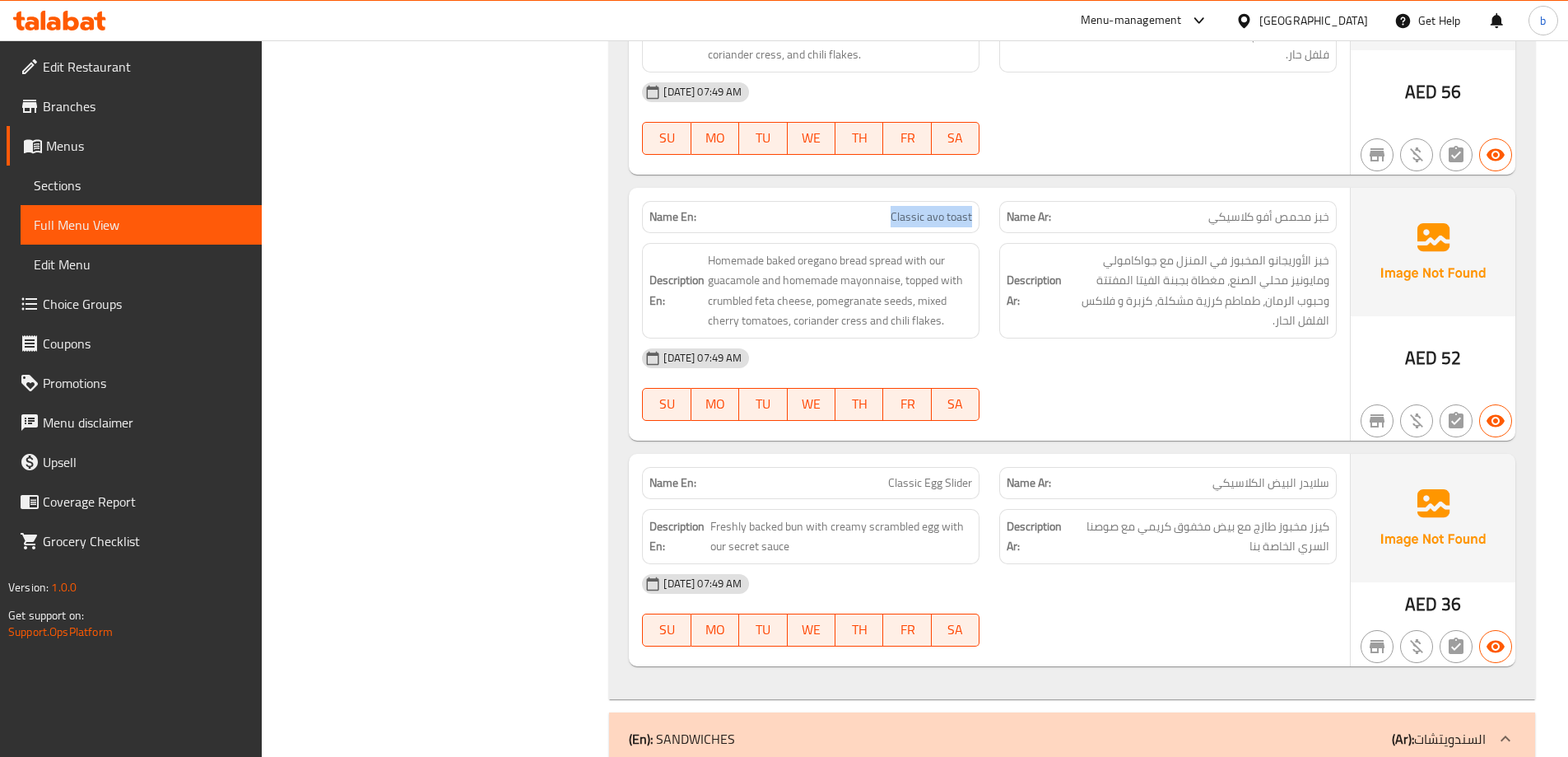
scroll to position [7904, 0]
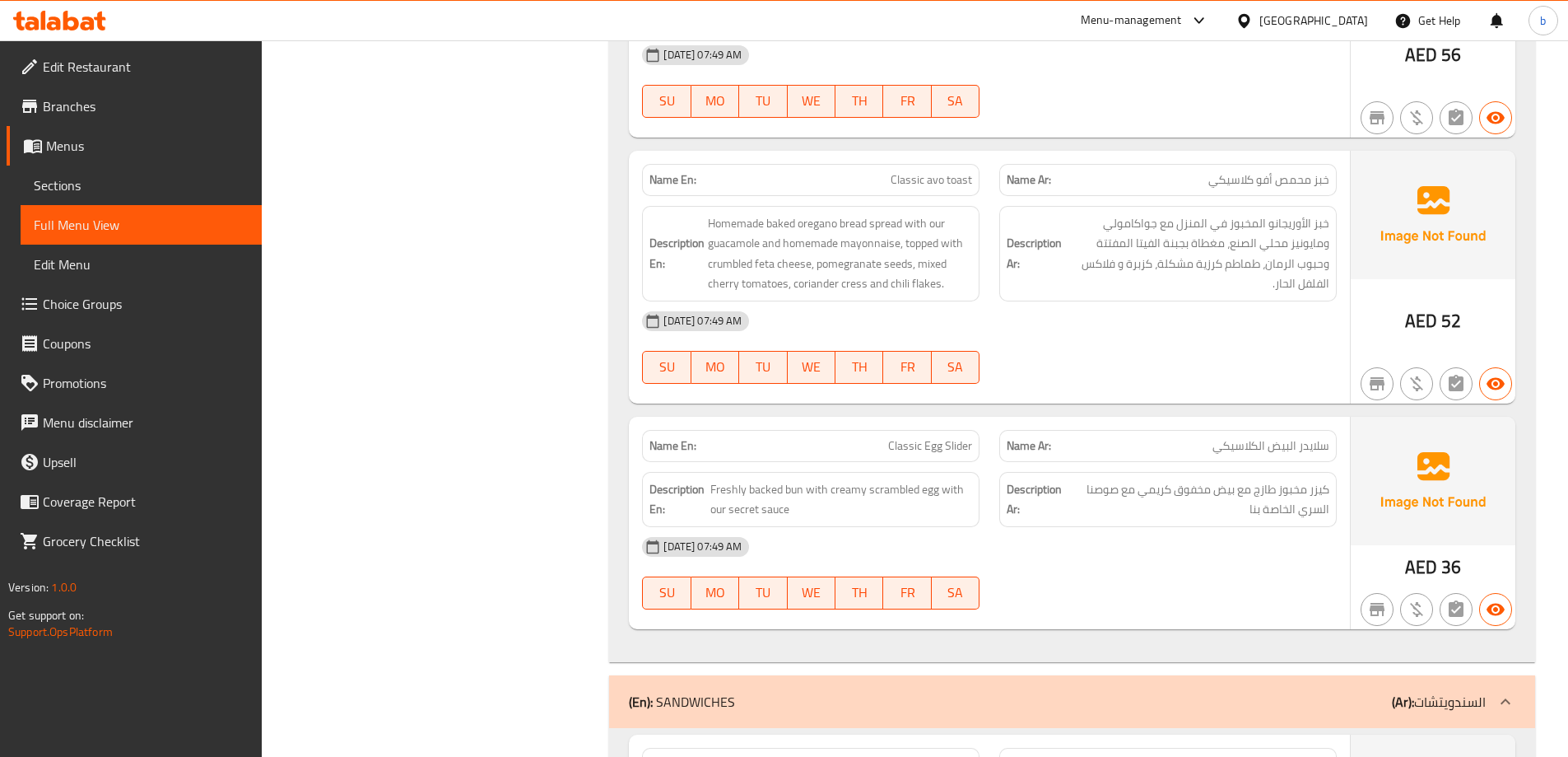
click at [957, 447] on span "Classic Egg Slider" at bounding box center [929, 446] width 84 height 17
copy span "Slider"
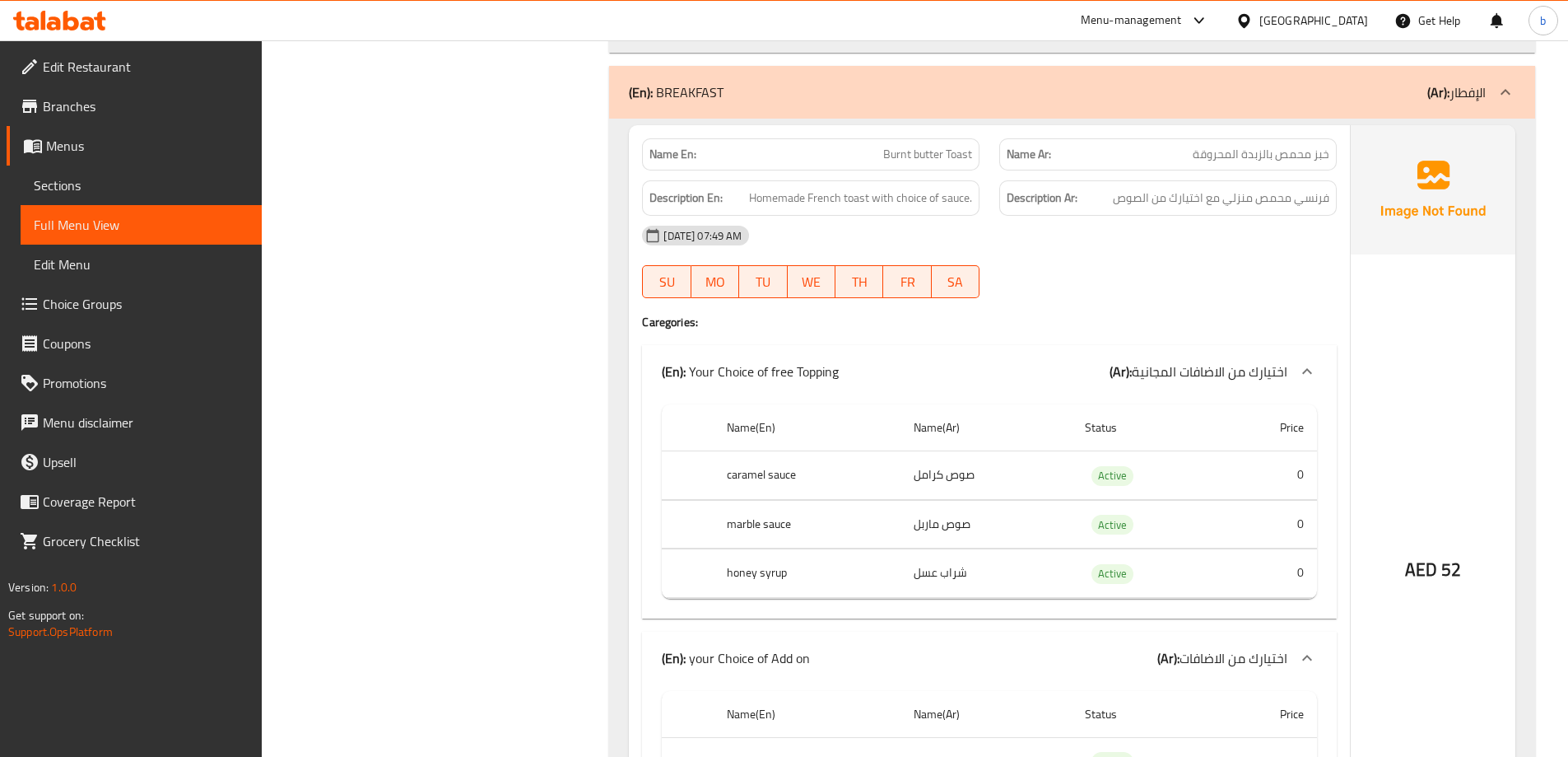
scroll to position [6011, 0]
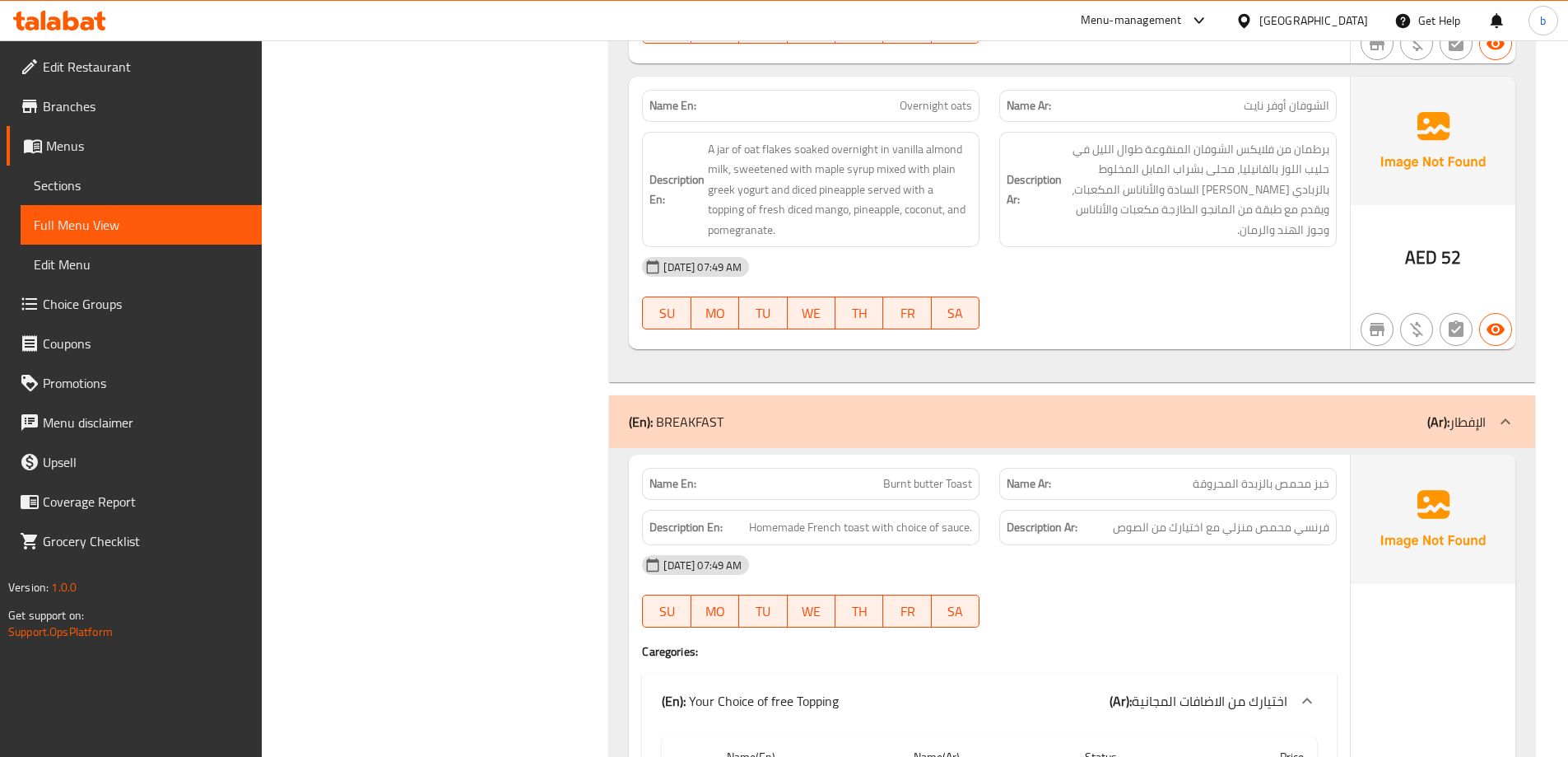
click at [1498, 429] on icon at bounding box center [1505, 422] width 20 height 20
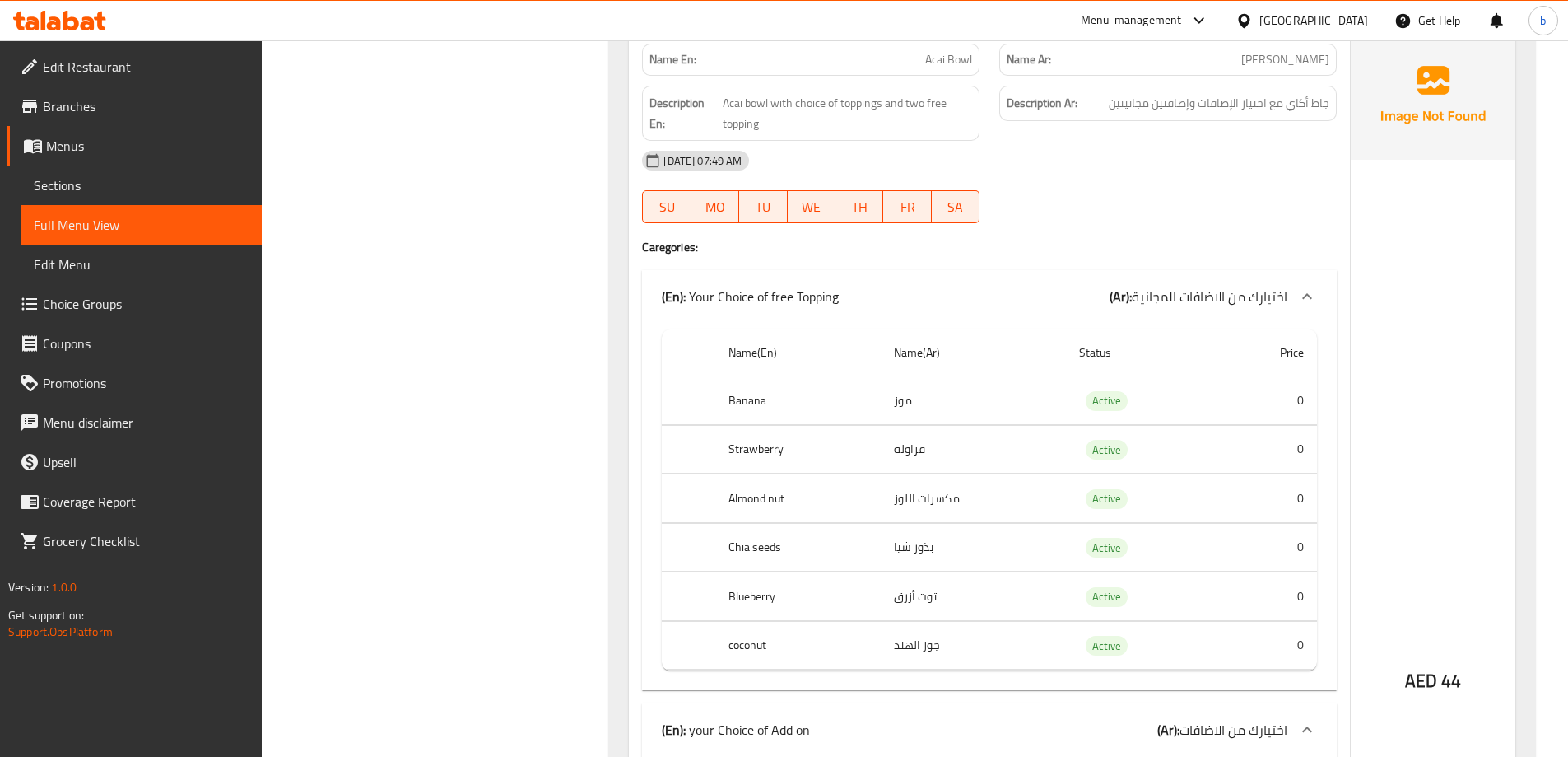
scroll to position [3376, 0]
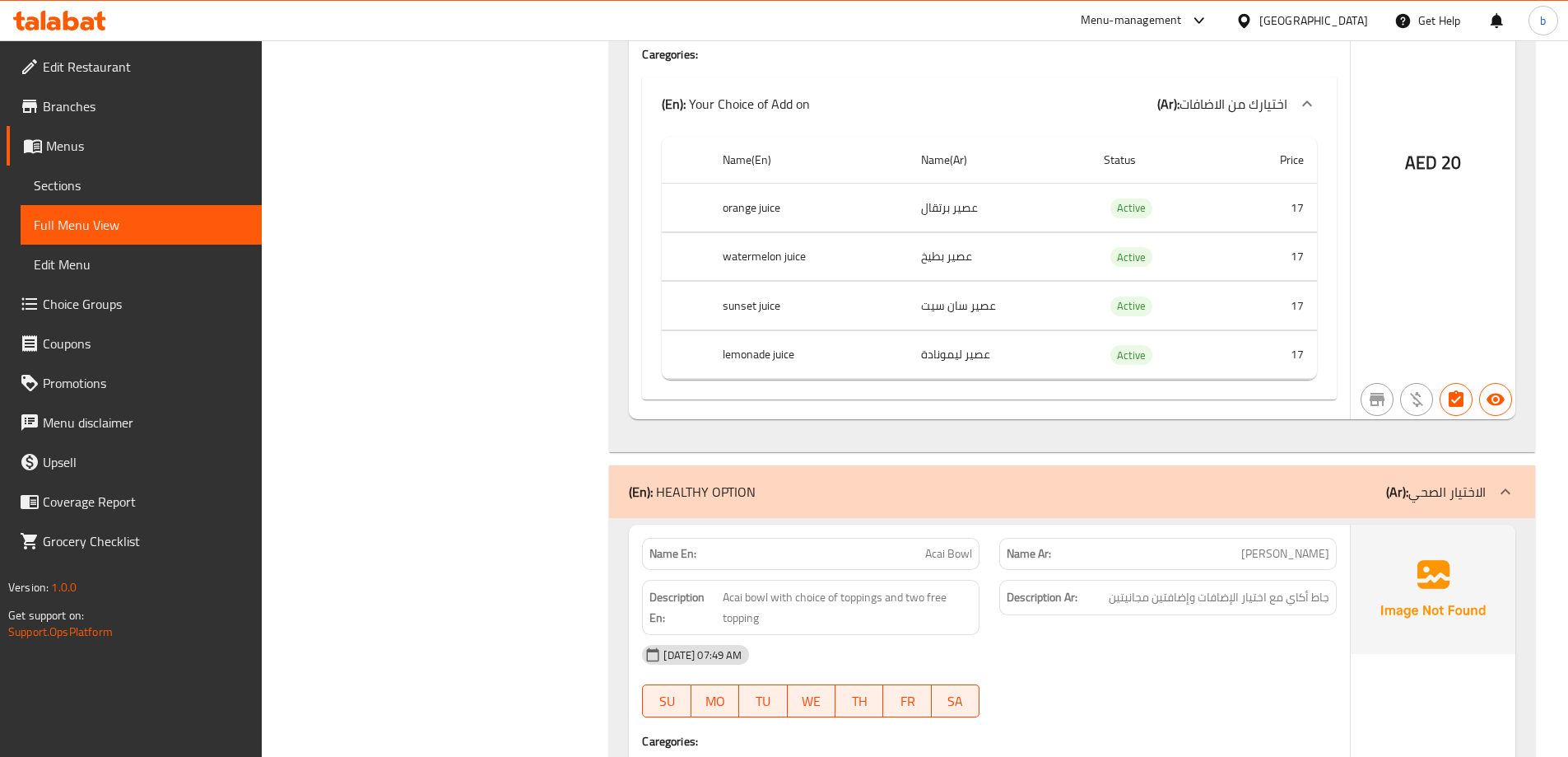
click at [1508, 487] on icon at bounding box center [1505, 491] width 20 height 20
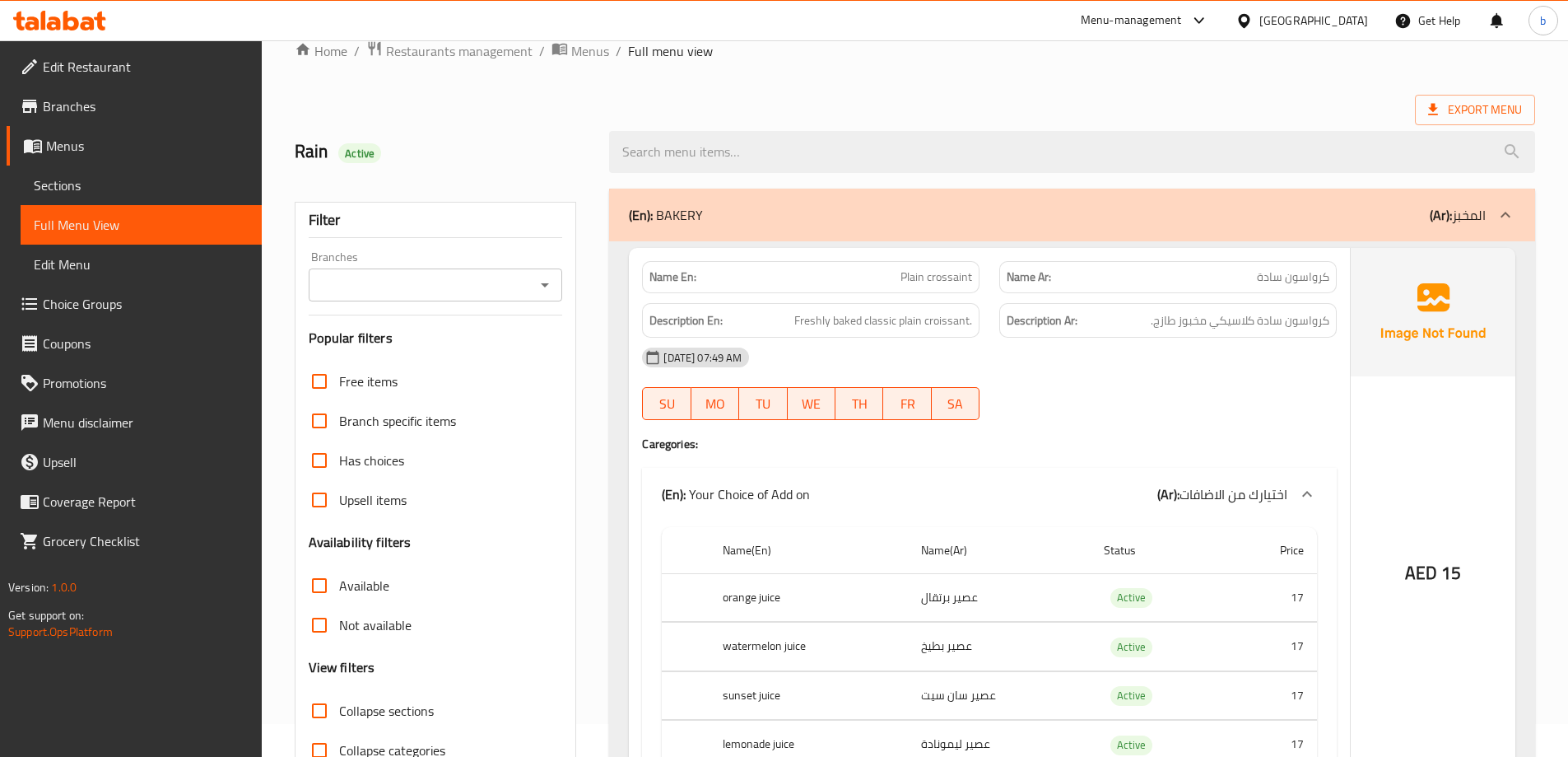
scroll to position [0, 0]
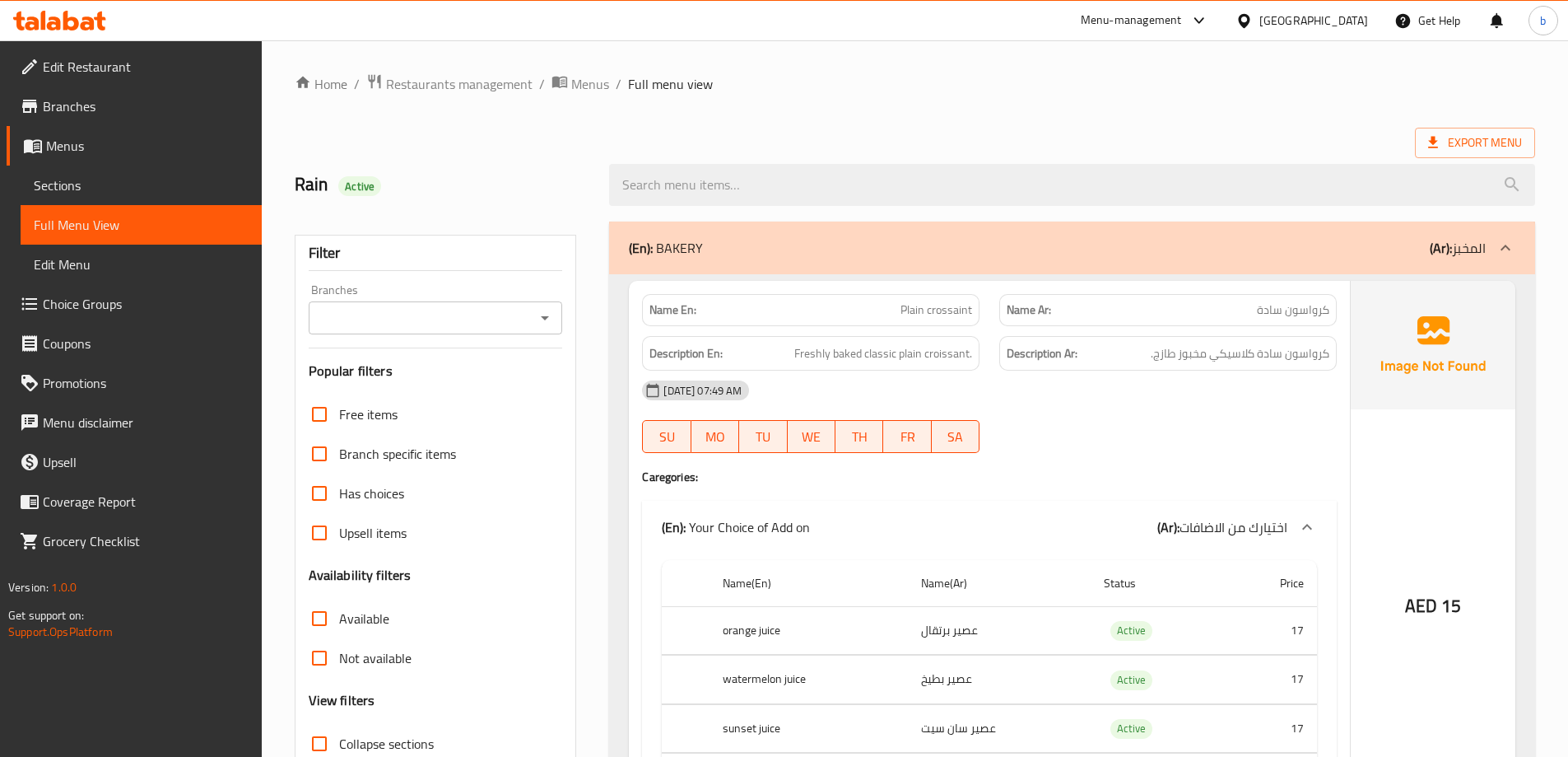
click at [1504, 248] on icon at bounding box center [1505, 248] width 20 height 20
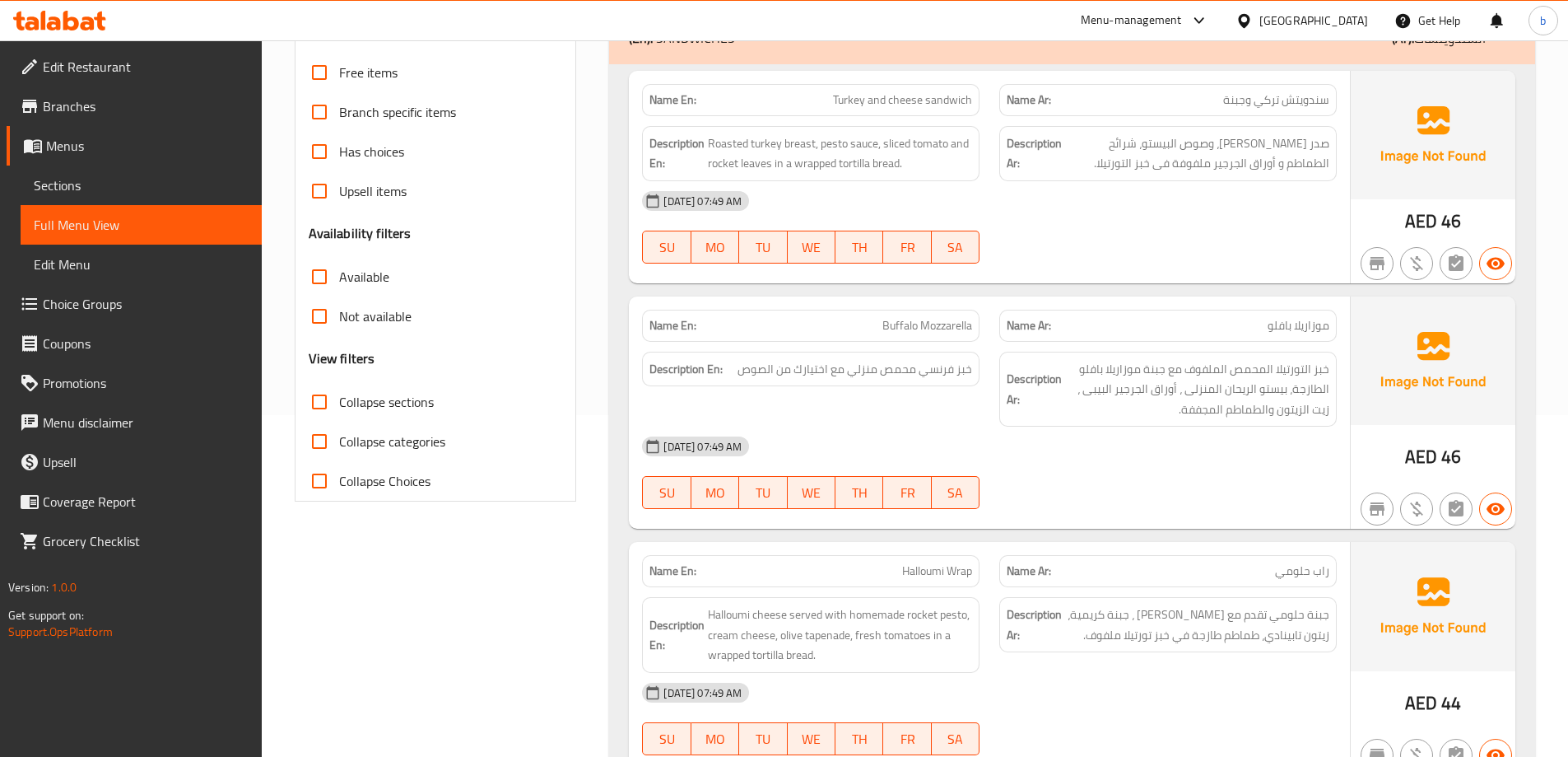
scroll to position [340, 0]
drag, startPoint x: 874, startPoint y: 326, endPoint x: 979, endPoint y: 333, distance: 105.2
click at [979, 333] on div "Name En: Buffalo Mozzarella" at bounding box center [810, 327] width 337 height 32
copy span "Buffalo Mozzarella"
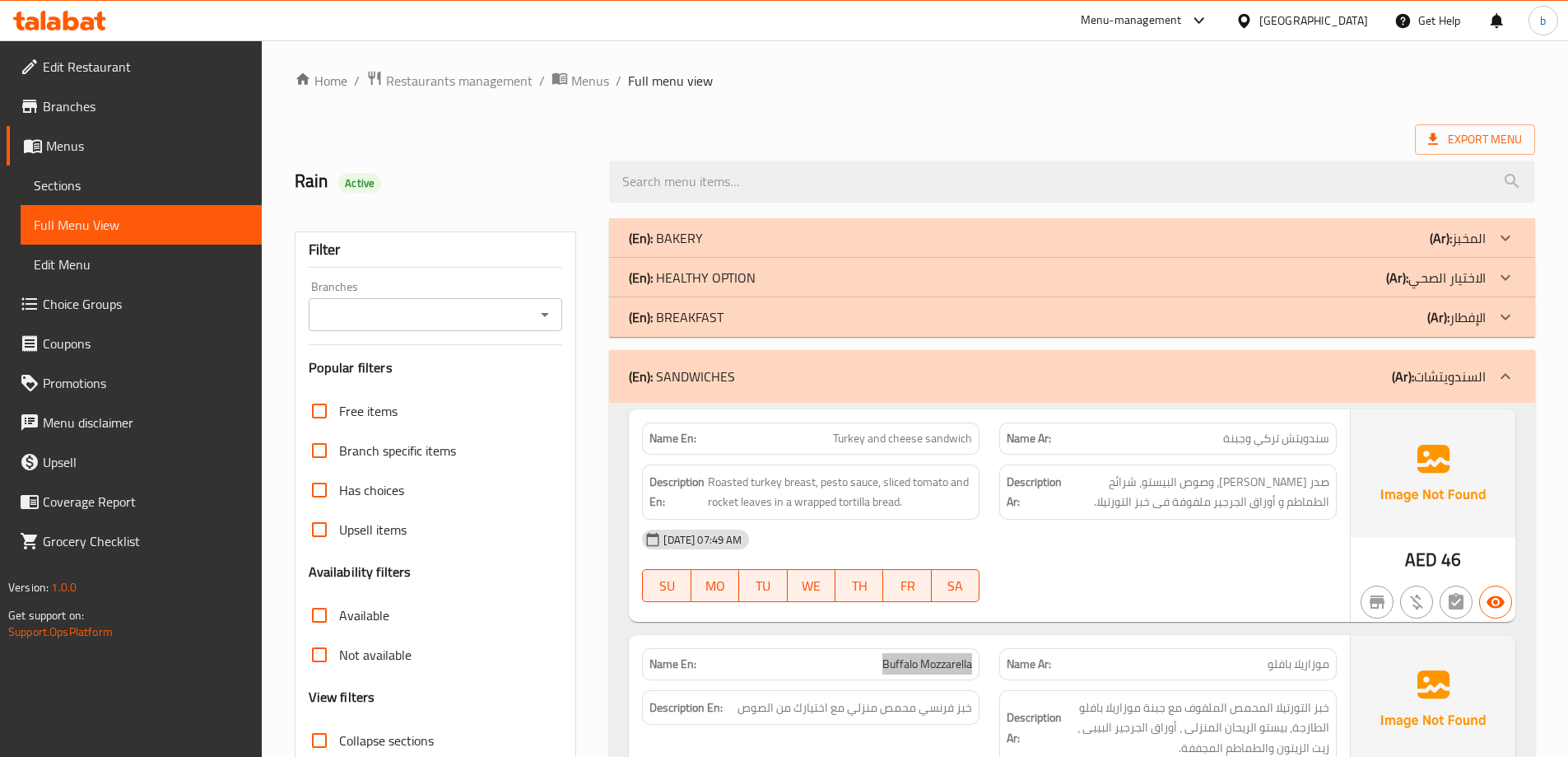
scroll to position [0, 0]
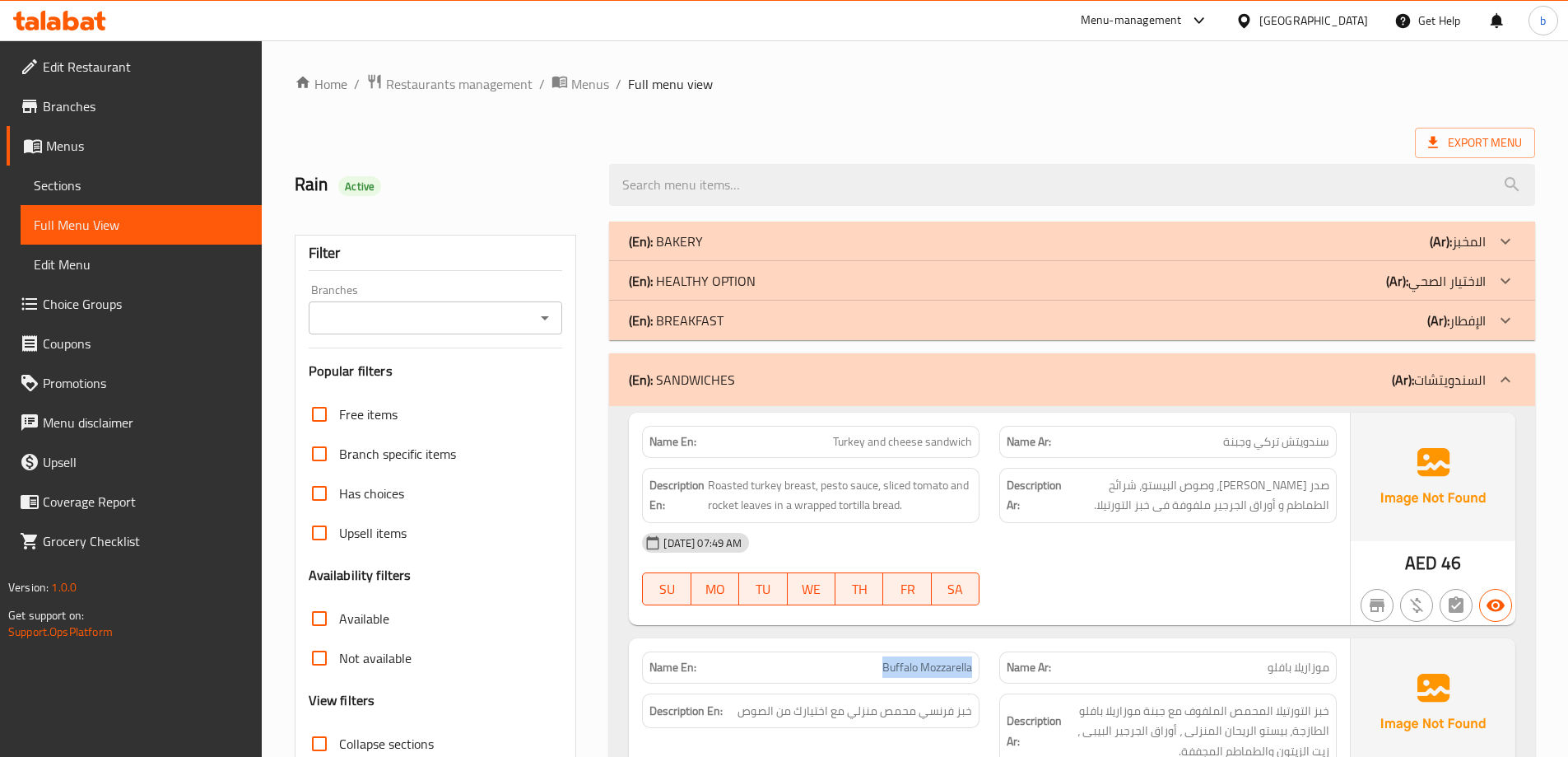
drag, startPoint x: 1502, startPoint y: 370, endPoint x: 1489, endPoint y: 403, distance: 35.5
click at [1502, 370] on icon at bounding box center [1505, 379] width 20 height 20
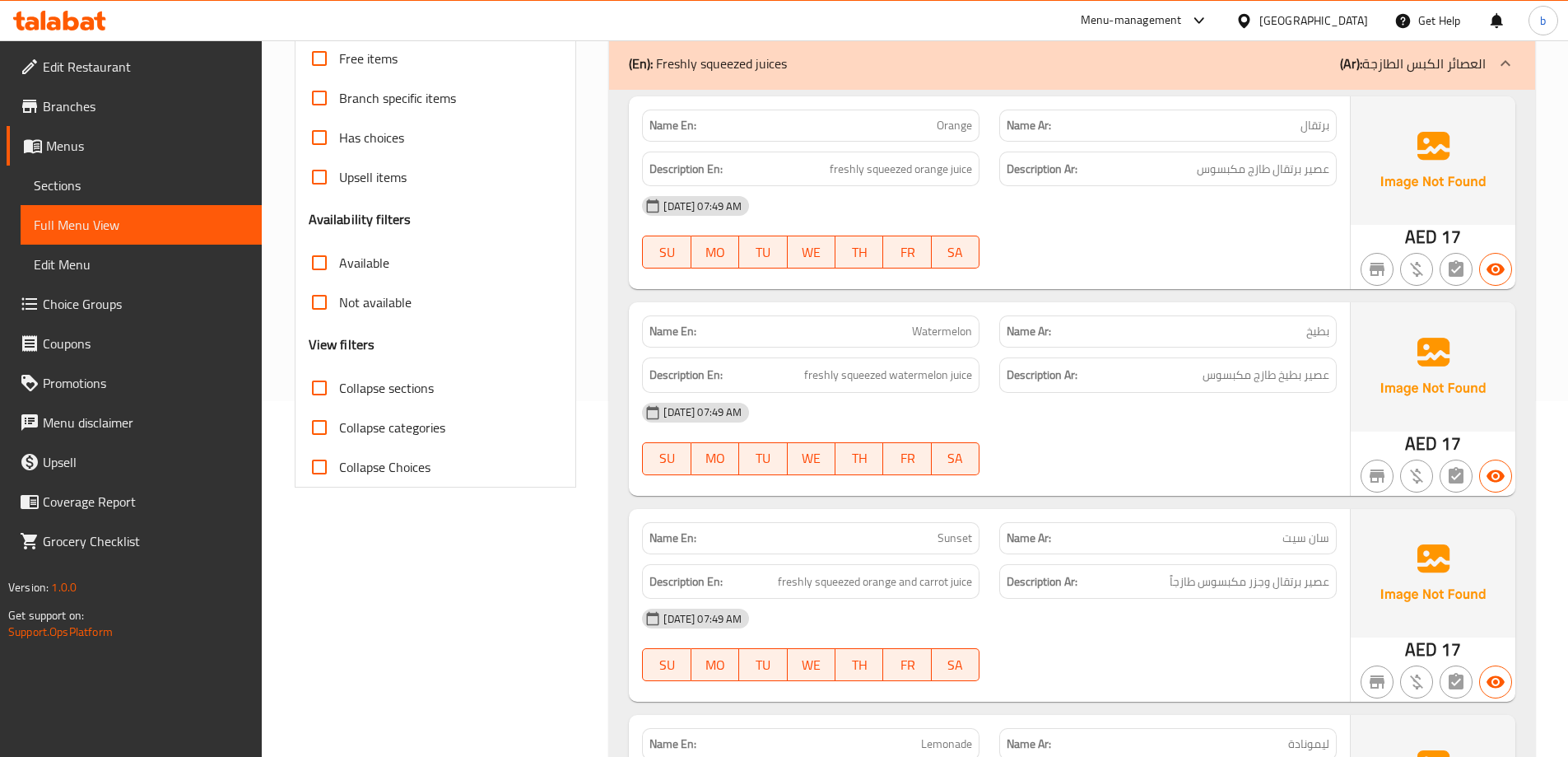
scroll to position [412, 0]
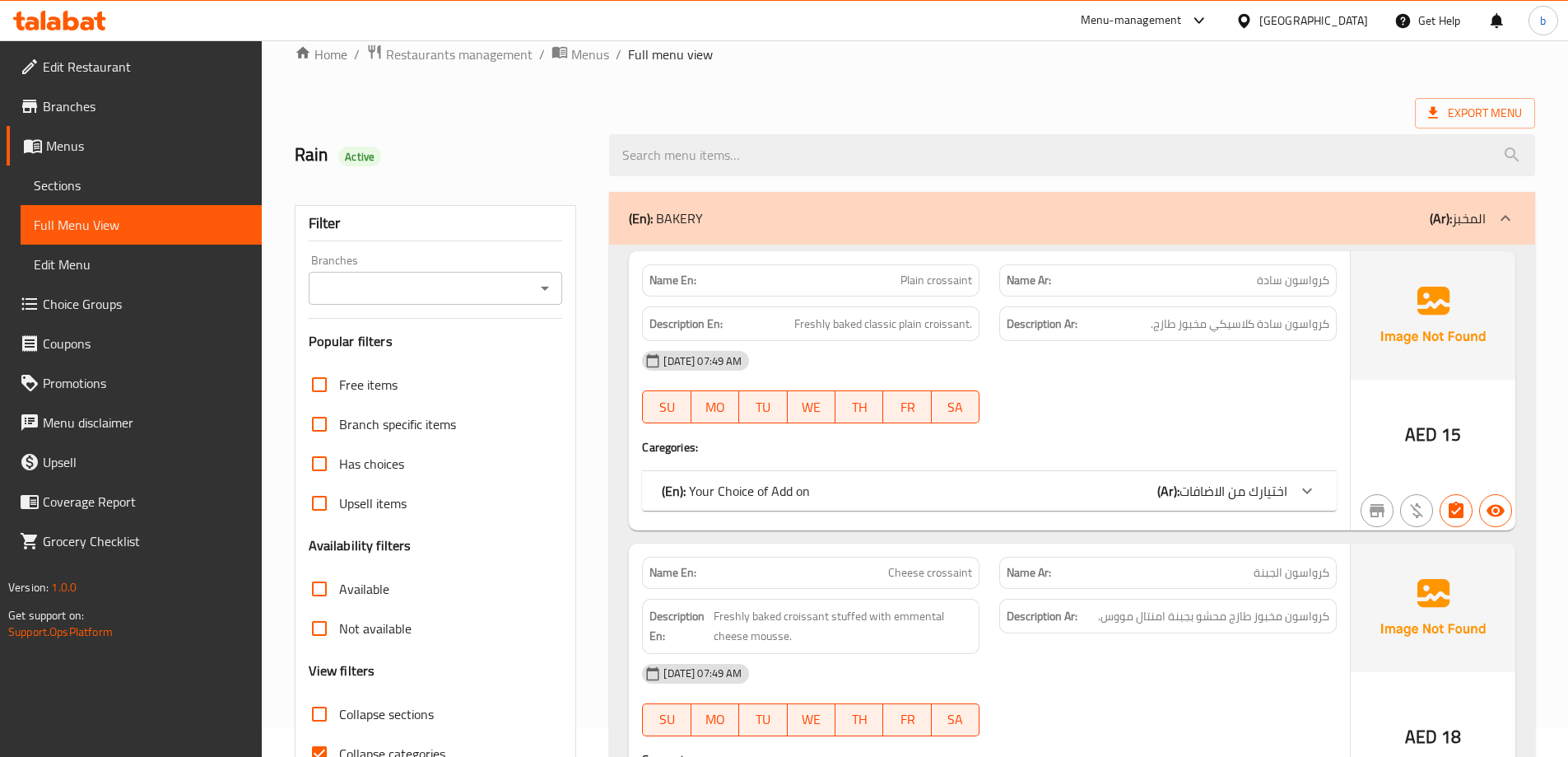
scroll to position [83, 0]
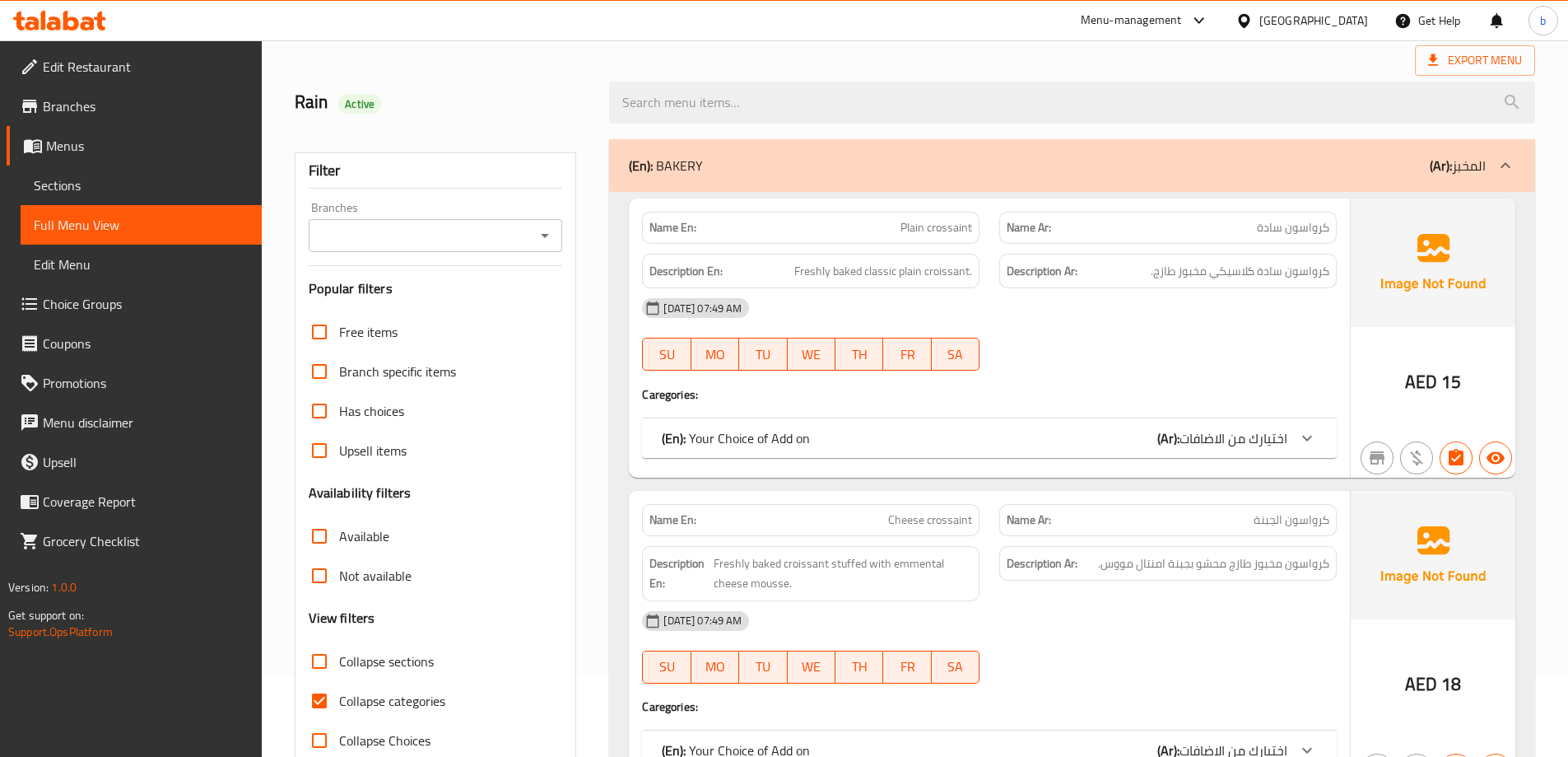
click at [124, 199] on link "Sections" at bounding box center [140, 184] width 241 height 39
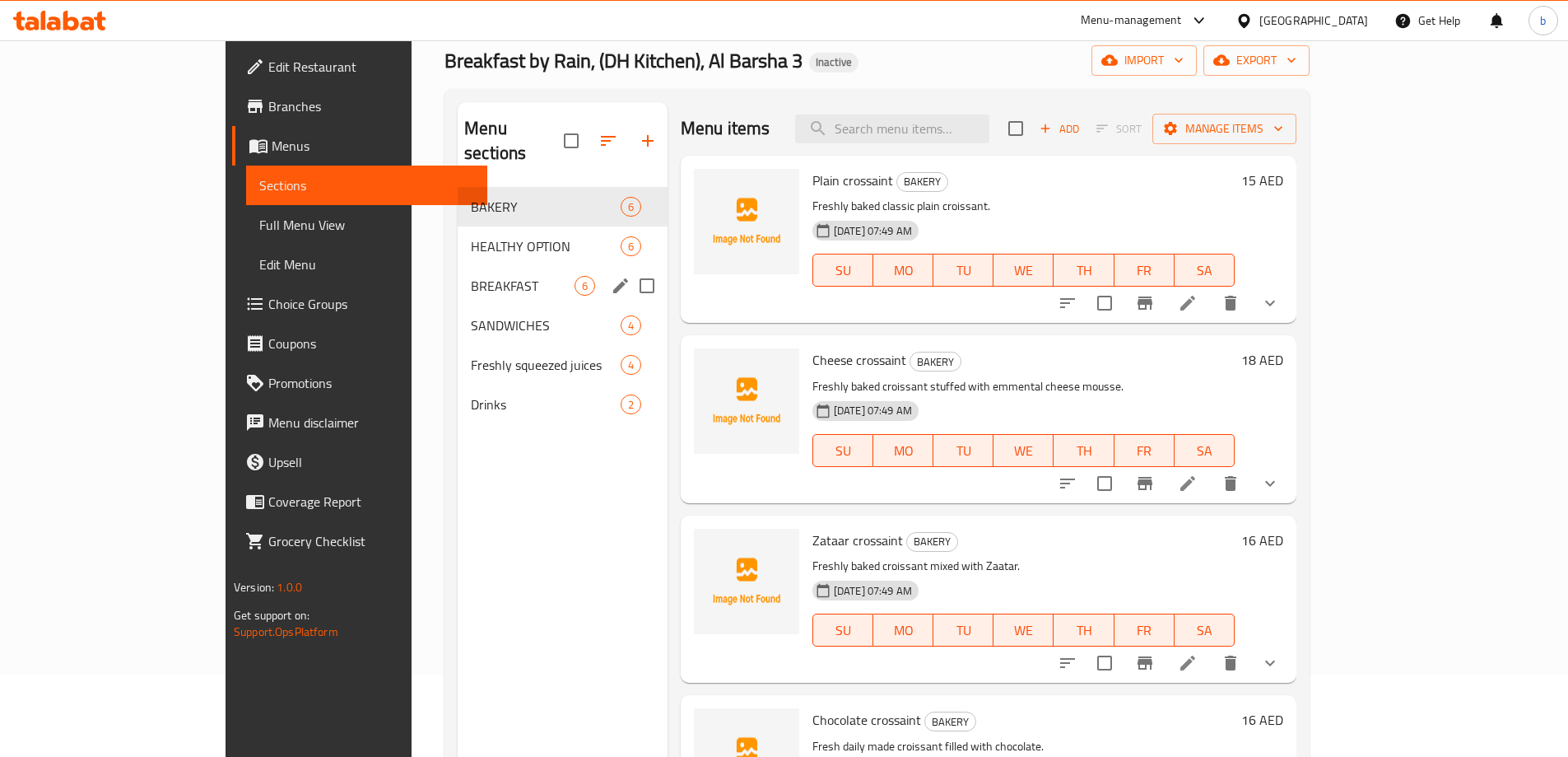
click at [470, 276] on span "BREAKFAST" at bounding box center [522, 285] width 104 height 20
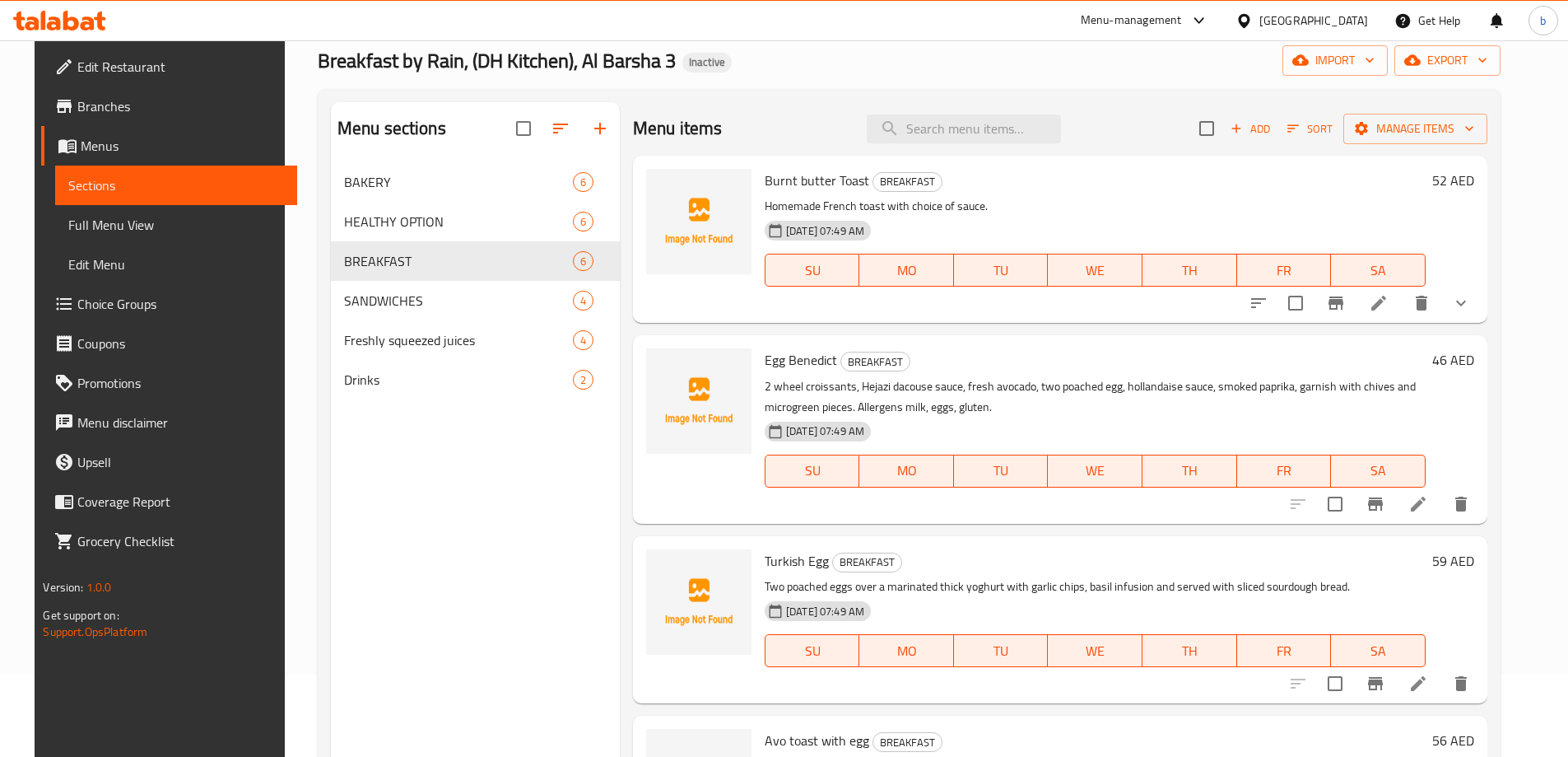
scroll to position [426, 0]
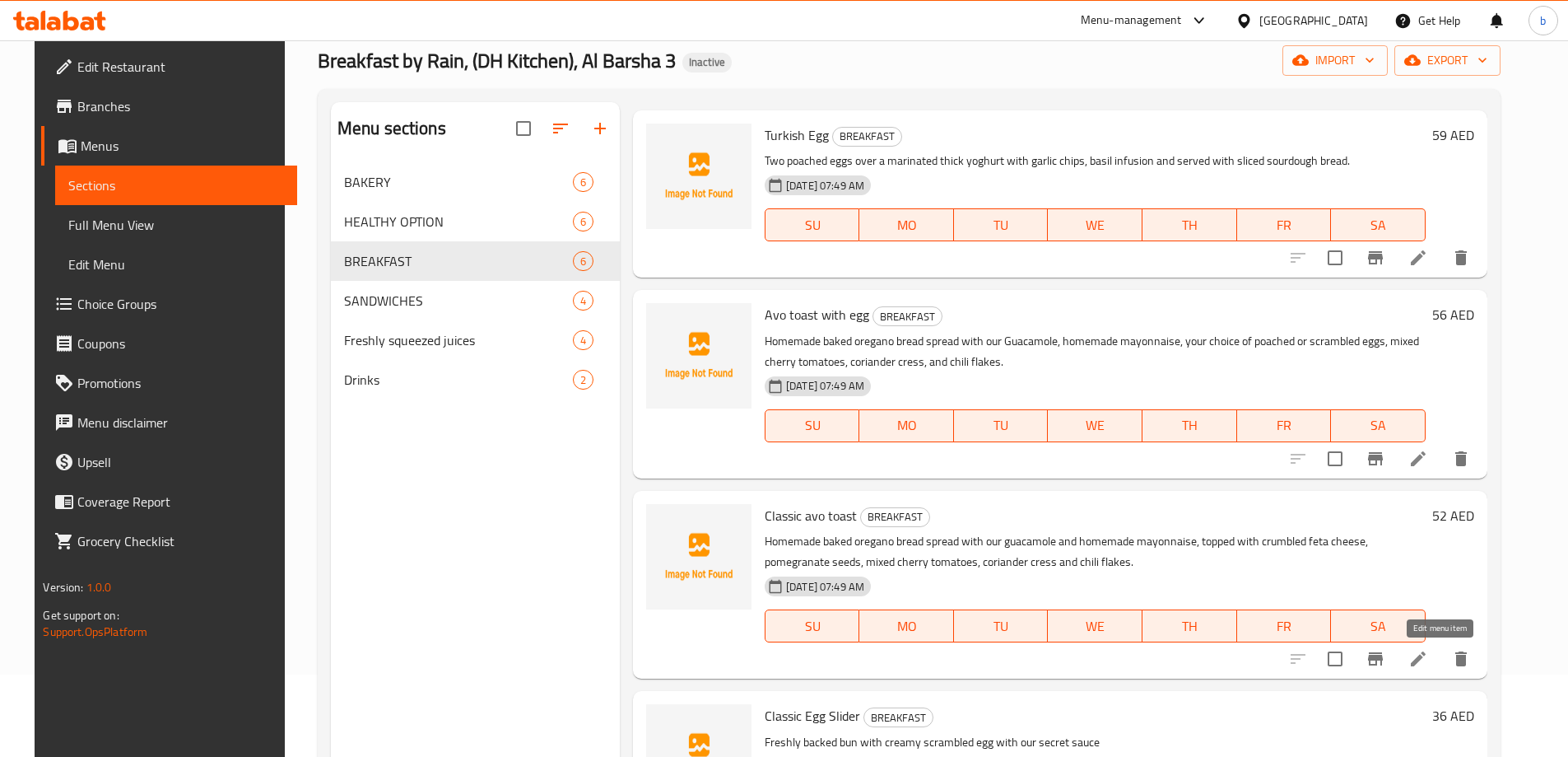
click at [1428, 658] on icon at bounding box center [1417, 658] width 20 height 20
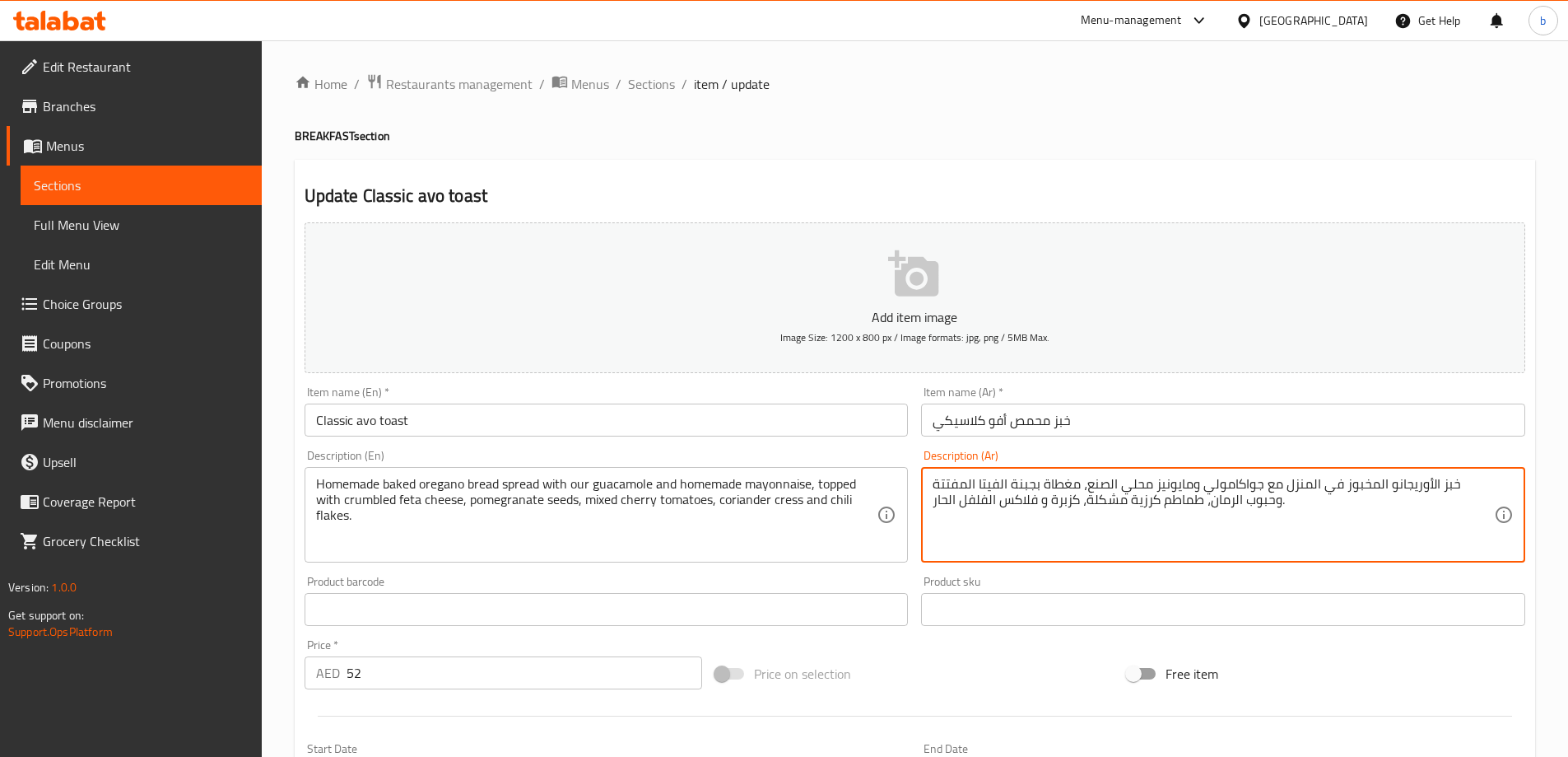
drag, startPoint x: 1085, startPoint y: 485, endPoint x: 1149, endPoint y: 483, distance: 64.0
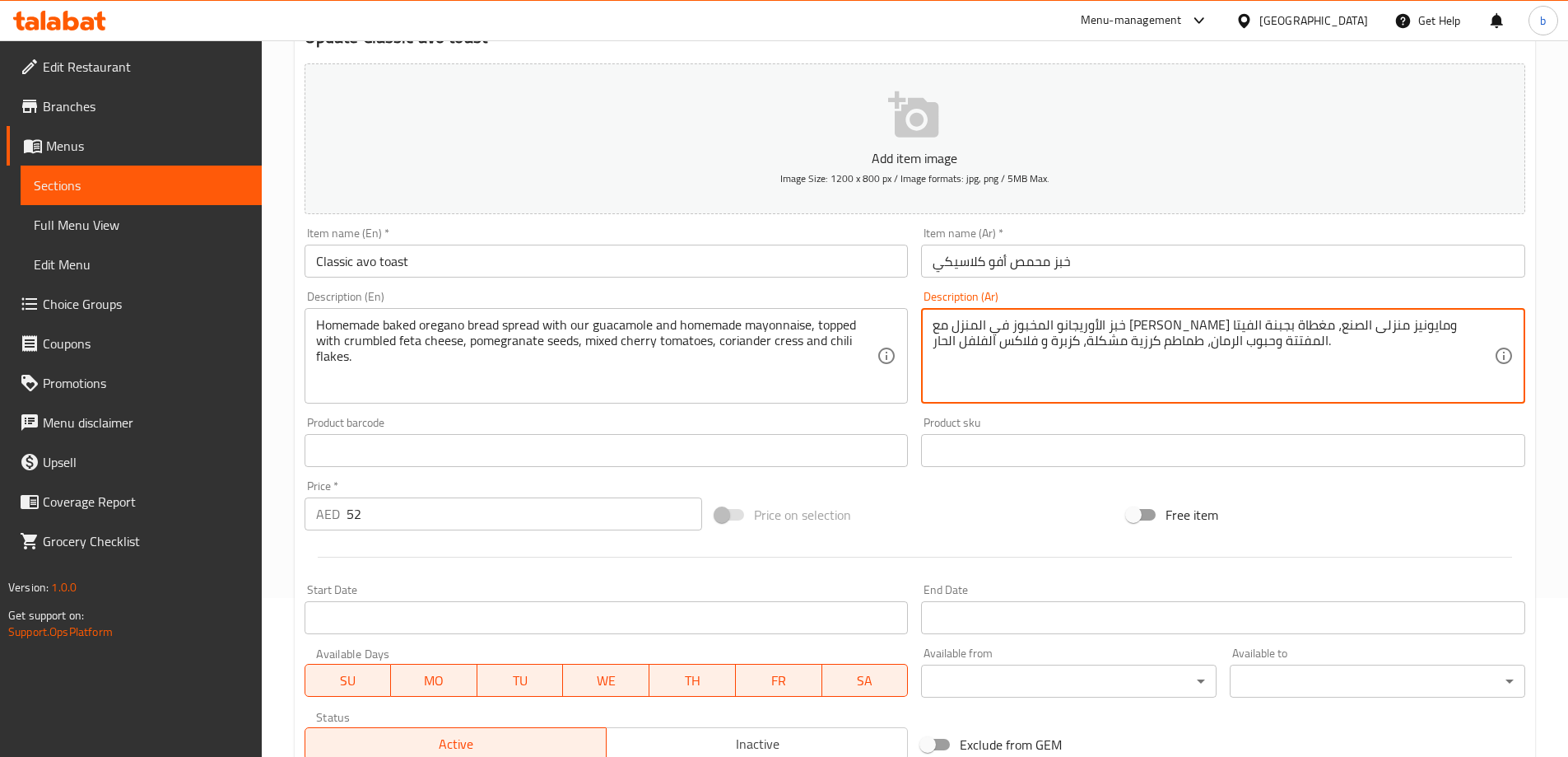
scroll to position [406, 0]
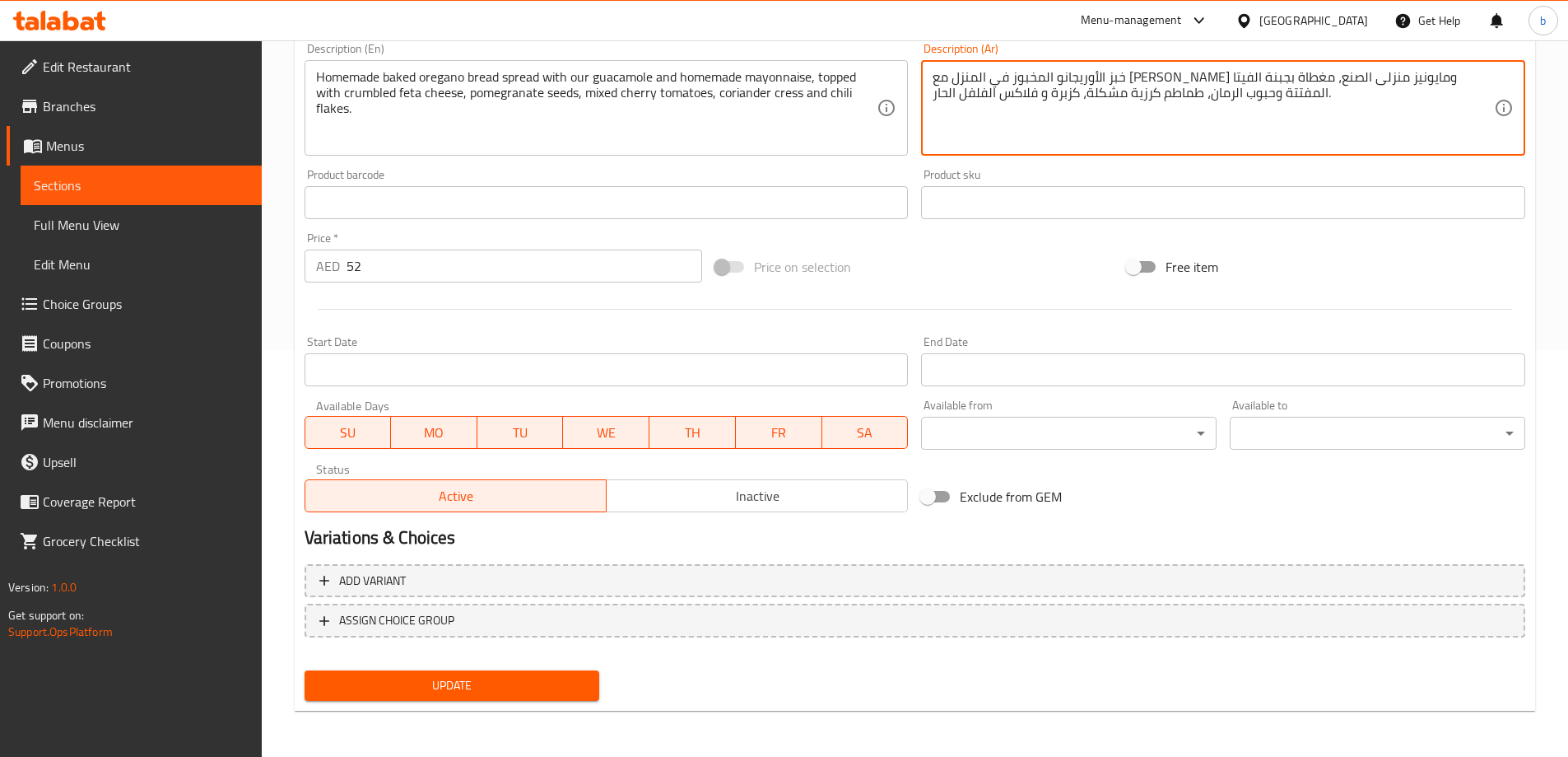
type textarea "خبز الأوريجانو المخبوز في المنزل مع [PERSON_NAME] ومايونيز منزلى الصنع، مغطاة ب…"
click at [556, 675] on span "Update" at bounding box center [452, 685] width 269 height 20
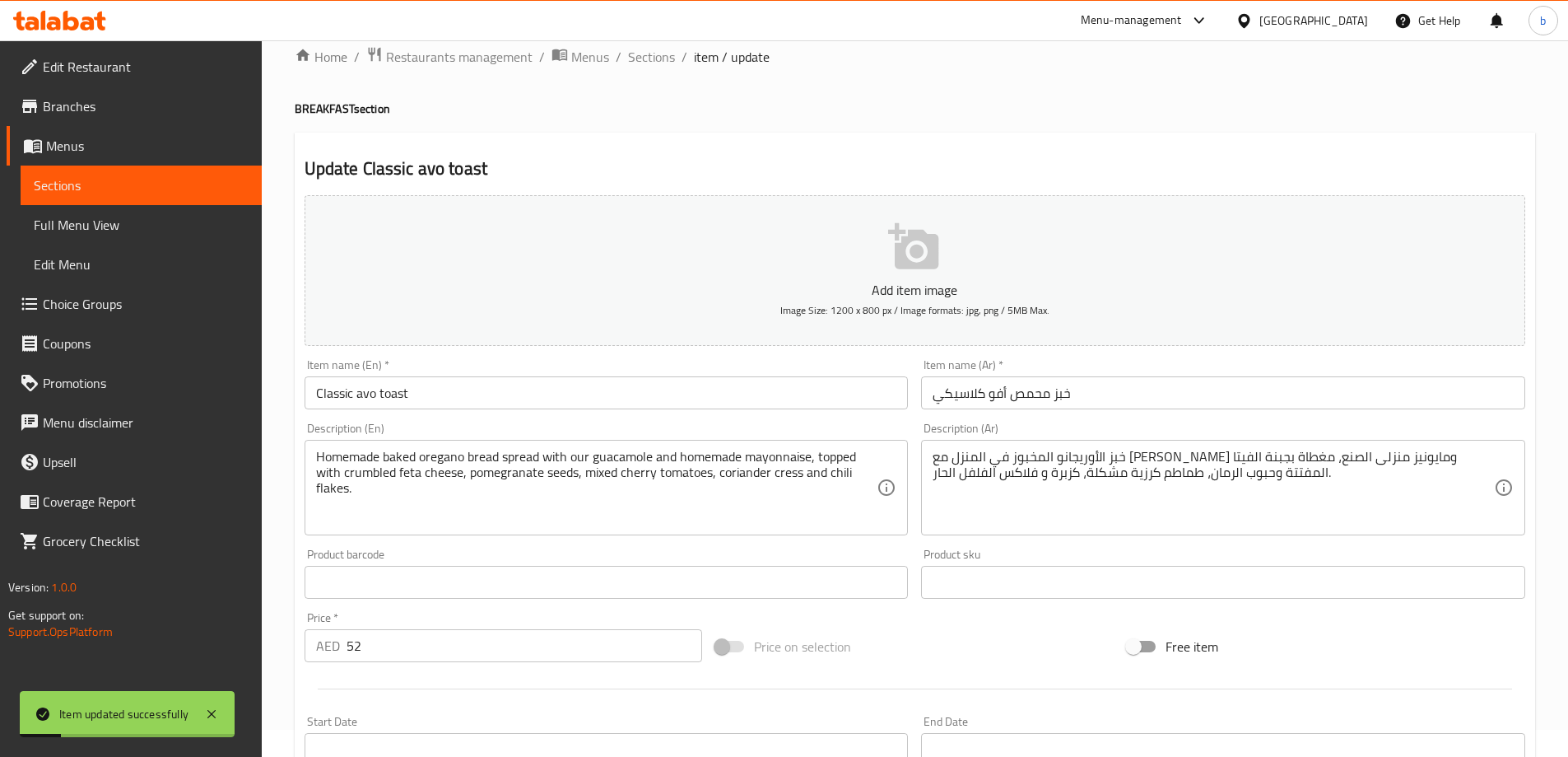
scroll to position [0, 0]
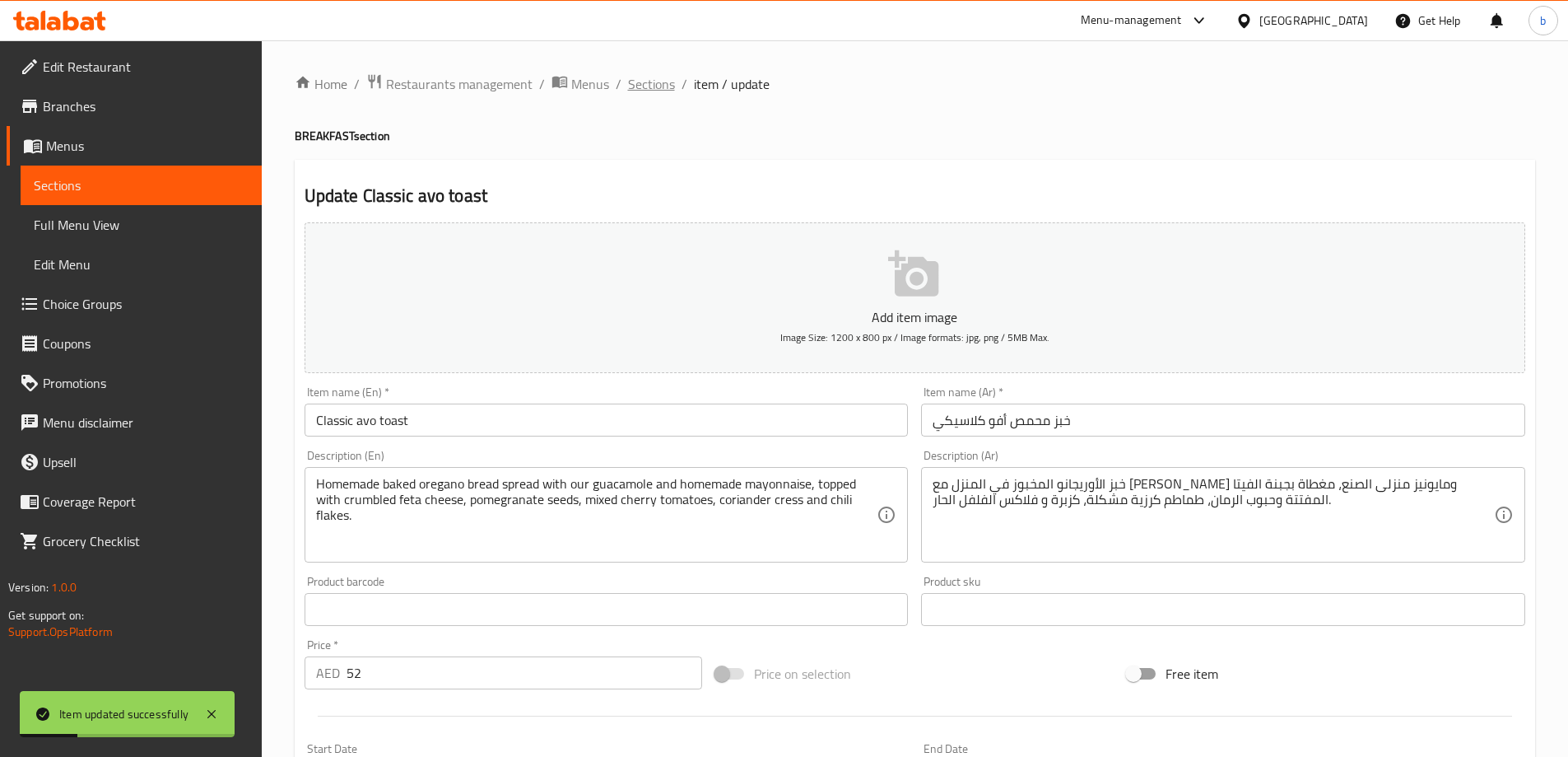
click at [662, 78] on span "Sections" at bounding box center [651, 84] width 47 height 20
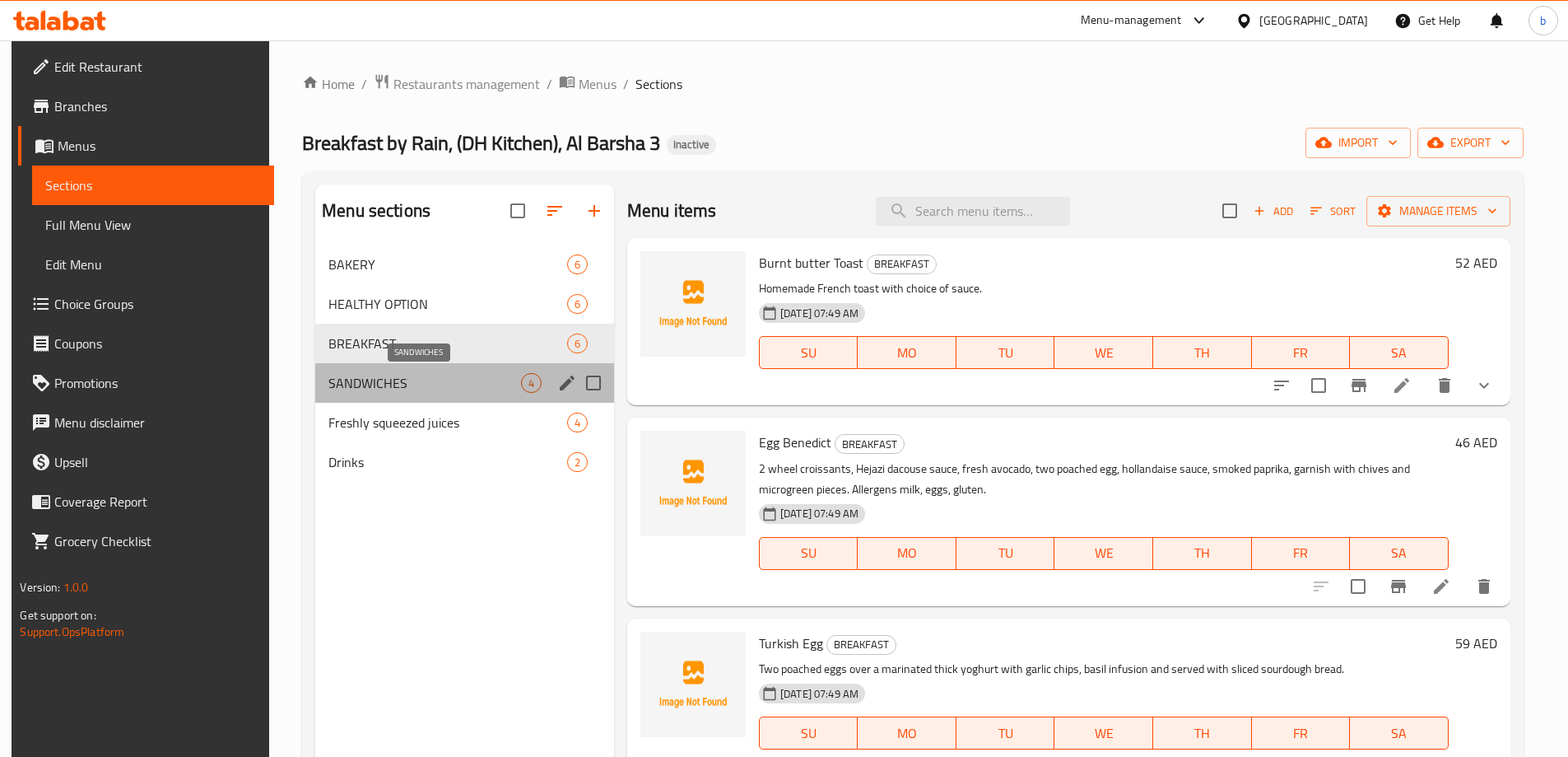
click at [437, 386] on span "SANDWICHES" at bounding box center [424, 382] width 193 height 20
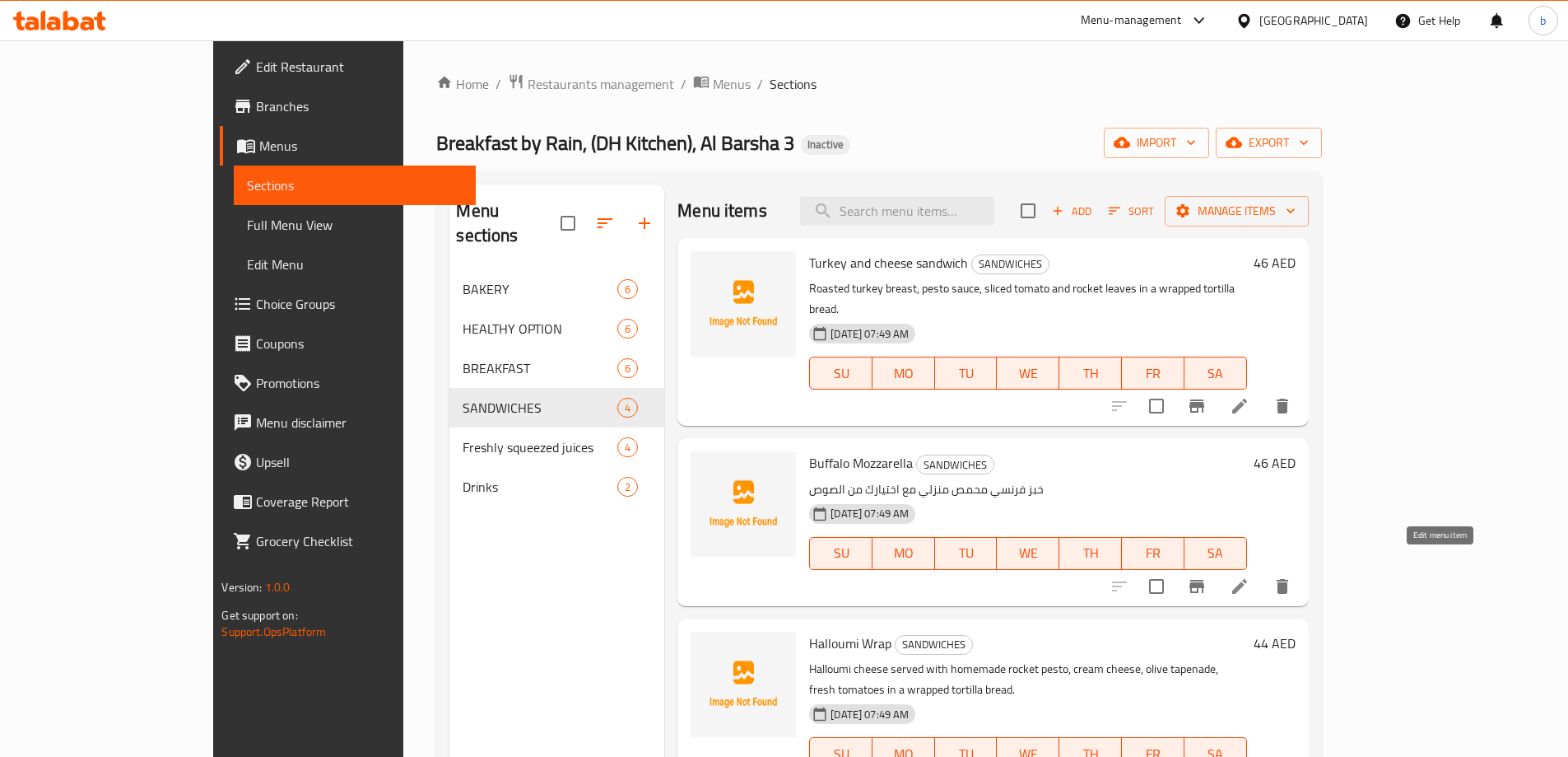
click at [1249, 576] on icon at bounding box center [1239, 586] width 20 height 20
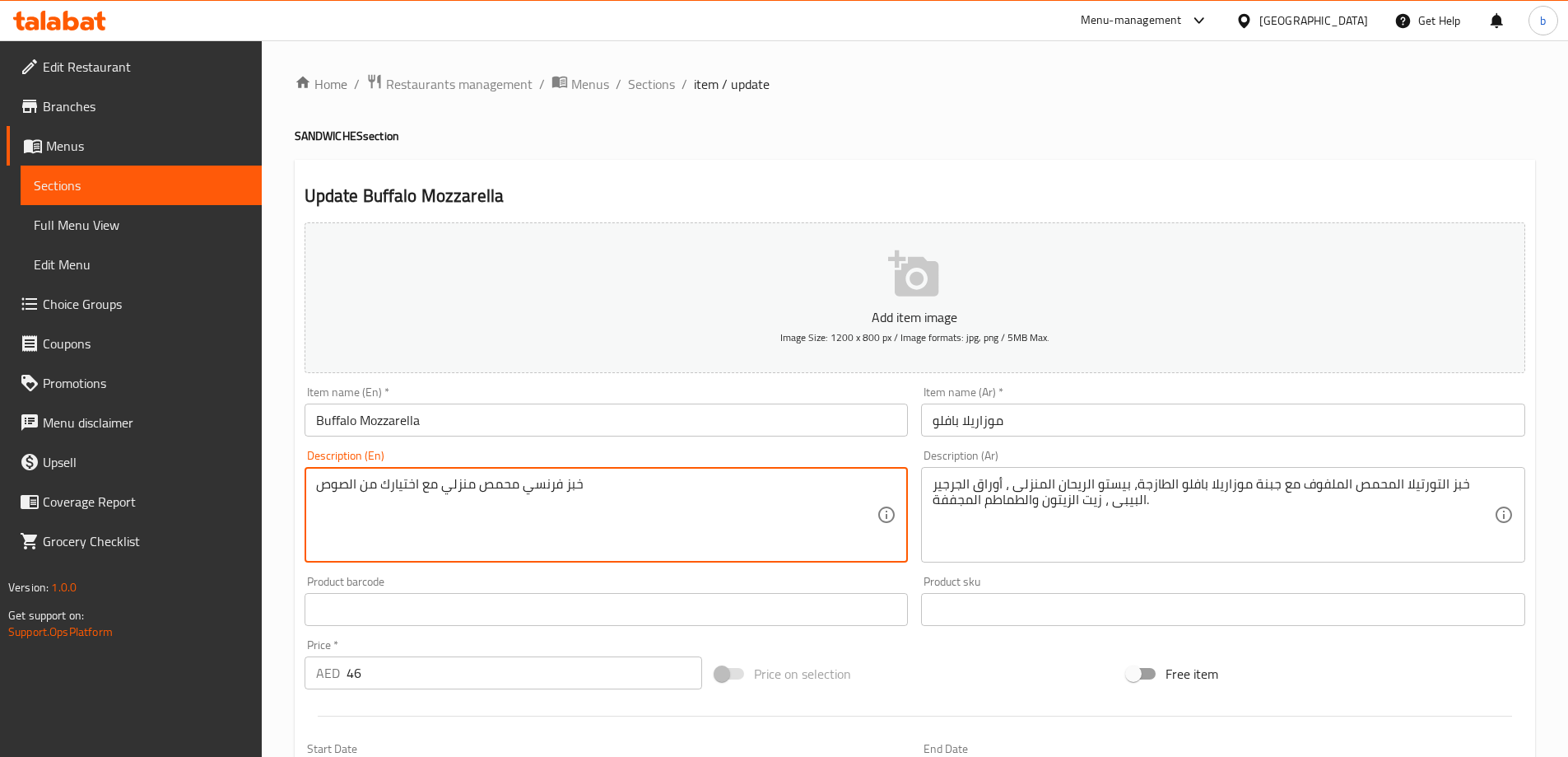
drag, startPoint x: 634, startPoint y: 489, endPoint x: 319, endPoint y: 489, distance: 315.0
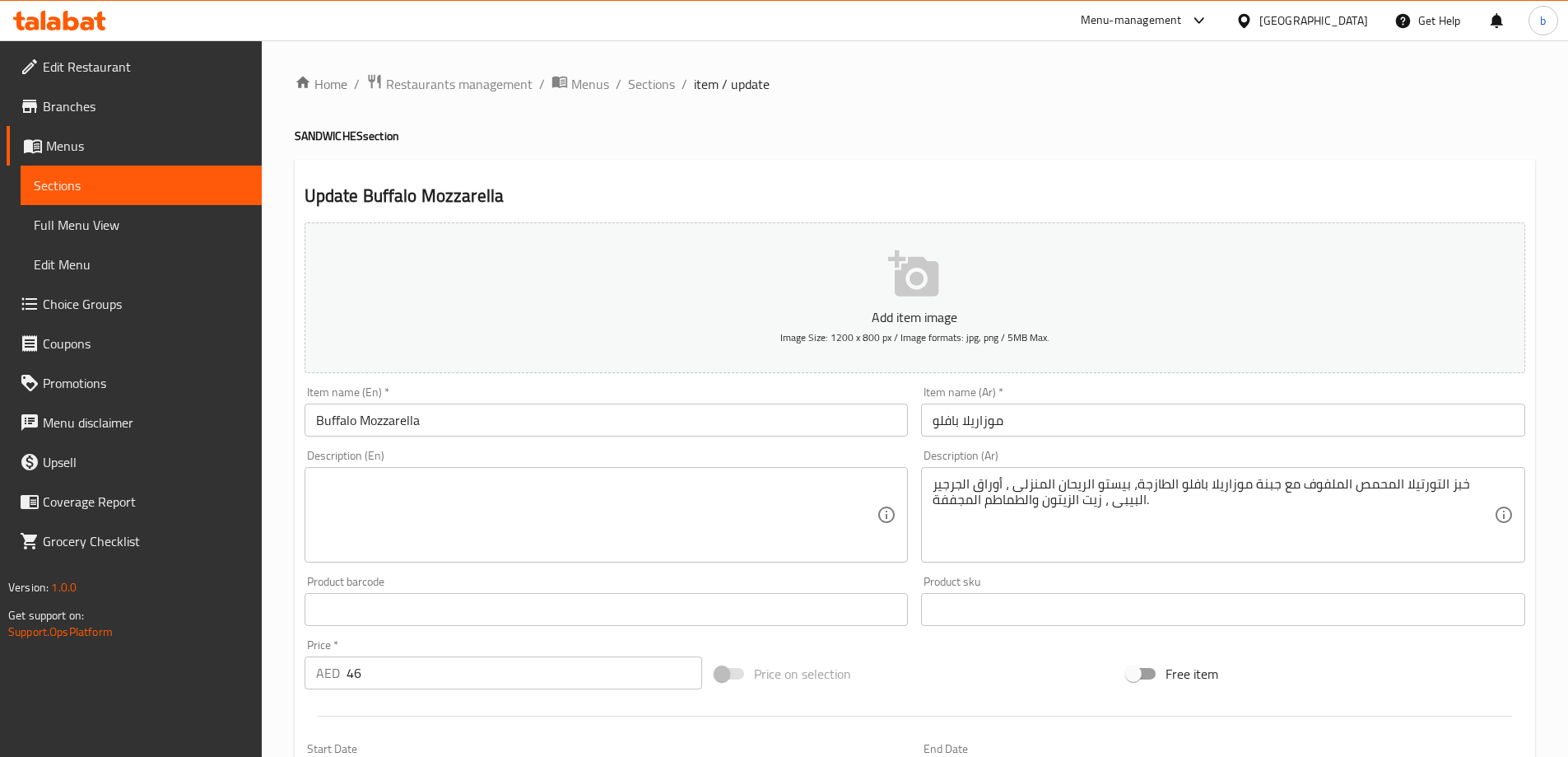
click at [373, 525] on textarea at bounding box center [596, 514] width 562 height 78
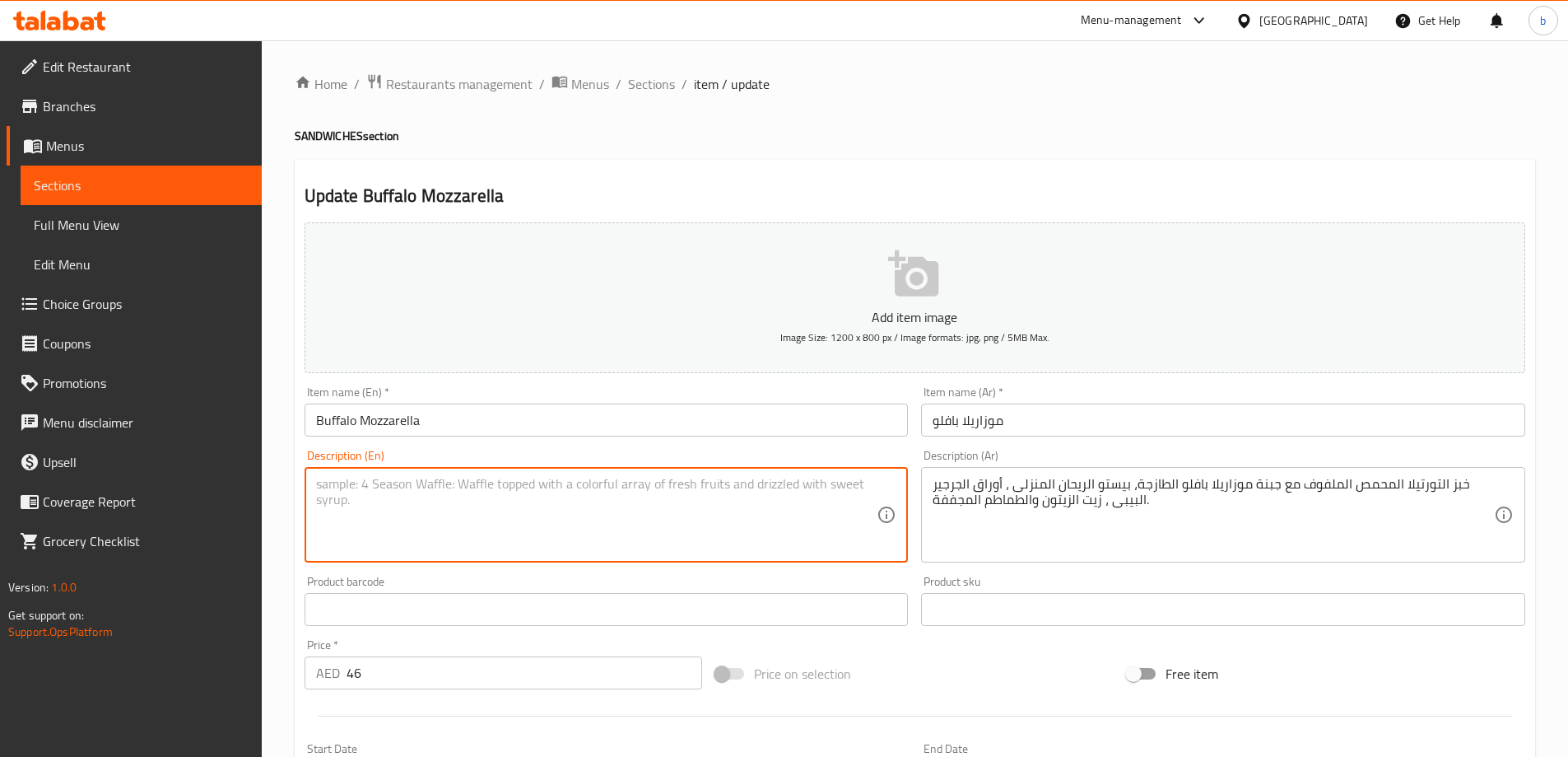
paste textarea "Toasted wrapped tortilla bread with fresh buffalo mozzarella cheese, homemade b…"
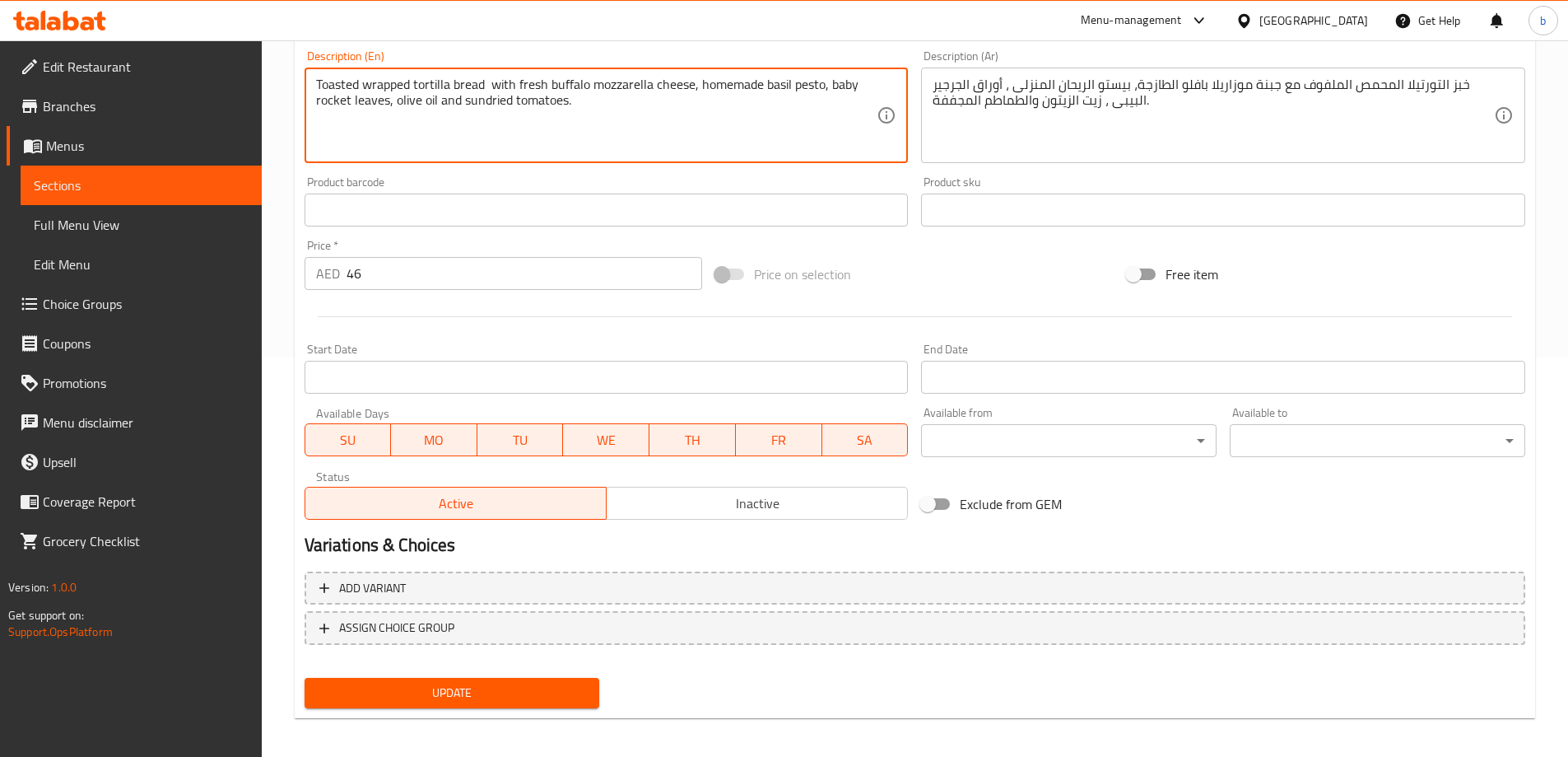
scroll to position [406, 0]
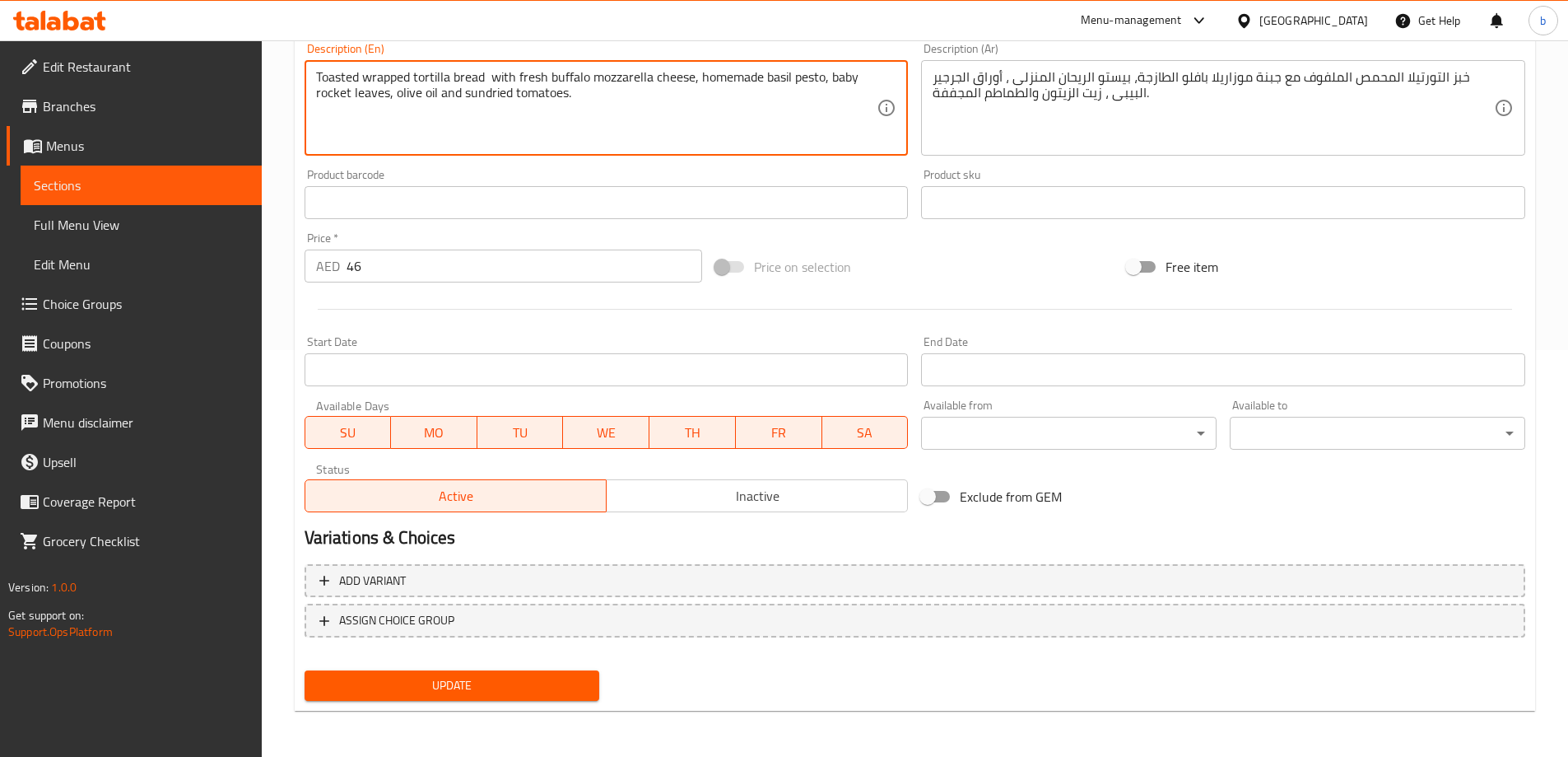
type textarea "Toasted wrapped tortilla bread with fresh buffalo mozzarella cheese, homemade b…"
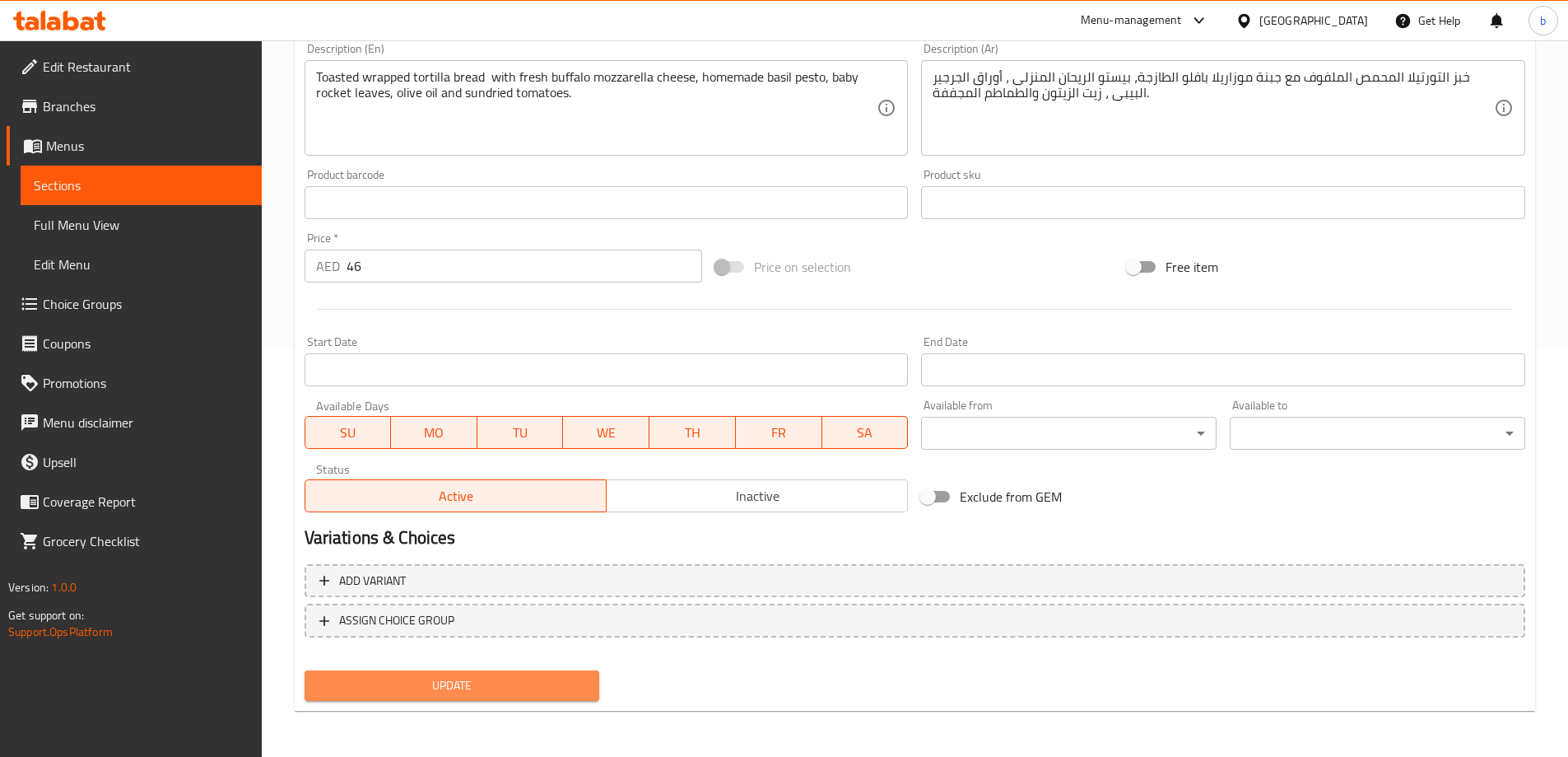
click at [539, 689] on span "Update" at bounding box center [452, 685] width 269 height 20
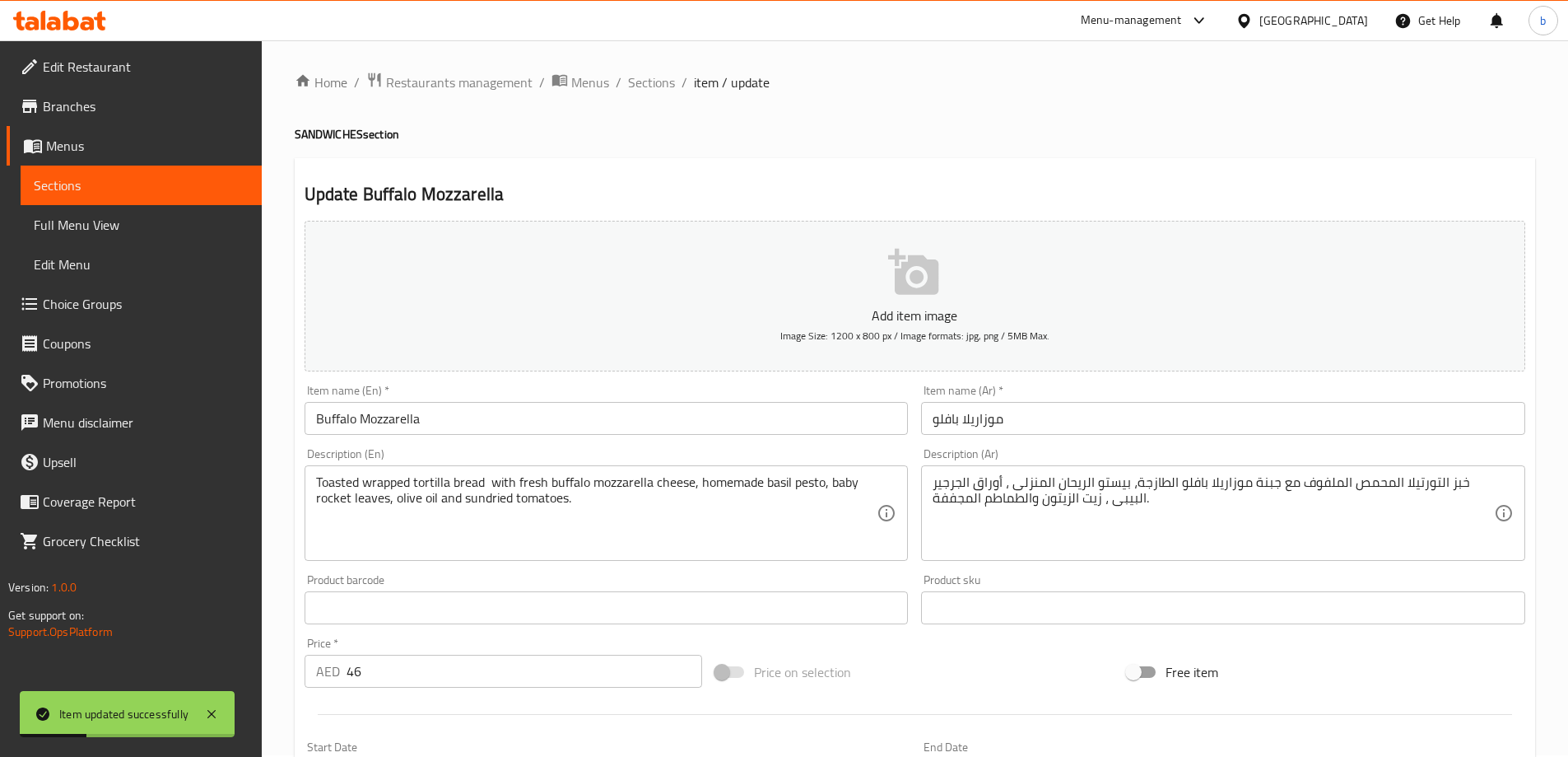
scroll to position [0, 0]
click at [663, 78] on span "Sections" at bounding box center [651, 84] width 47 height 20
